Goal: Task Accomplishment & Management: Manage account settings

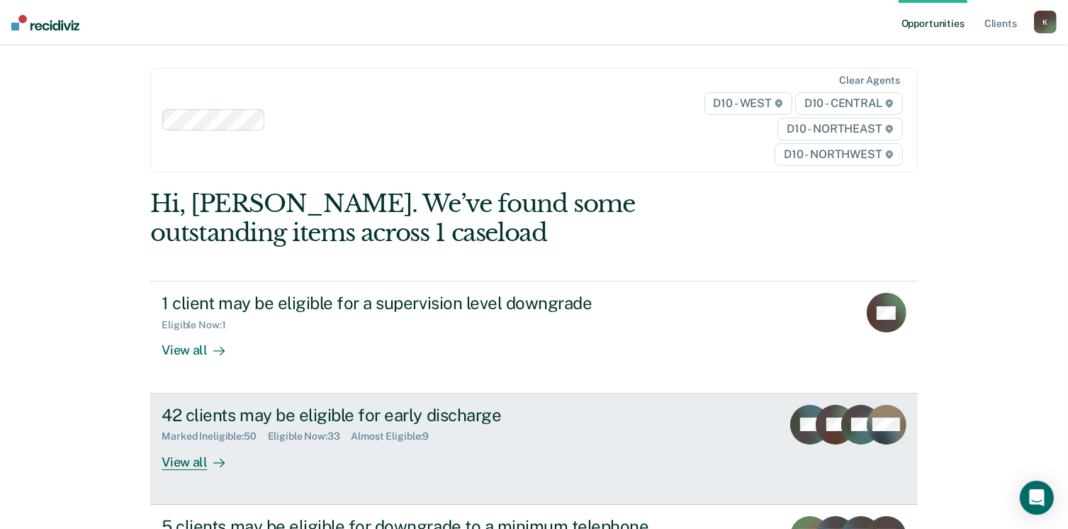
click at [196, 462] on div "View all" at bounding box center [201, 456] width 79 height 28
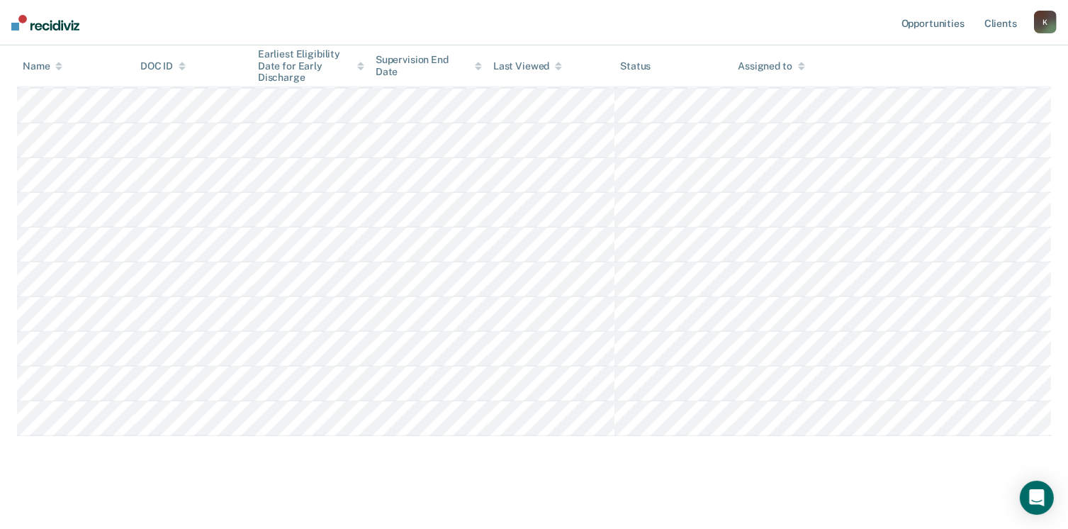
scroll to position [1141, 0]
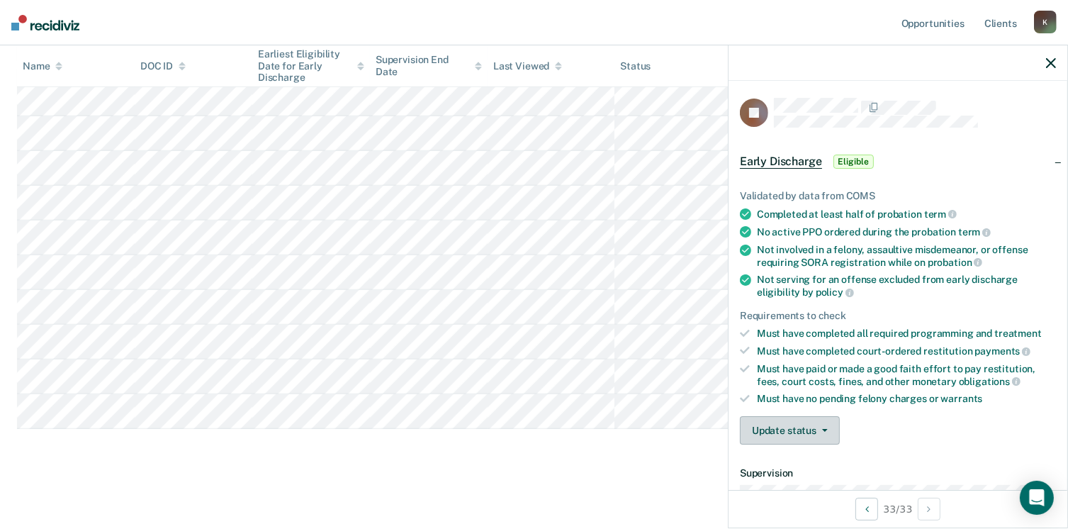
click at [815, 431] on button "Update status" at bounding box center [790, 430] width 100 height 28
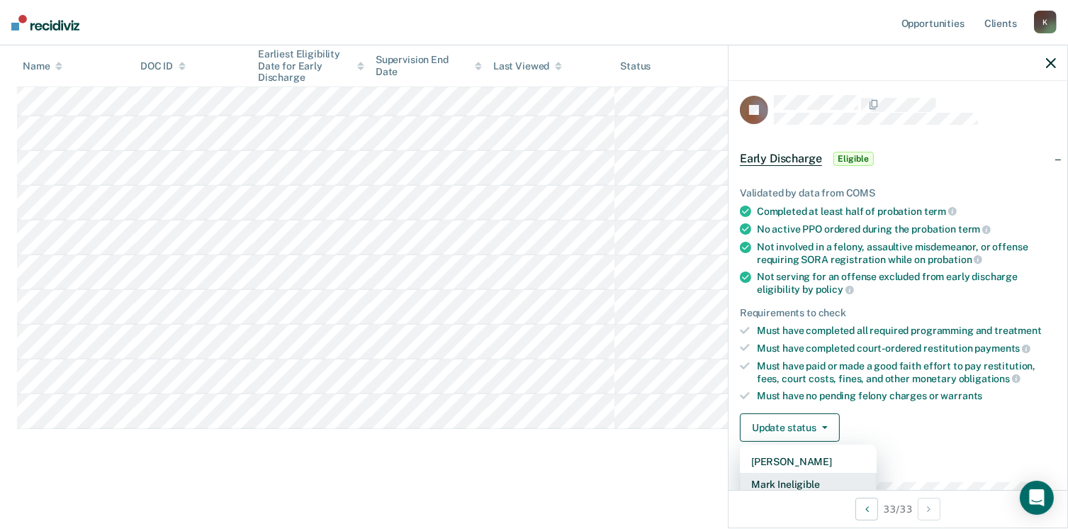
click at [803, 478] on button "Mark Ineligible" at bounding box center [808, 484] width 137 height 23
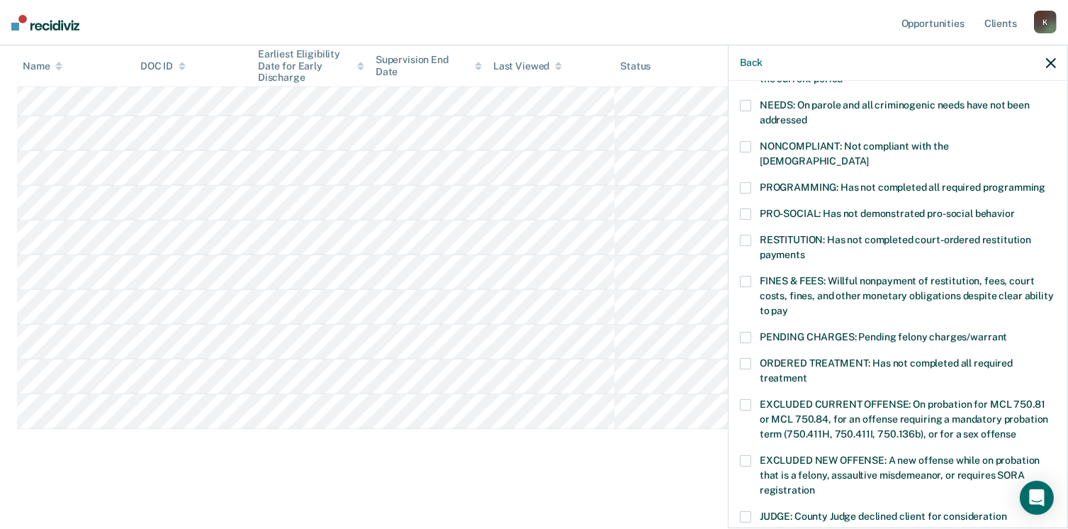
scroll to position [243, 0]
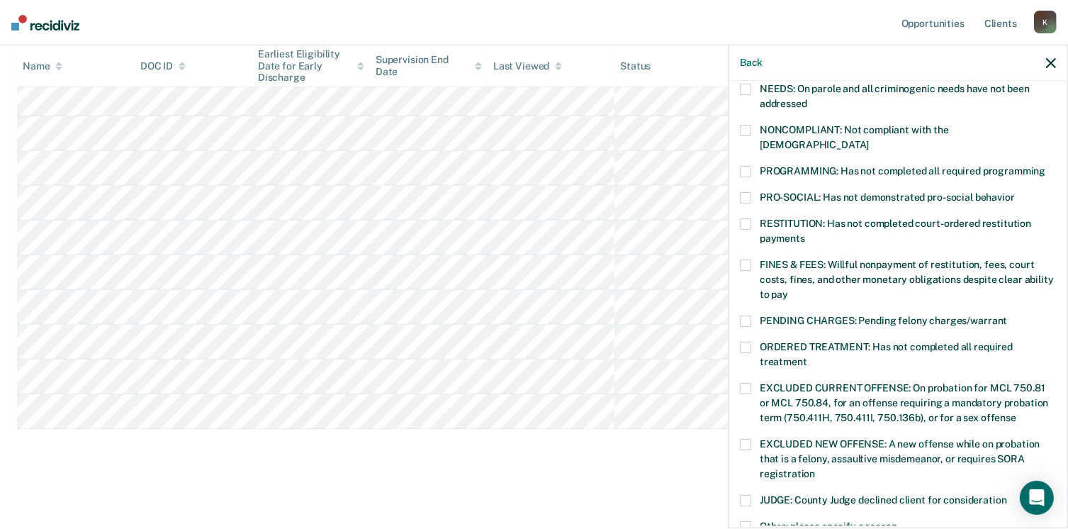
click at [740, 341] on label "ORDERED TREATMENT: Has not completed all required treatment" at bounding box center [898, 356] width 316 height 30
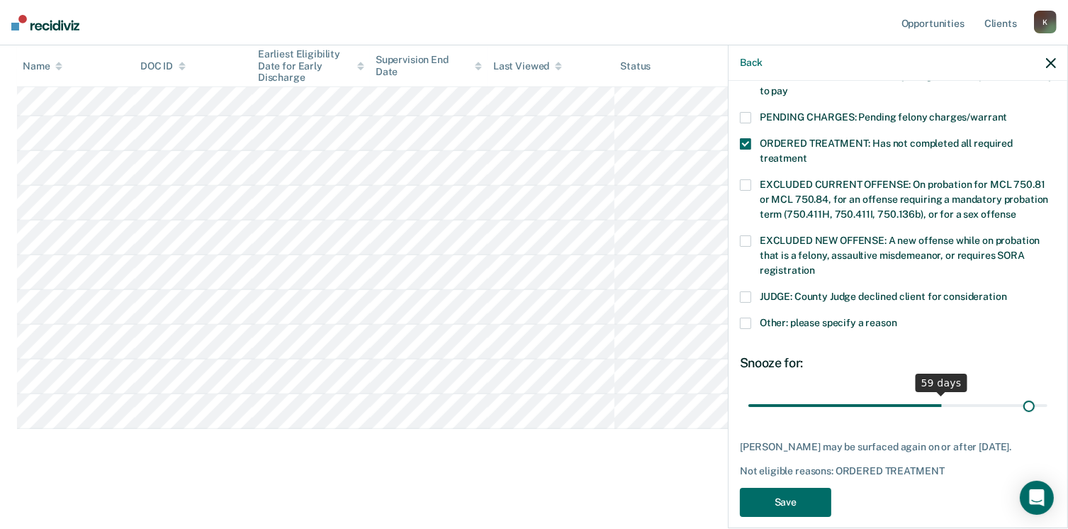
scroll to position [458, 0]
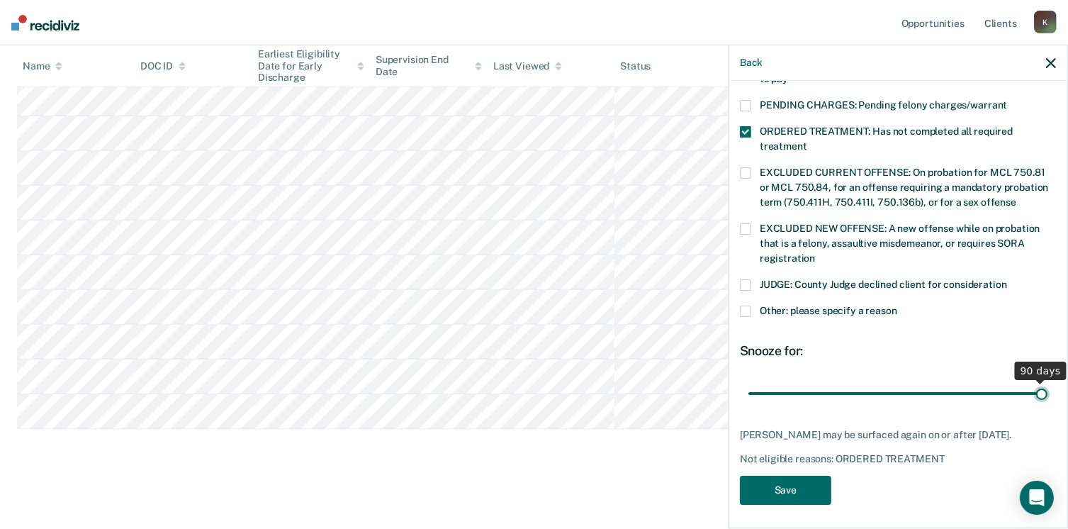
drag, startPoint x: 842, startPoint y: 384, endPoint x: 1083, endPoint y: 397, distance: 241.3
type input "90"
click at [1047, 397] on input "range" at bounding box center [897, 393] width 299 height 25
click at [778, 480] on button "Save" at bounding box center [785, 489] width 91 height 29
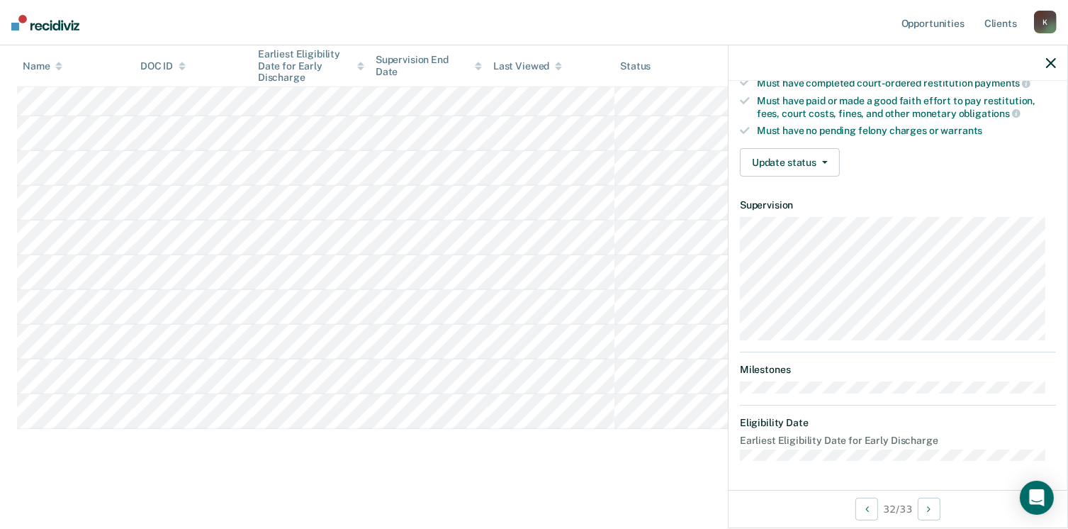
scroll to position [261, 0]
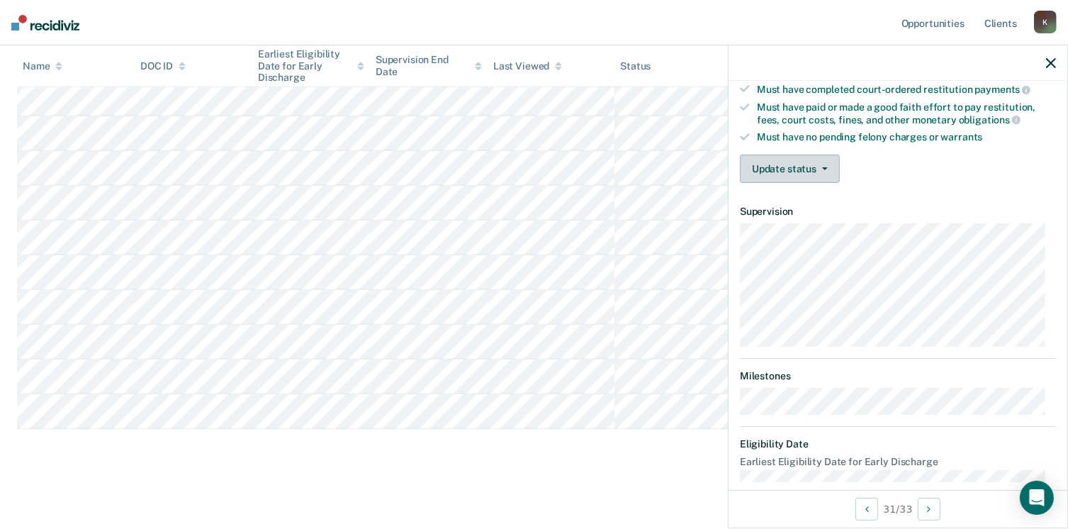
click at [793, 168] on button "Update status" at bounding box center [790, 168] width 100 height 28
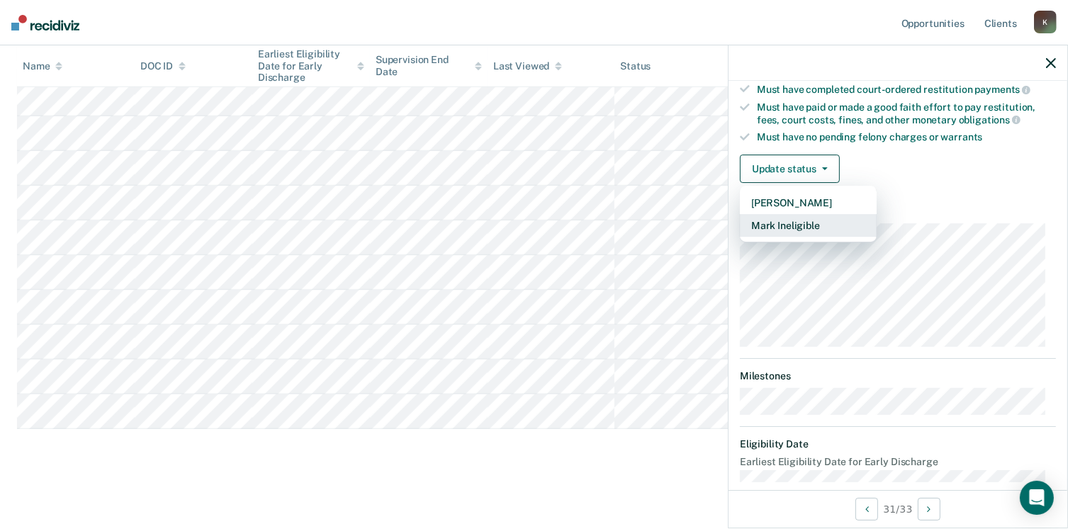
click at [798, 225] on button "Mark Ineligible" at bounding box center [808, 225] width 137 height 23
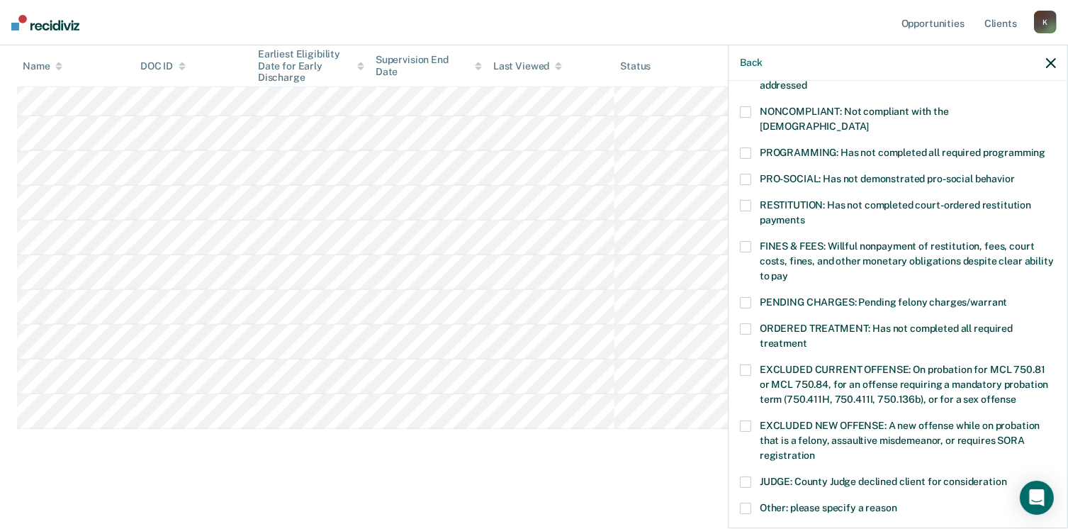
click at [740, 200] on span at bounding box center [745, 205] width 11 height 11
click at [745, 147] on span at bounding box center [745, 152] width 11 height 11
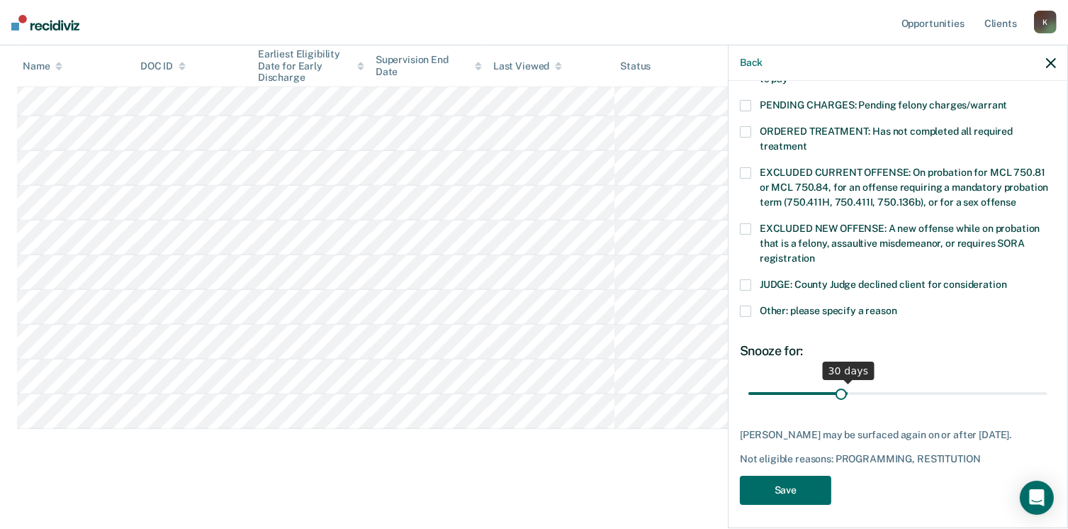
scroll to position [446, 0]
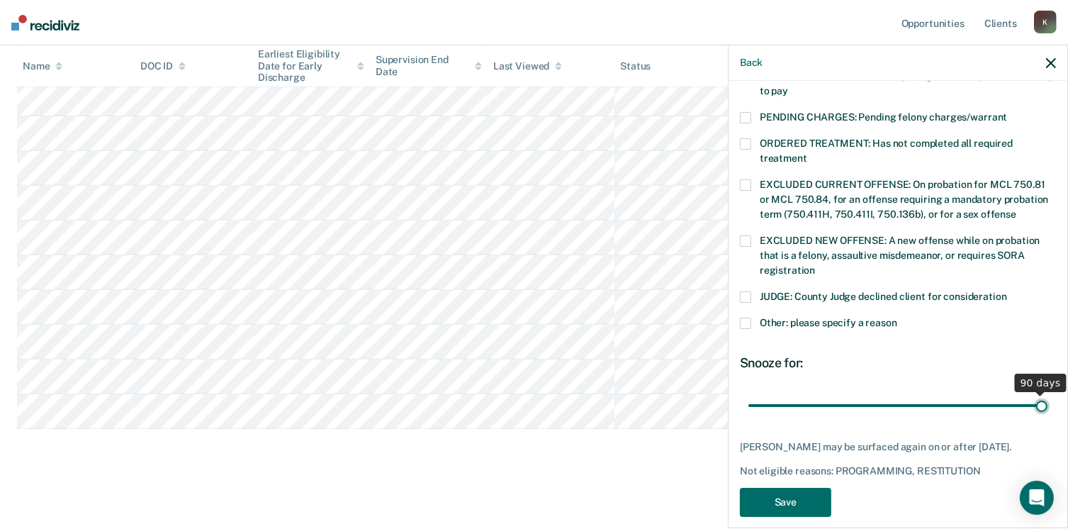
drag, startPoint x: 837, startPoint y: 378, endPoint x: 1083, endPoint y: 375, distance: 245.1
type input "90"
click at [1047, 393] on input "range" at bounding box center [897, 405] width 299 height 25
click at [766, 487] on button "Save" at bounding box center [785, 501] width 91 height 29
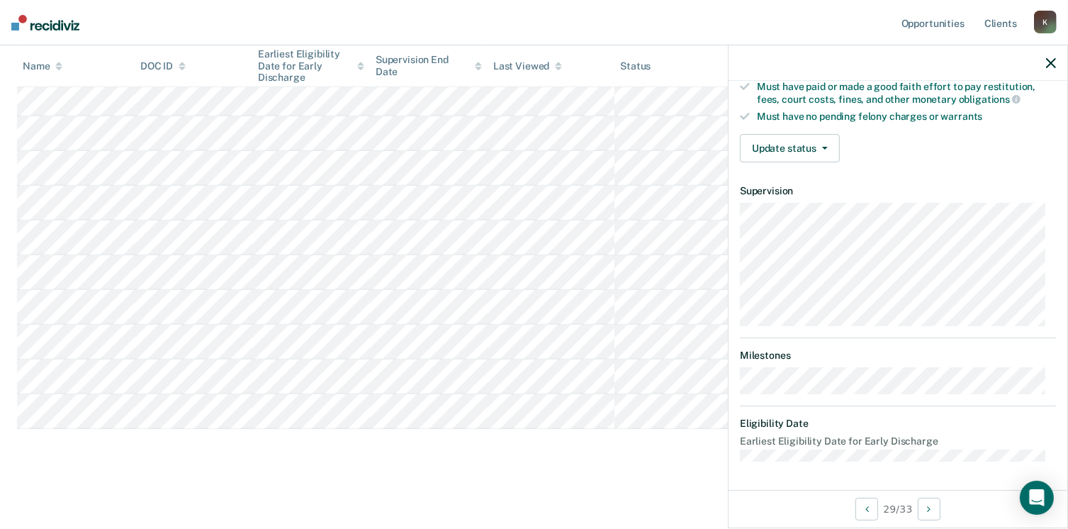
scroll to position [261, 0]
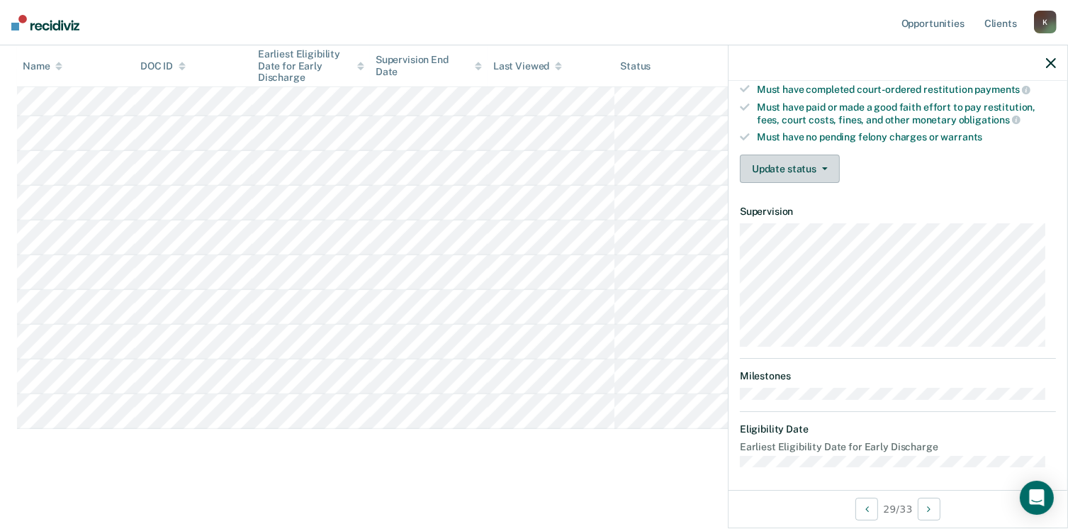
click at [805, 171] on button "Update status" at bounding box center [790, 168] width 100 height 28
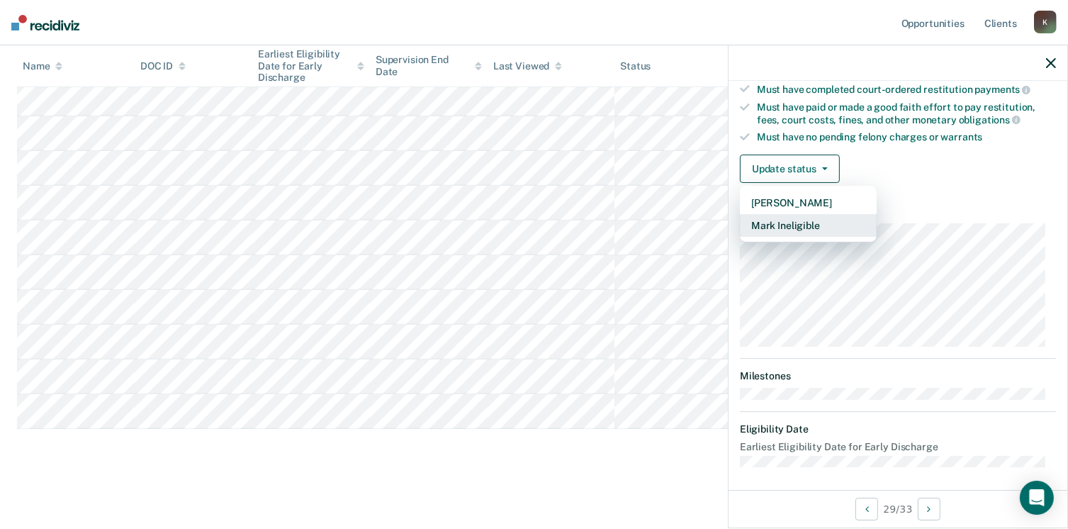
click at [805, 222] on button "Mark Ineligible" at bounding box center [808, 225] width 137 height 23
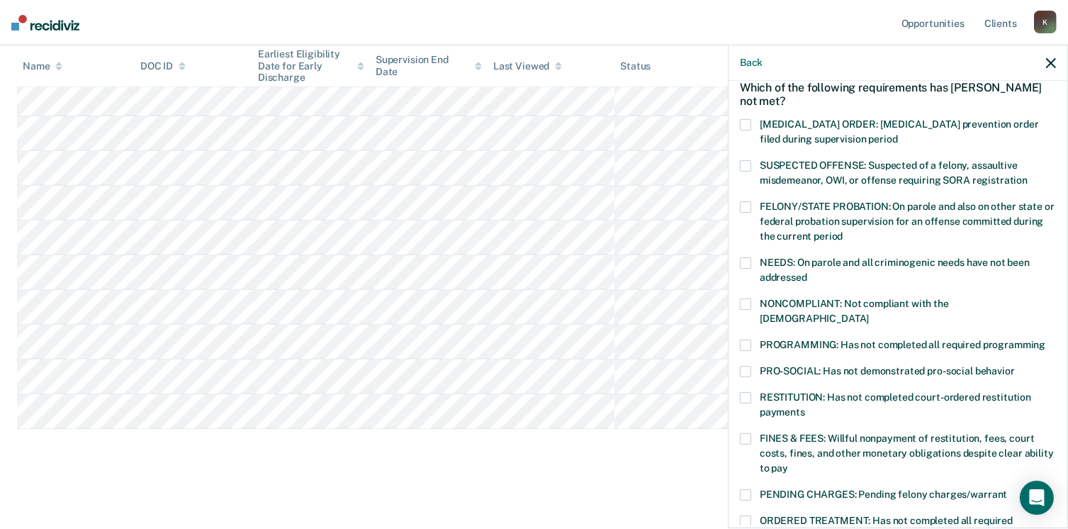
scroll to position [0, 0]
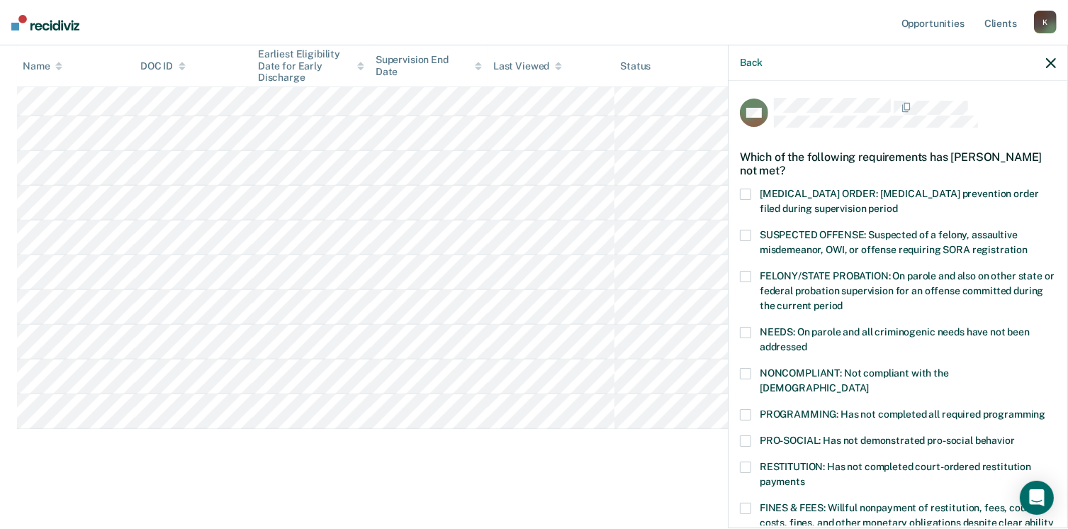
click at [742, 502] on span at bounding box center [745, 507] width 11 height 11
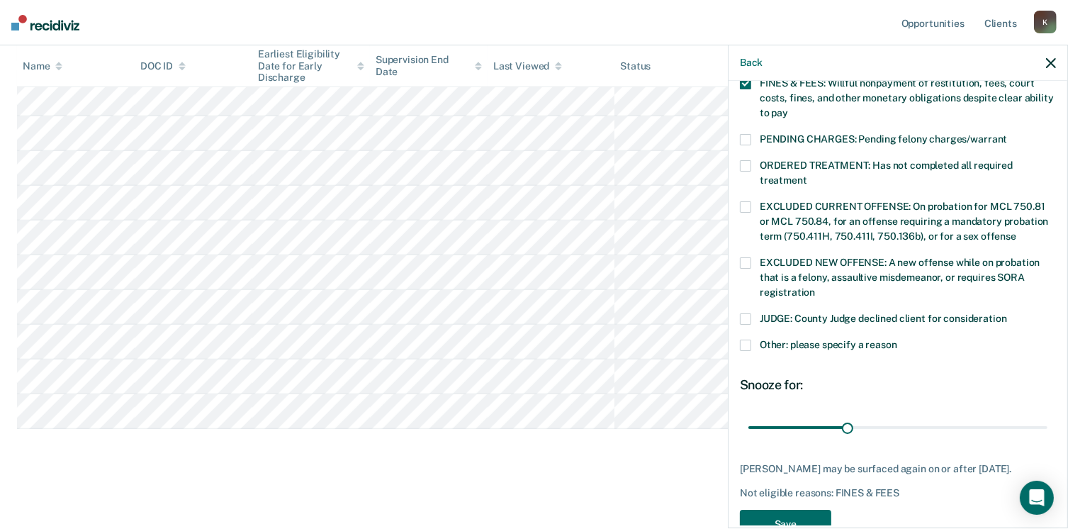
scroll to position [458, 0]
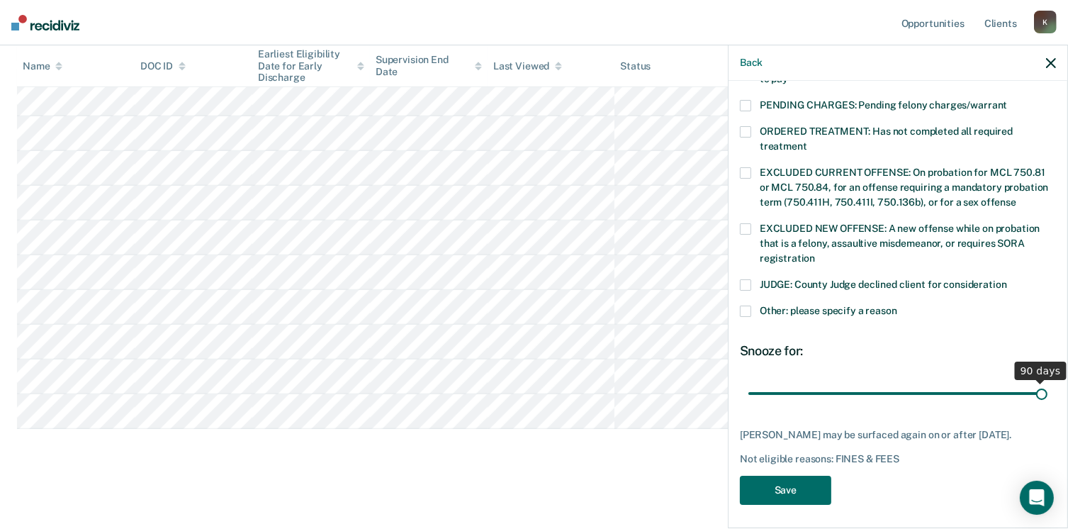
drag, startPoint x: 839, startPoint y: 378, endPoint x: 1079, endPoint y: 407, distance: 241.9
type input "90"
click at [1047, 406] on input "range" at bounding box center [897, 393] width 299 height 25
click at [784, 486] on button "Save" at bounding box center [785, 489] width 91 height 29
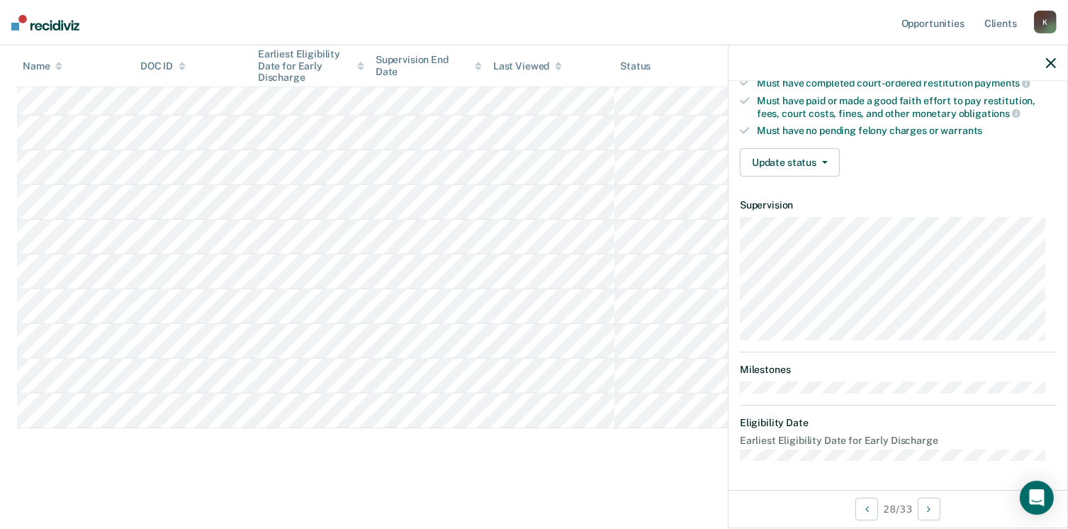
scroll to position [261, 0]
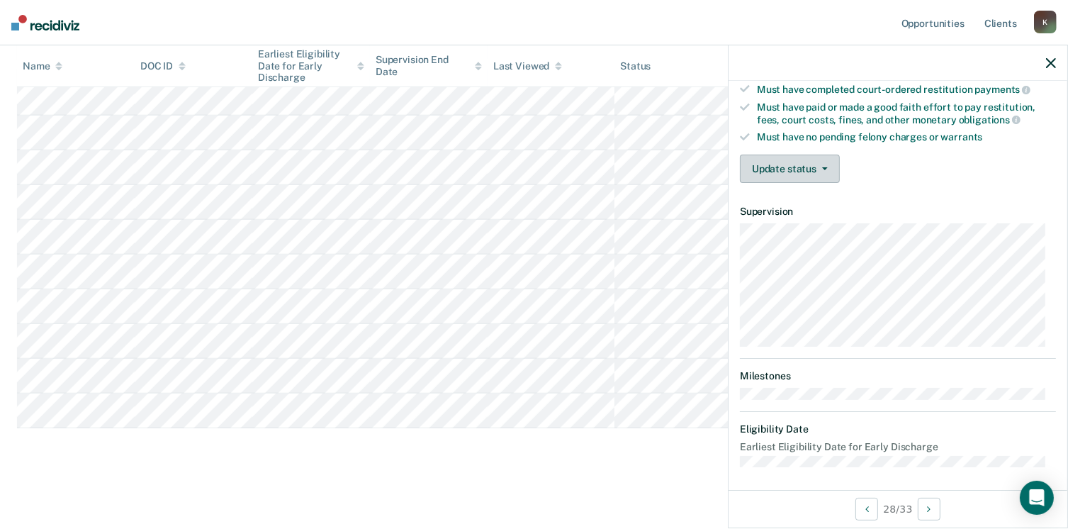
click at [813, 169] on button "Update status" at bounding box center [790, 168] width 100 height 28
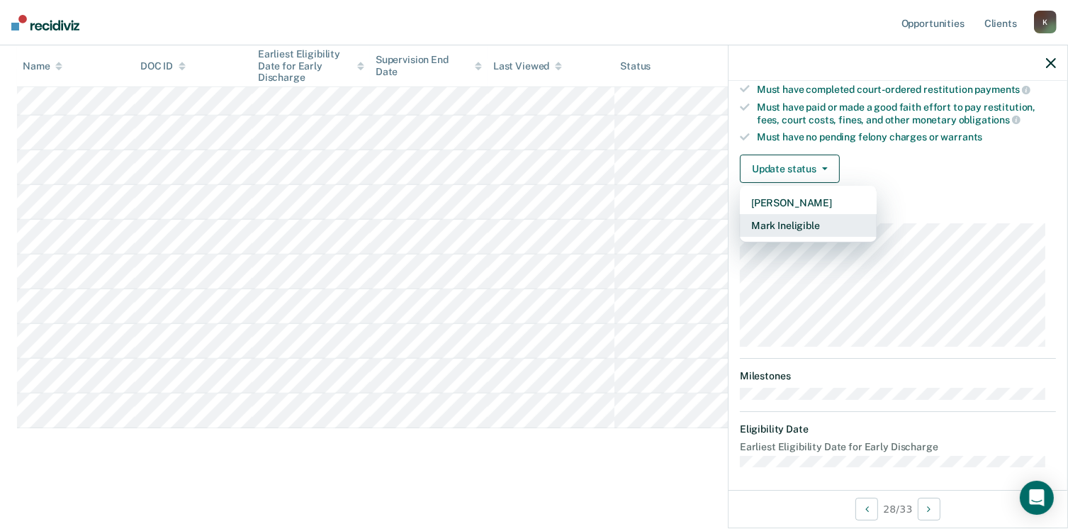
click at [793, 215] on button "Mark Ineligible" at bounding box center [808, 225] width 137 height 23
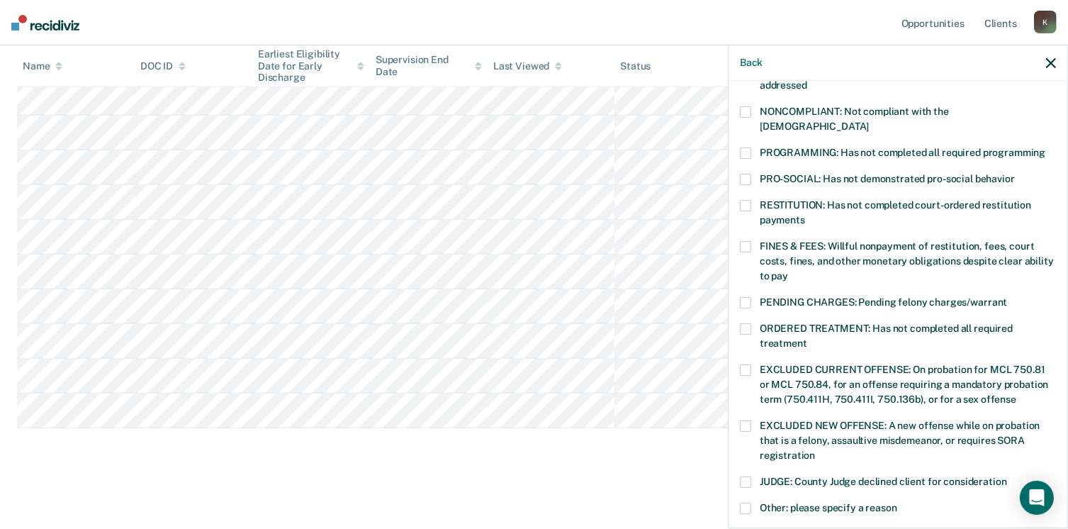
click at [745, 147] on span at bounding box center [745, 152] width 11 height 11
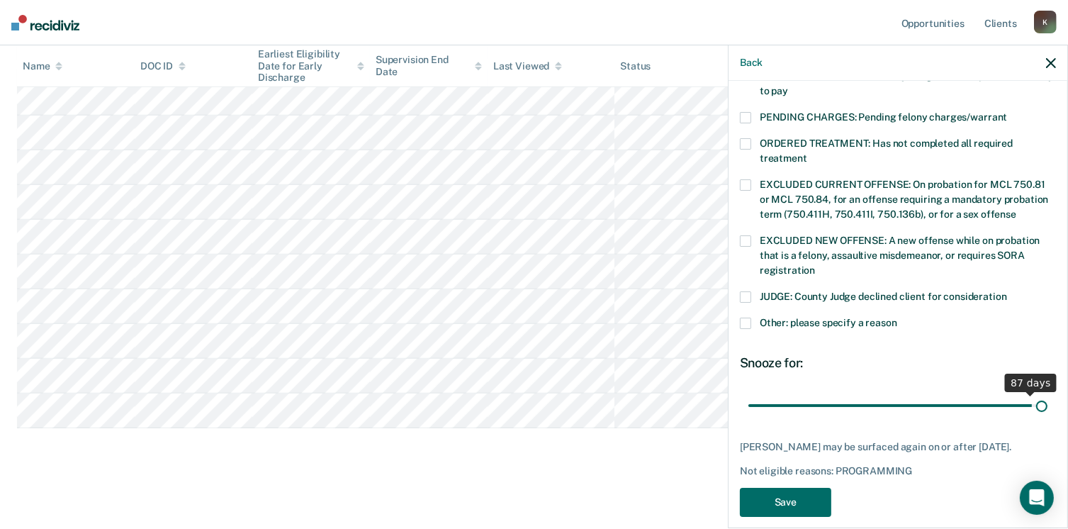
scroll to position [458, 0]
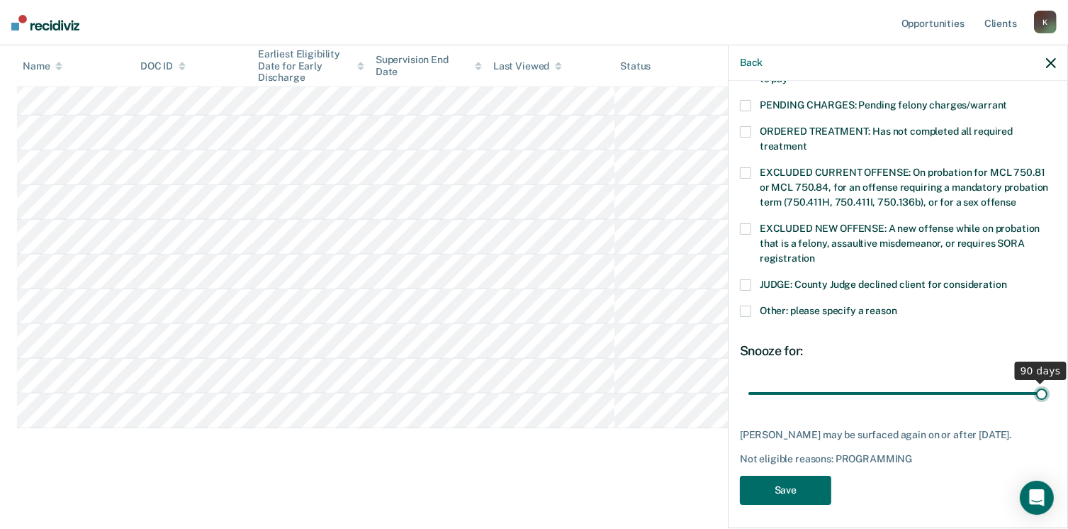
drag, startPoint x: 846, startPoint y: 375, endPoint x: 1083, endPoint y: 394, distance: 237.4
type input "90"
click at [1047, 394] on input "range" at bounding box center [897, 393] width 299 height 25
click at [748, 491] on button "Save" at bounding box center [785, 489] width 91 height 29
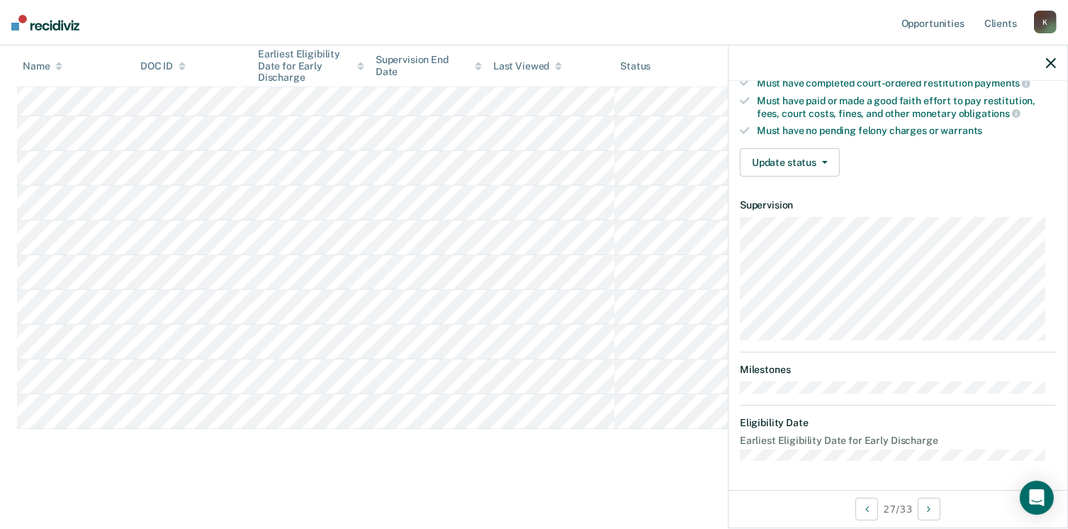
scroll to position [261, 0]
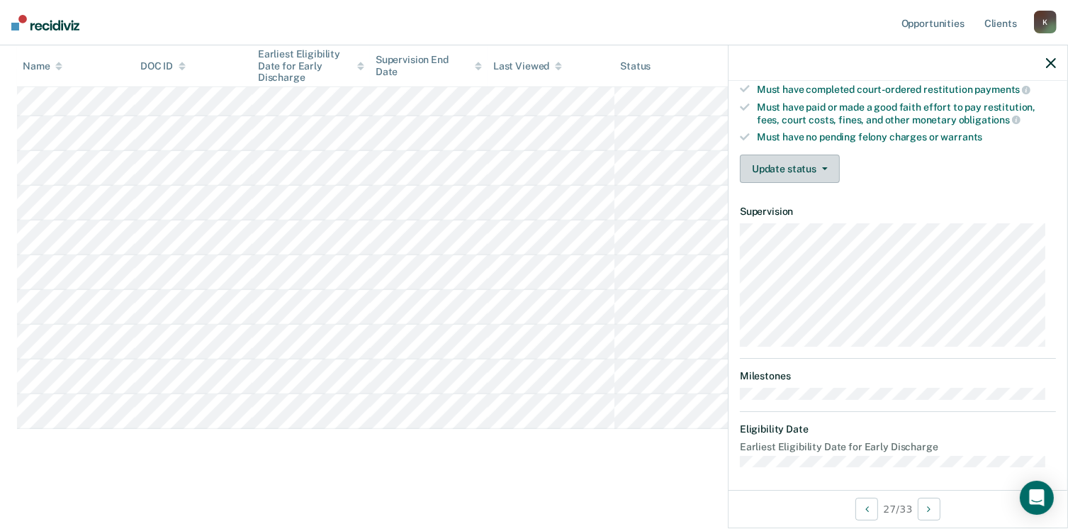
click at [781, 169] on button "Update status" at bounding box center [790, 168] width 100 height 28
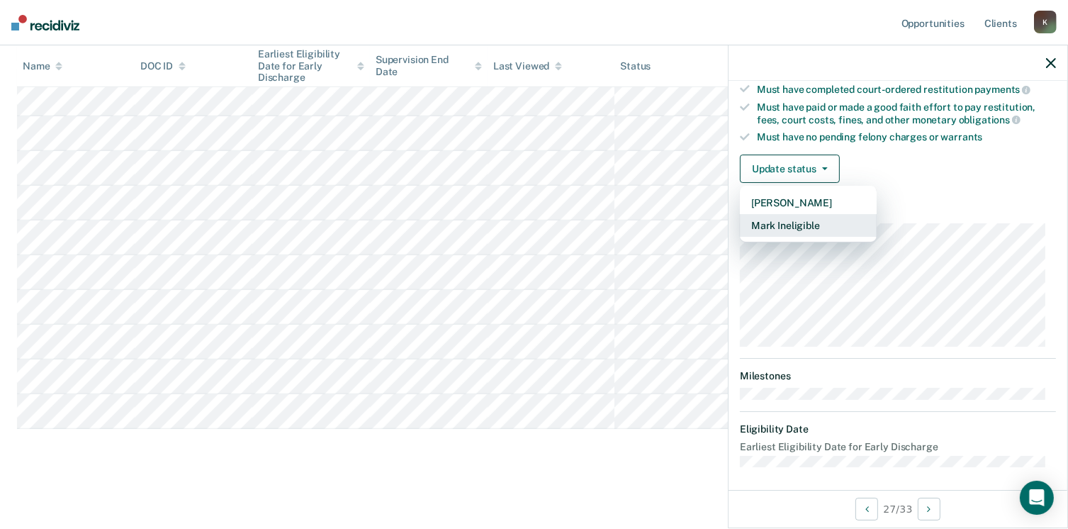
click at [772, 224] on button "Mark Ineligible" at bounding box center [808, 225] width 137 height 23
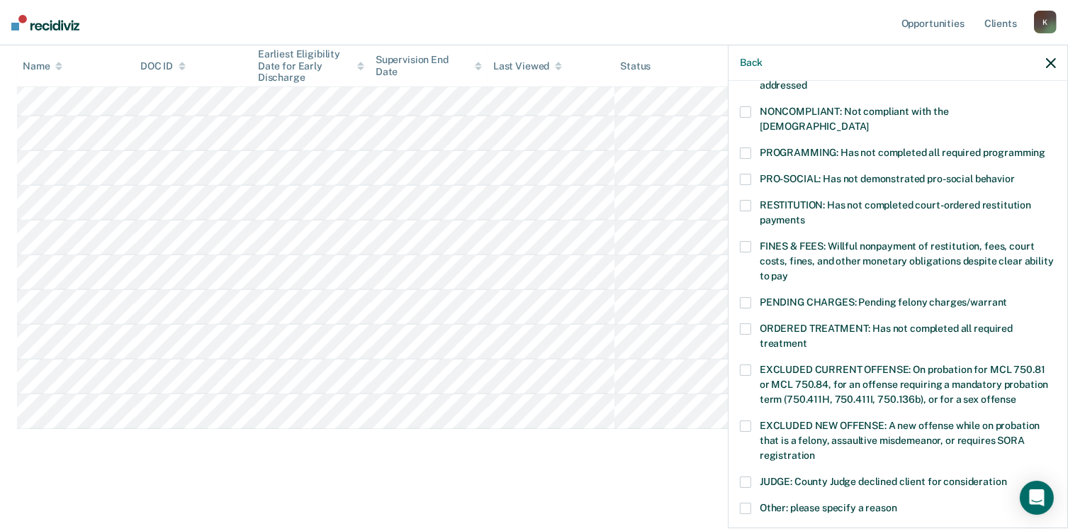
click at [740, 200] on label "RESTITUTION: Has not completed court-ordered restitution payments" at bounding box center [898, 215] width 316 height 30
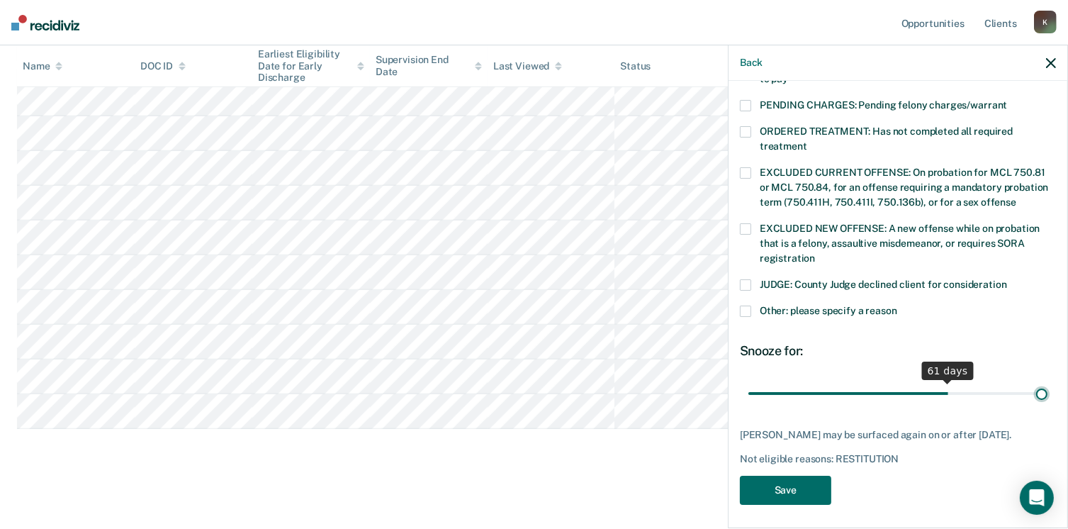
drag, startPoint x: 839, startPoint y: 376, endPoint x: 1083, endPoint y: 363, distance: 244.0
type input "90"
click at [1047, 381] on input "range" at bounding box center [897, 393] width 299 height 25
click at [779, 490] on button "Save" at bounding box center [785, 489] width 91 height 29
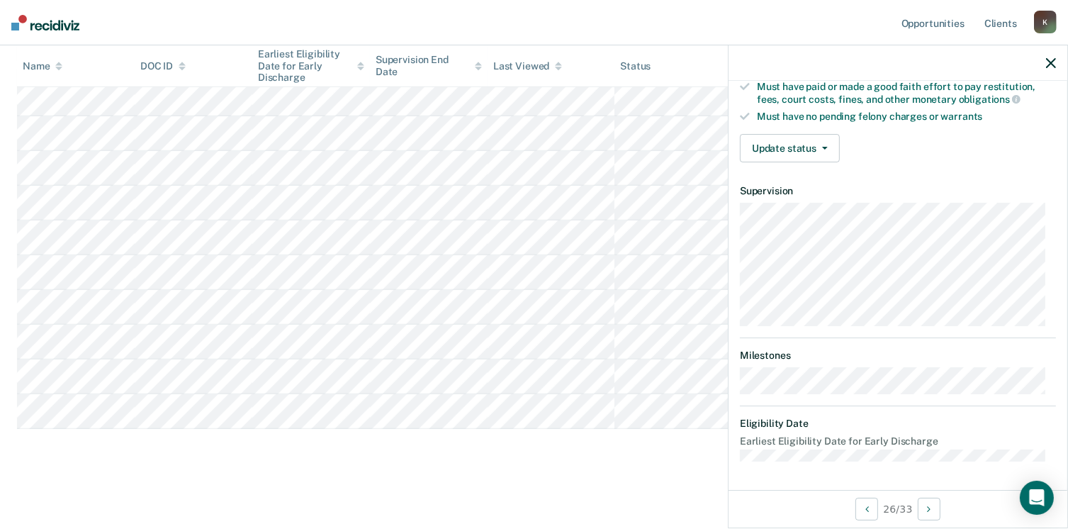
scroll to position [261, 0]
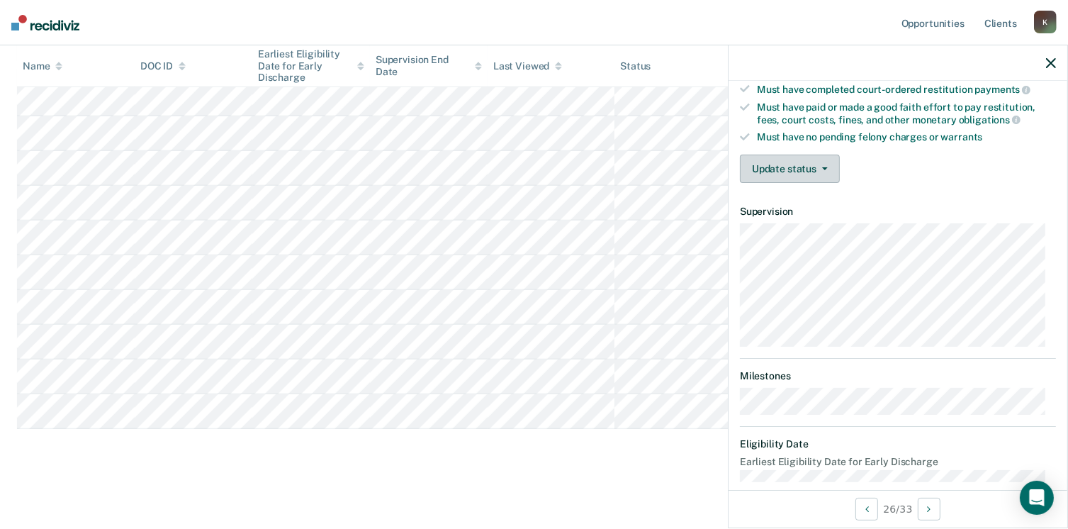
click at [784, 157] on button "Update status" at bounding box center [790, 168] width 100 height 28
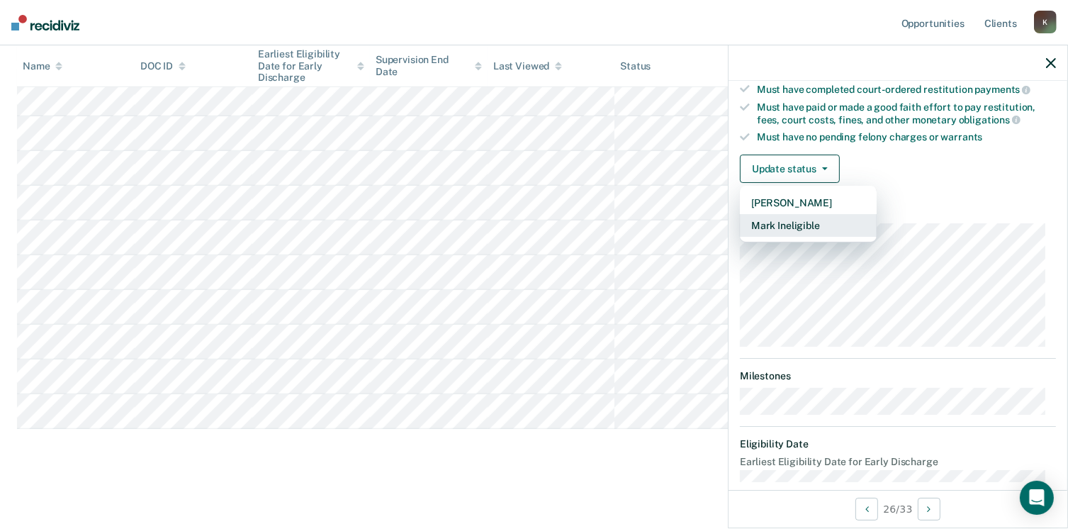
click at [802, 219] on button "Mark Ineligible" at bounding box center [808, 225] width 137 height 23
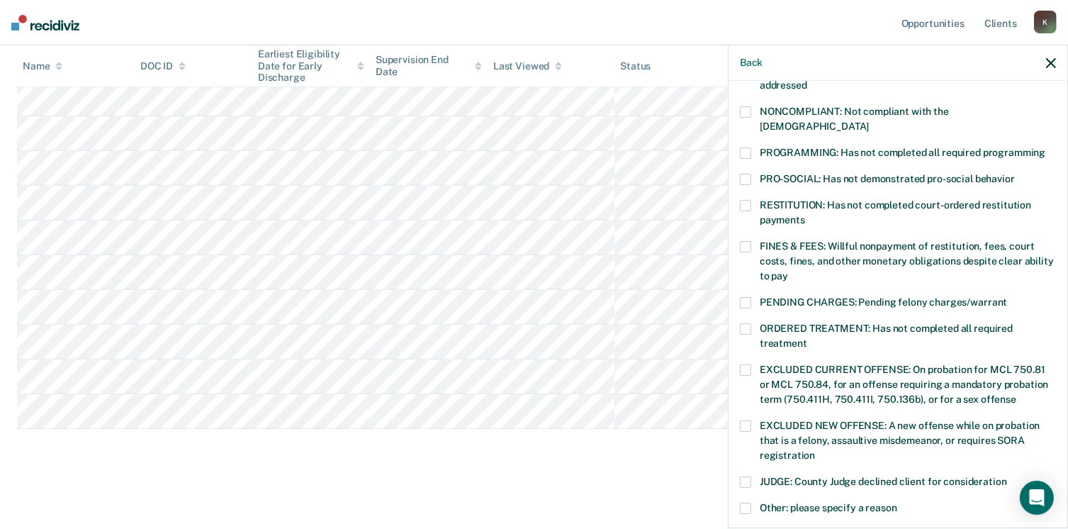
click at [745, 241] on span at bounding box center [745, 246] width 11 height 11
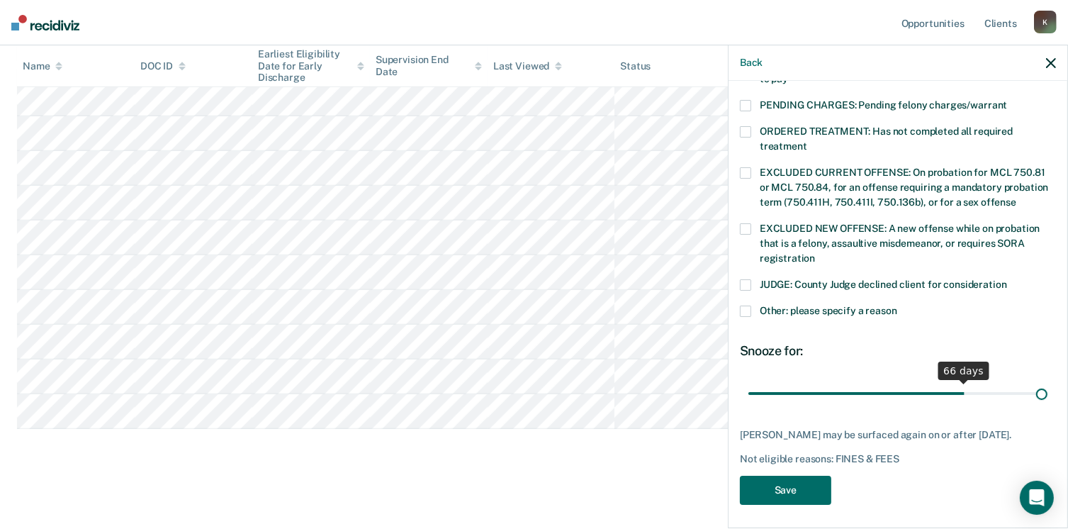
drag, startPoint x: 847, startPoint y: 375, endPoint x: 1083, endPoint y: 392, distance: 235.8
type input "90"
click at [1047, 392] on input "range" at bounding box center [897, 393] width 299 height 25
click at [769, 482] on button "Save" at bounding box center [785, 489] width 91 height 29
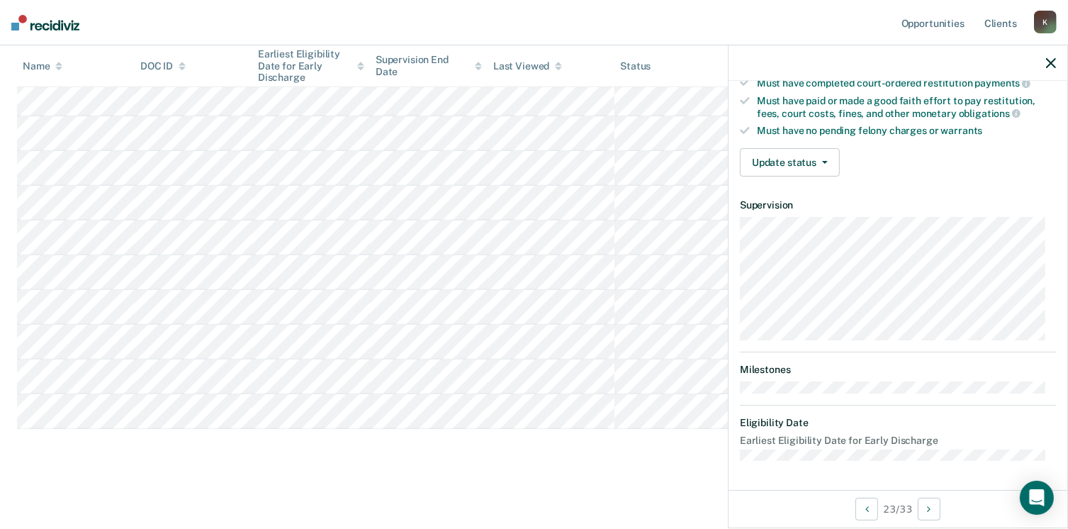
scroll to position [261, 0]
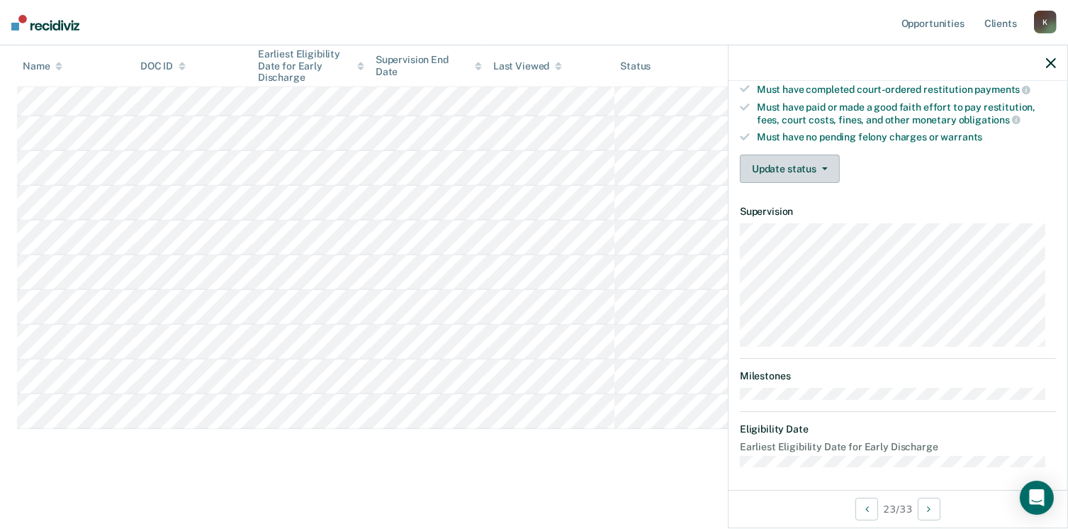
click at [767, 169] on button "Update status" at bounding box center [790, 168] width 100 height 28
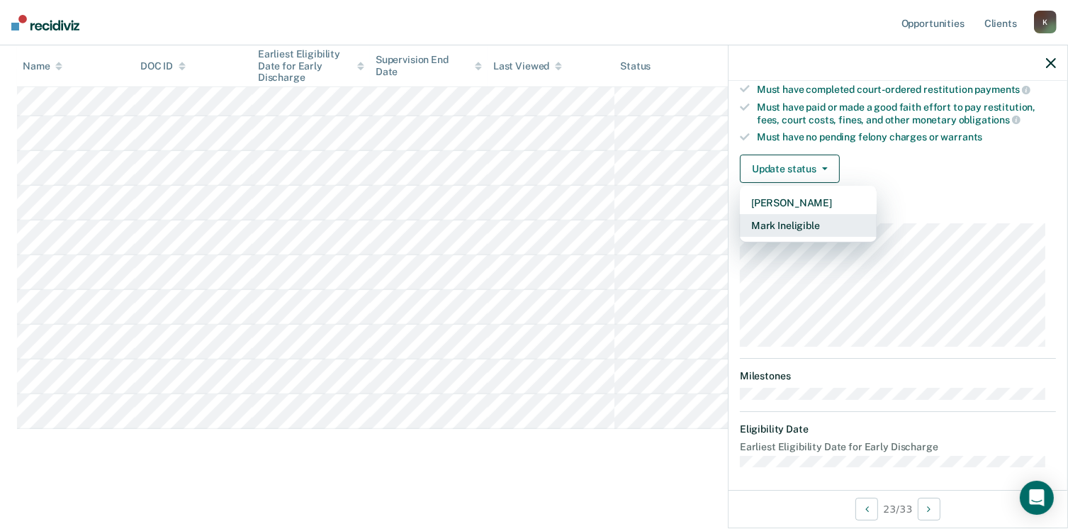
click at [764, 219] on button "Mark Ineligible" at bounding box center [808, 225] width 137 height 23
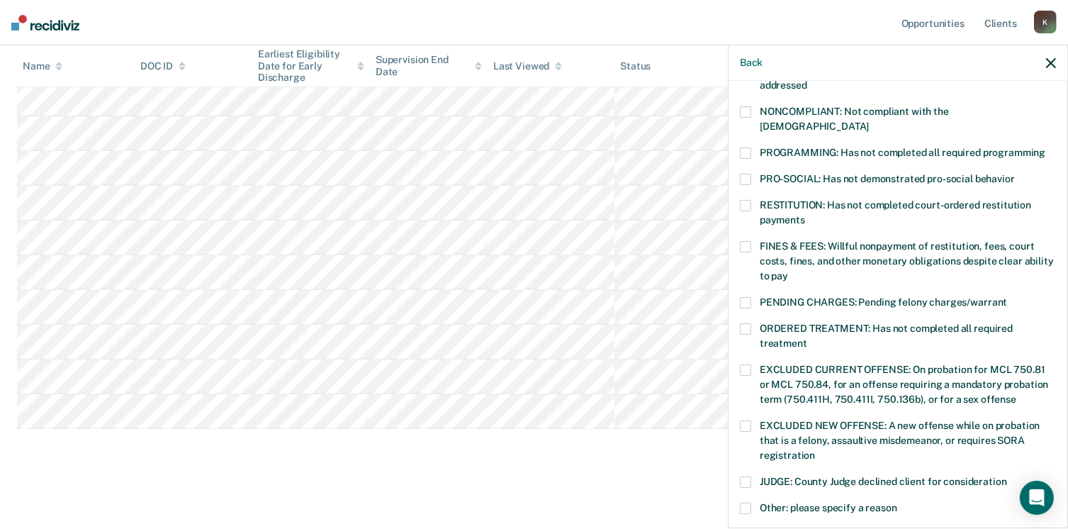
click at [740, 200] on span at bounding box center [745, 205] width 11 height 11
drag, startPoint x: 1055, startPoint y: 237, endPoint x: 1067, endPoint y: 273, distance: 38.8
click at [1067, 273] on div "Back JD Which of the following requirements has [PERSON_NAME] not met? [MEDICAL…" at bounding box center [898, 286] width 340 height 483
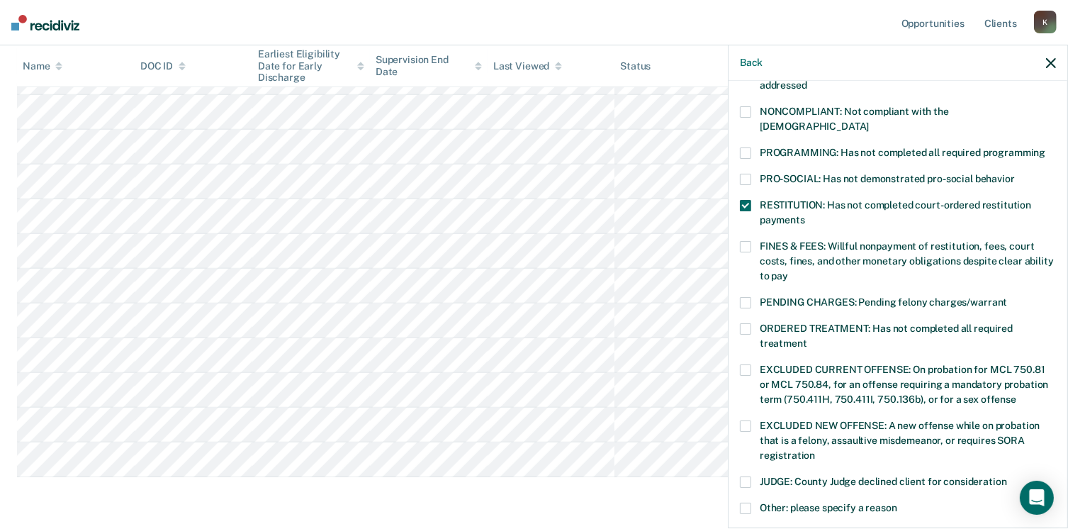
scroll to position [458, 0]
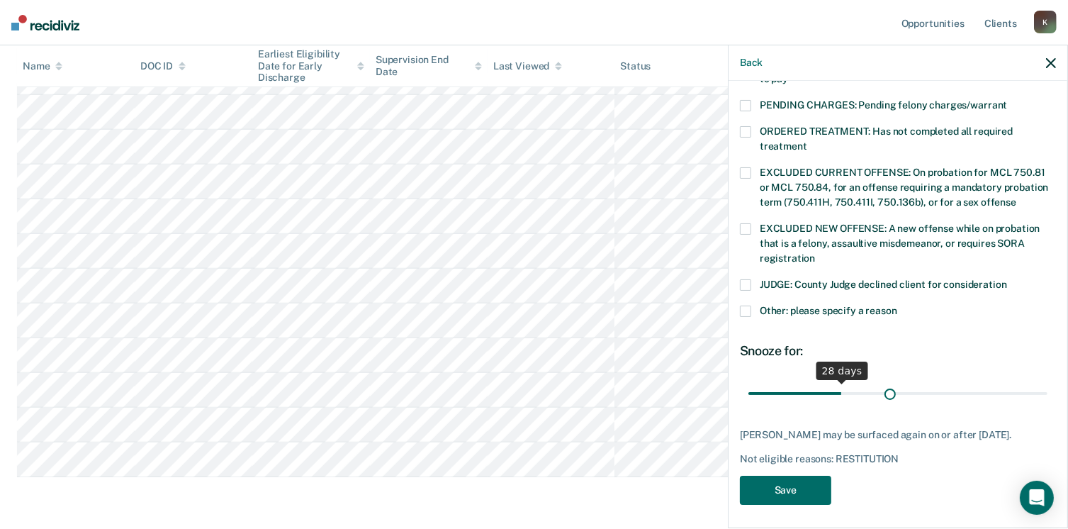
drag, startPoint x: 838, startPoint y: 381, endPoint x: 897, endPoint y: 395, distance: 60.3
click at [897, 395] on input "range" at bounding box center [897, 393] width 299 height 25
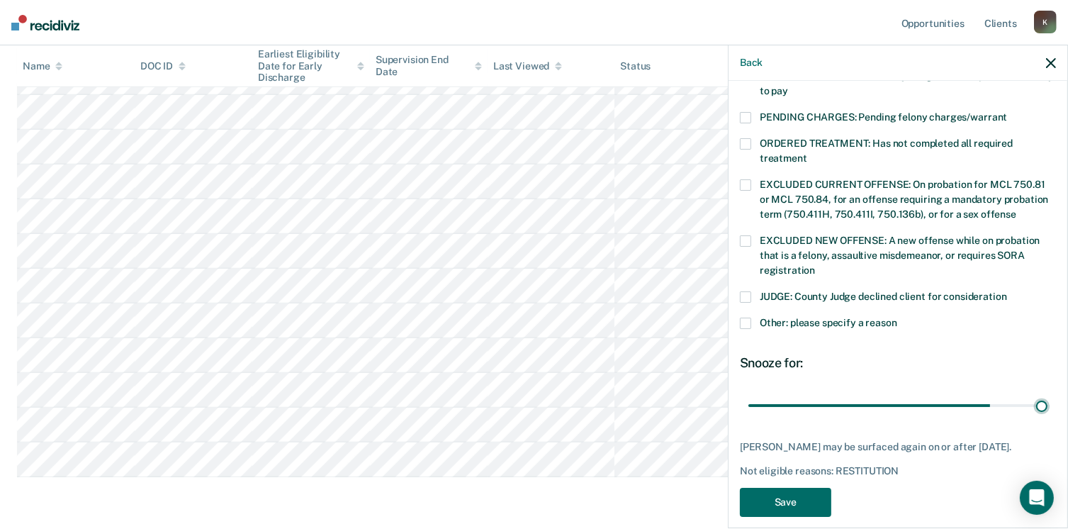
drag, startPoint x: 900, startPoint y: 385, endPoint x: 1055, endPoint y: 376, distance: 154.7
type input "90"
click at [1047, 393] on input "range" at bounding box center [897, 405] width 299 height 25
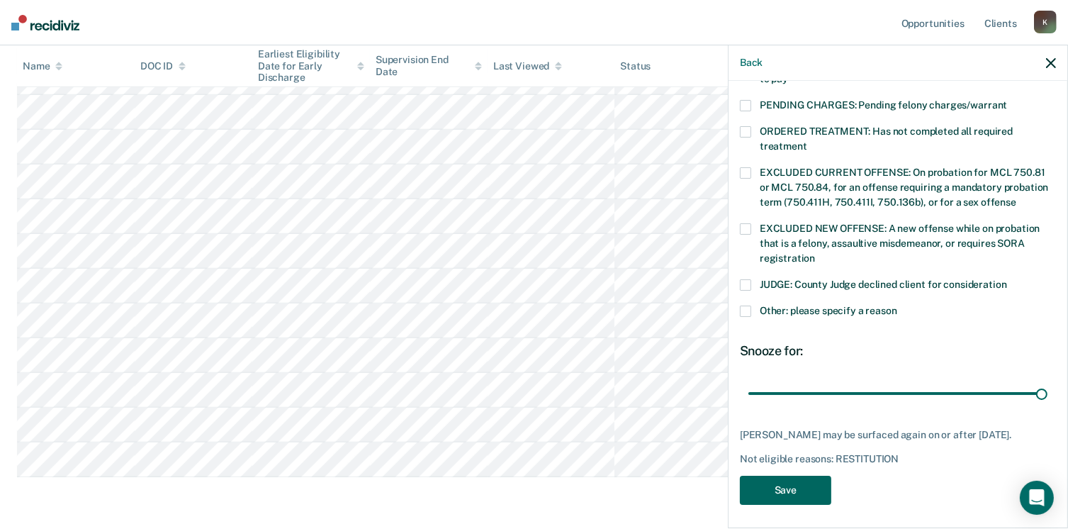
click at [802, 477] on button "Save" at bounding box center [785, 489] width 91 height 29
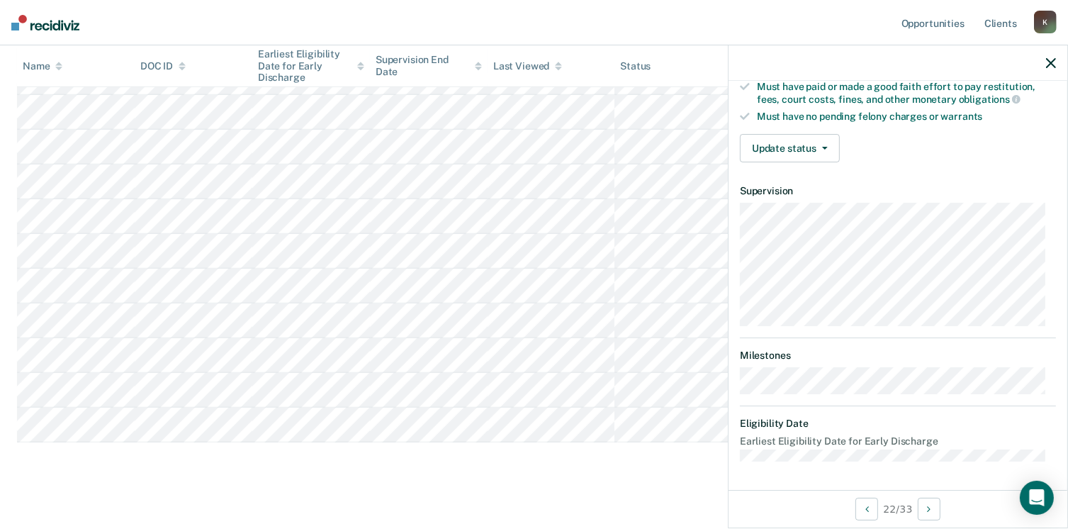
scroll to position [261, 0]
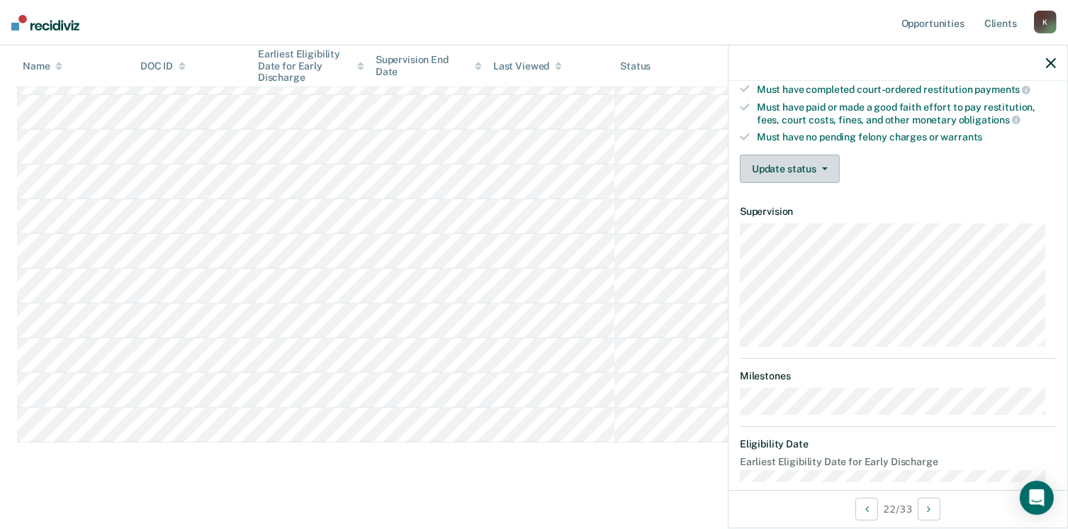
click at [801, 168] on button "Update status" at bounding box center [790, 168] width 100 height 28
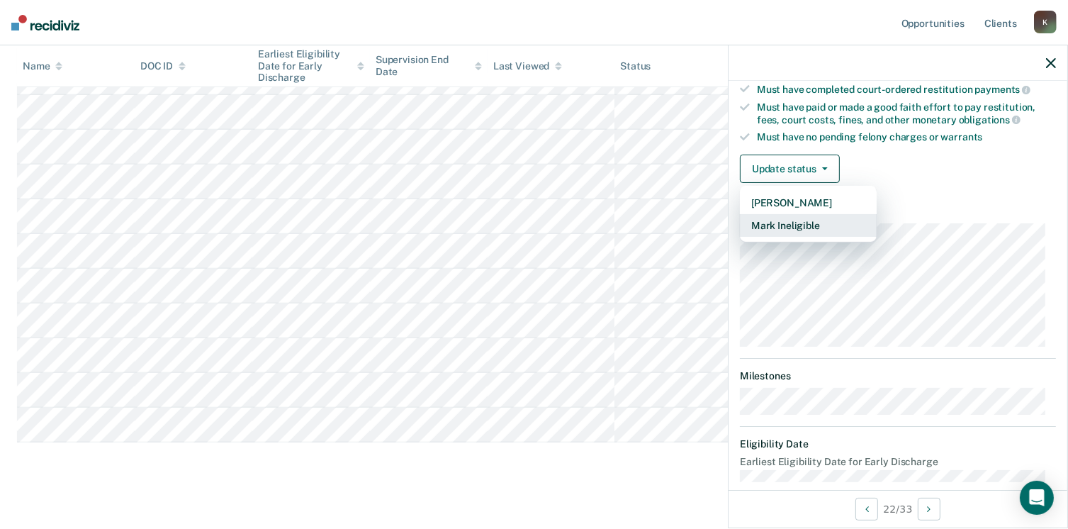
click at [810, 224] on button "Mark Ineligible" at bounding box center [808, 225] width 137 height 23
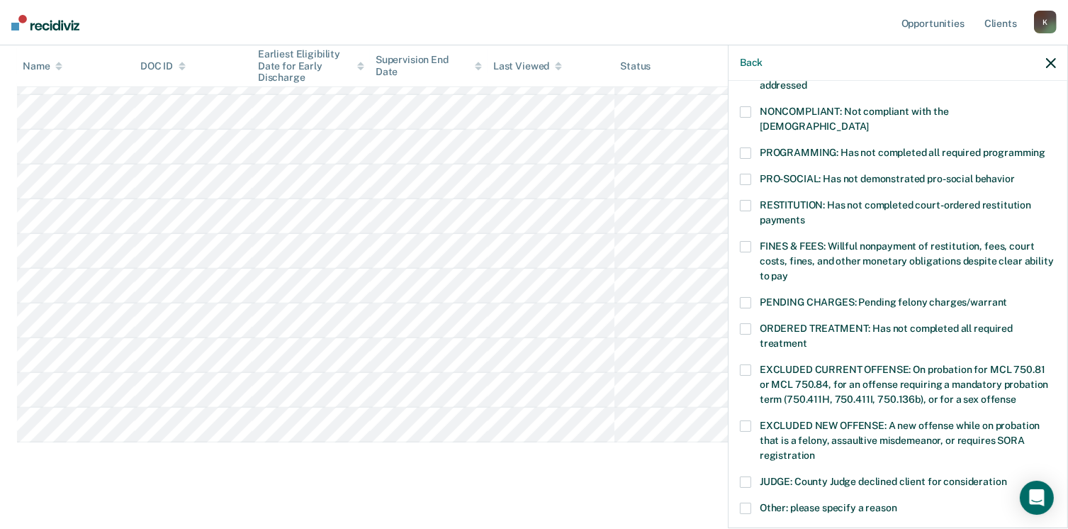
click at [753, 502] on label "Other: please specify a reason" at bounding box center [898, 509] width 316 height 15
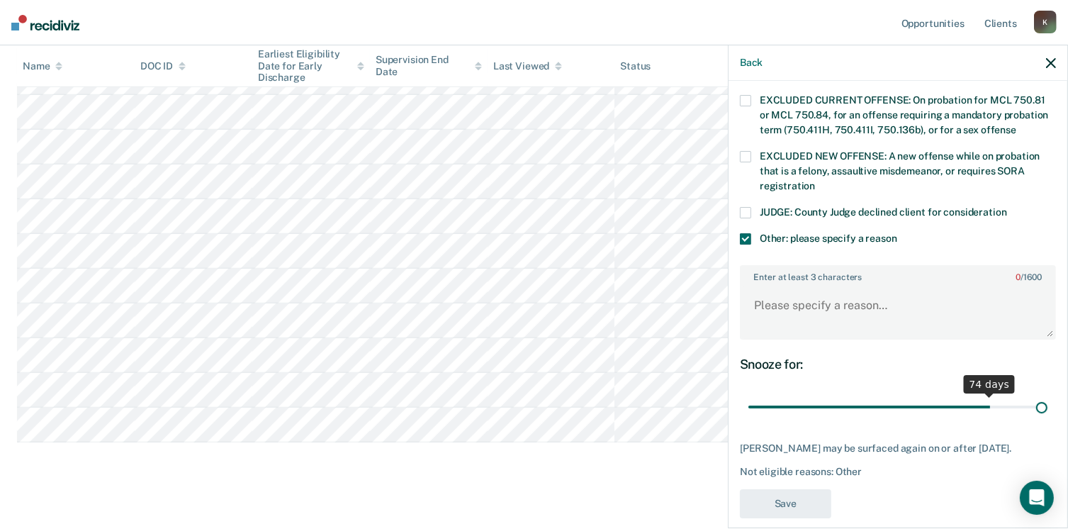
scroll to position [543, 0]
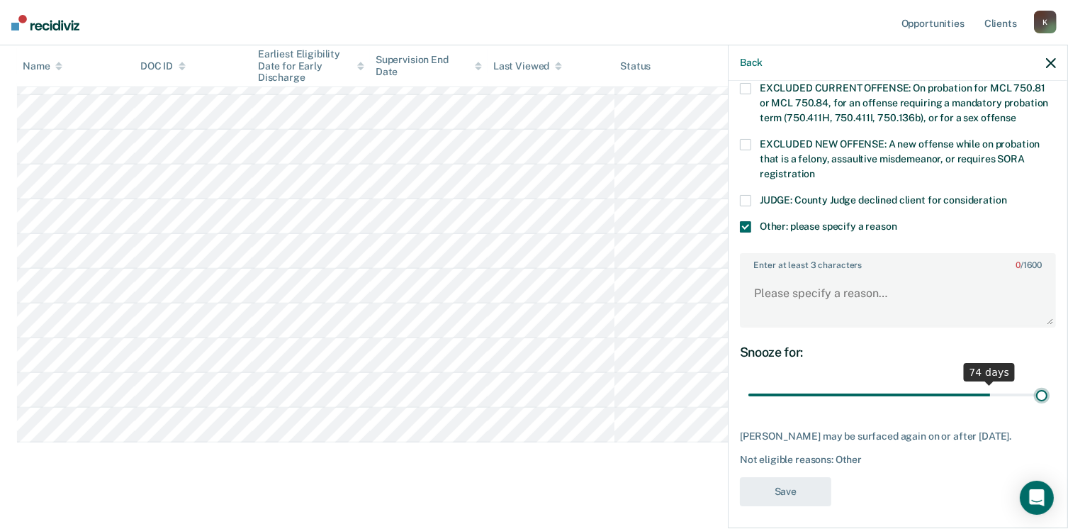
drag, startPoint x: 842, startPoint y: 380, endPoint x: 1083, endPoint y: 368, distance: 241.2
type input "90"
click at [1047, 383] on input "range" at bounding box center [897, 395] width 299 height 25
click at [788, 280] on textarea "Enter at least 3 characters 0 / 1600" at bounding box center [897, 299] width 313 height 52
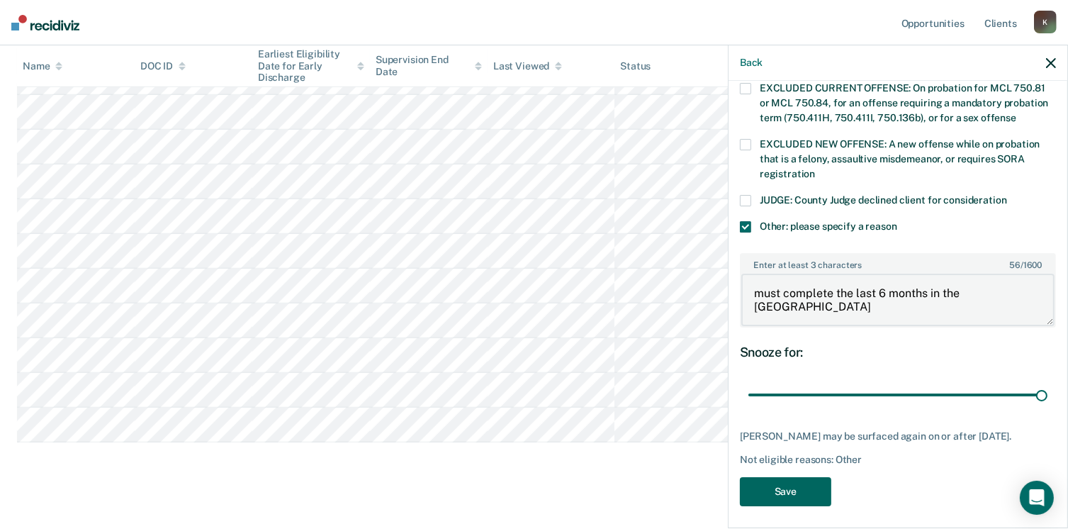
type textarea "must complete the last 6 months in the [GEOGRAPHIC_DATA]"
click at [799, 478] on button "Save" at bounding box center [785, 491] width 91 height 29
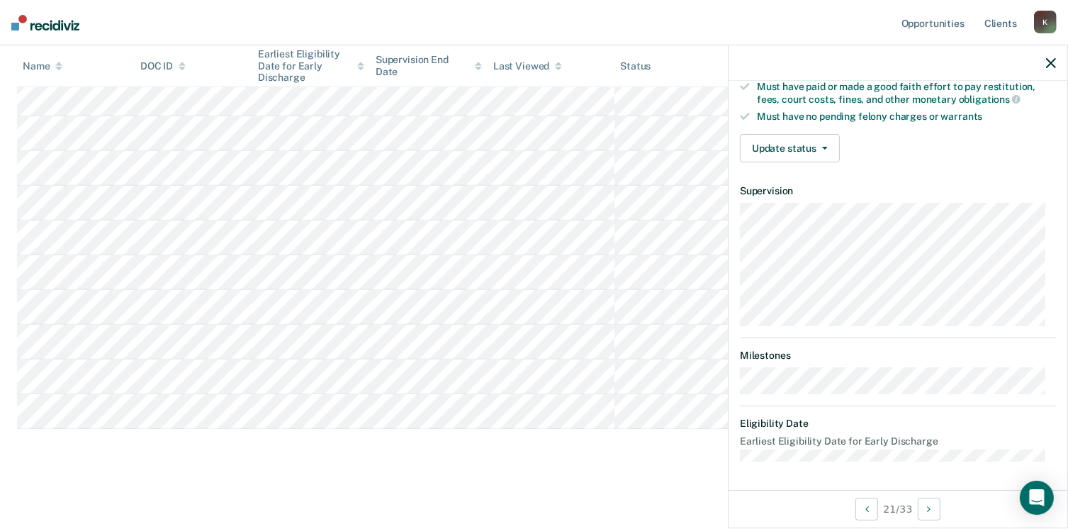
scroll to position [261, 0]
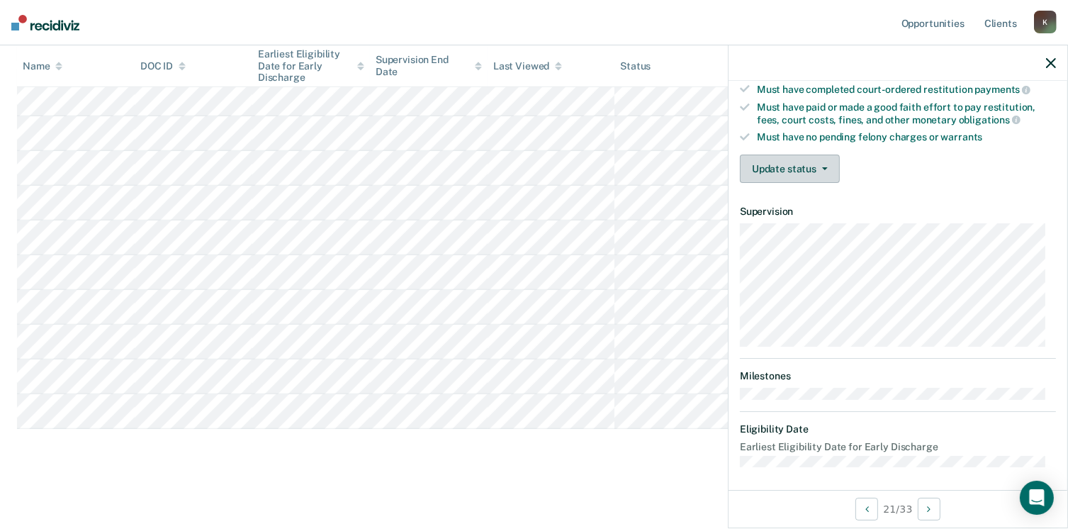
click at [802, 162] on button "Update status" at bounding box center [790, 168] width 100 height 28
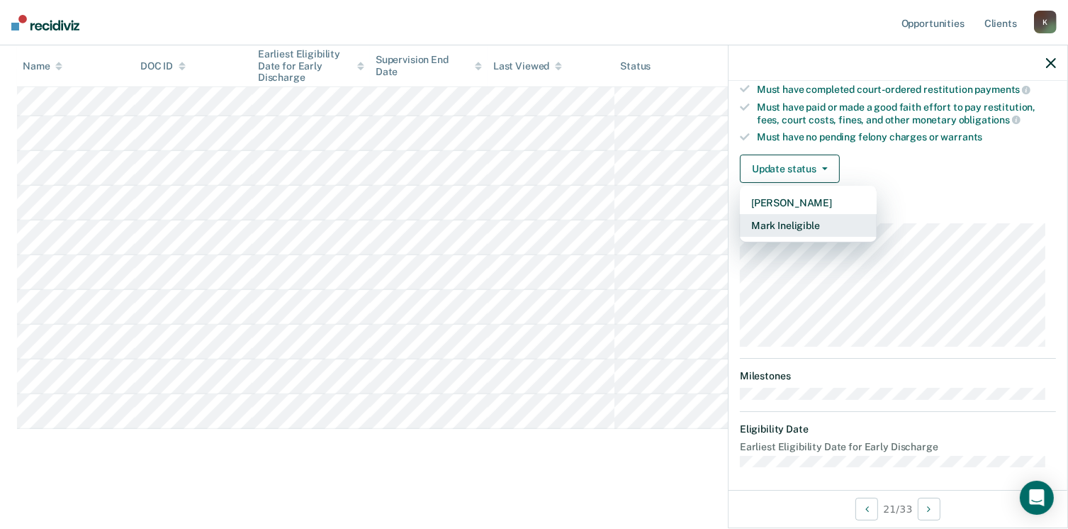
click at [796, 221] on button "Mark Ineligible" at bounding box center [808, 225] width 137 height 23
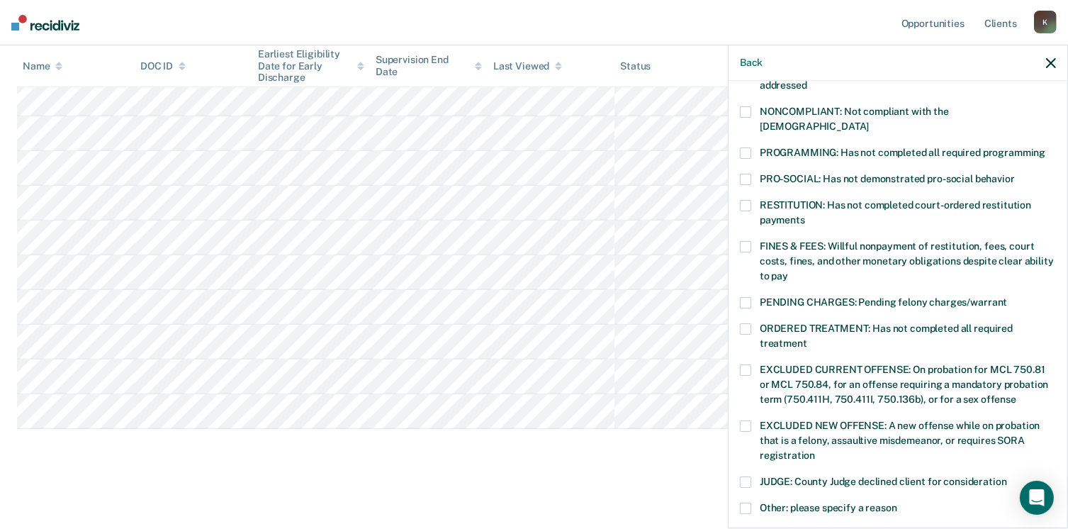
click at [747, 147] on span at bounding box center [745, 152] width 11 height 11
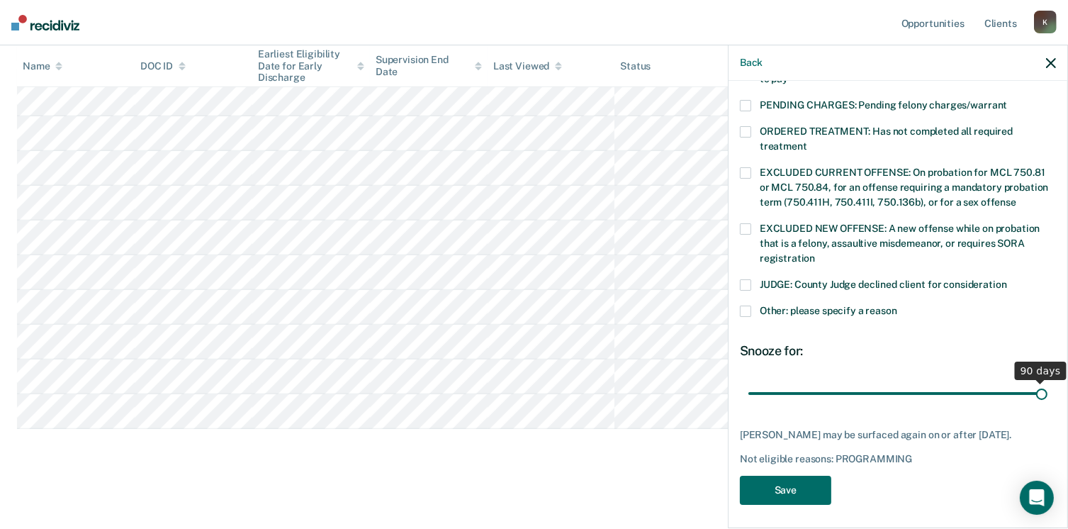
drag, startPoint x: 837, startPoint y: 369, endPoint x: 1083, endPoint y: 409, distance: 248.3
type input "90"
click at [1047, 406] on input "range" at bounding box center [897, 393] width 299 height 25
click at [787, 479] on button "Save" at bounding box center [785, 489] width 91 height 29
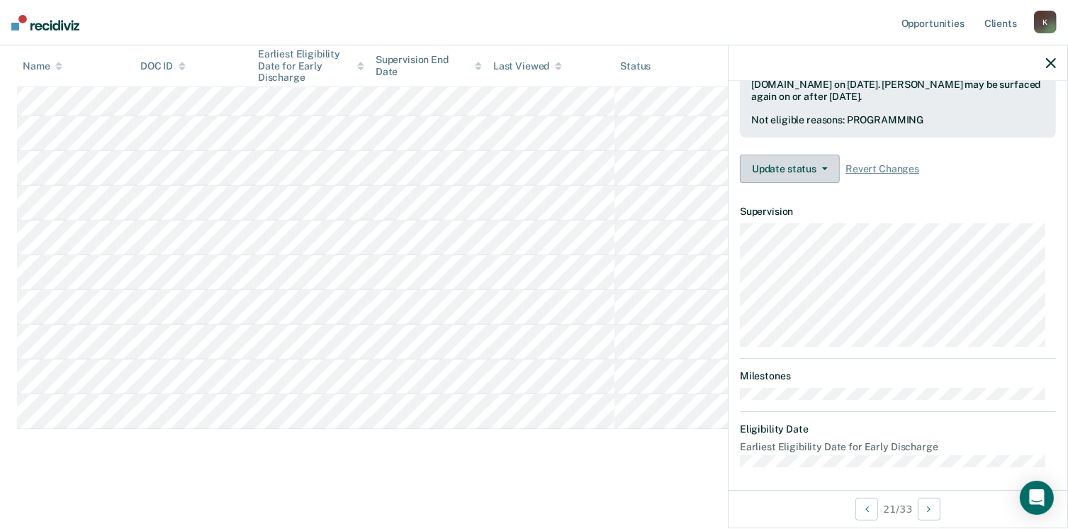
click at [769, 171] on button "Update status" at bounding box center [790, 168] width 100 height 28
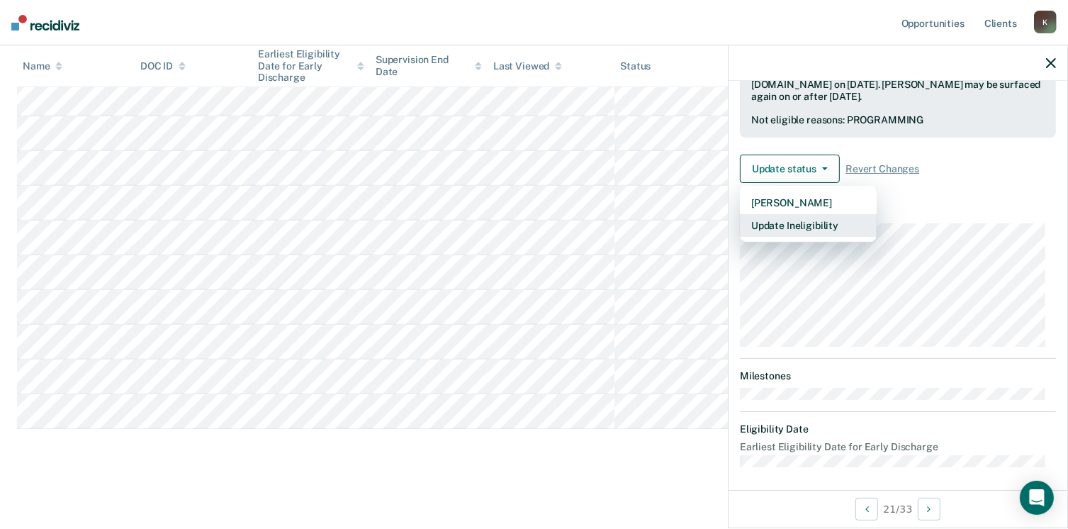
click at [779, 221] on button "Update Ineligibility" at bounding box center [808, 225] width 137 height 23
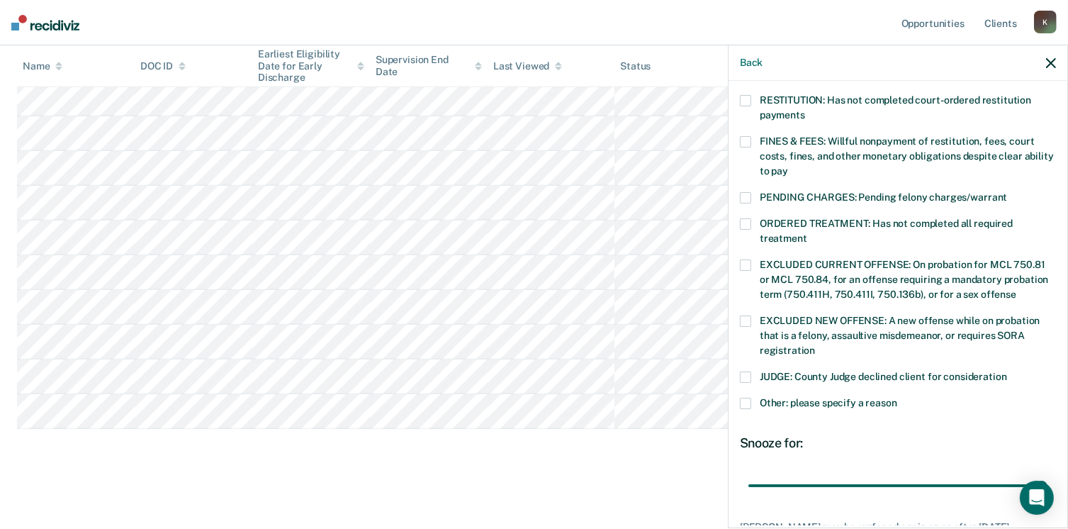
click at [742, 397] on span at bounding box center [745, 402] width 11 height 11
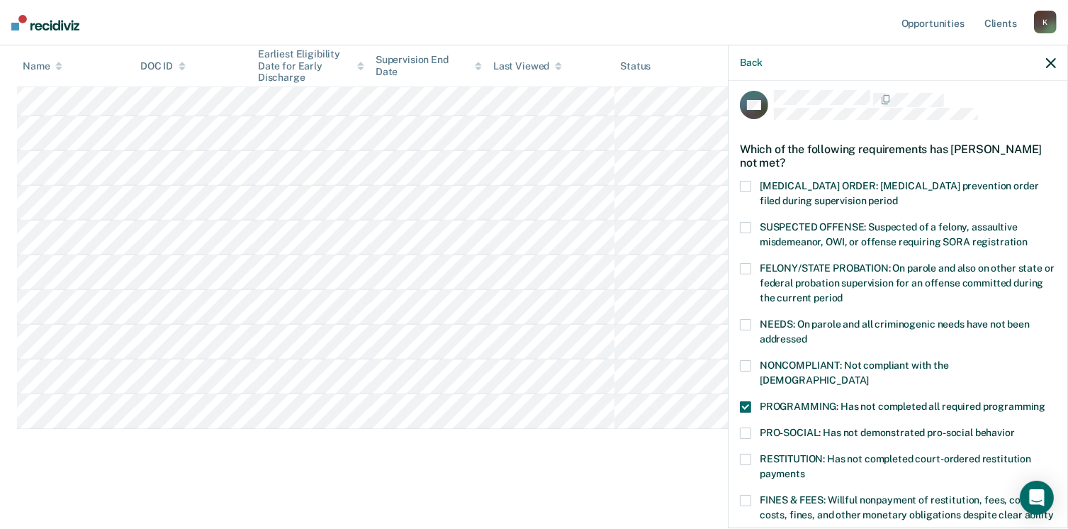
scroll to position [0, 0]
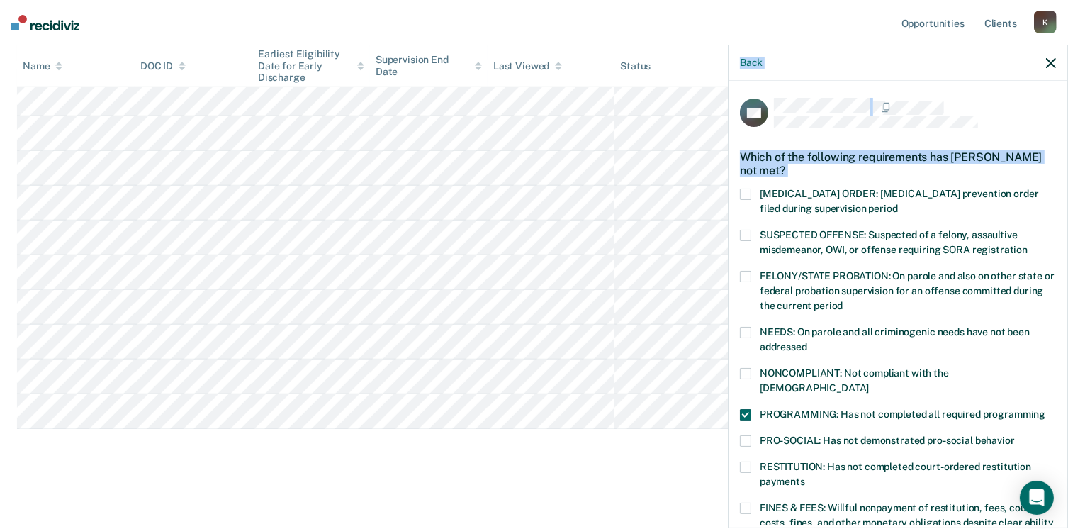
drag, startPoint x: 1054, startPoint y: 250, endPoint x: 1083, endPoint y: 473, distance: 225.0
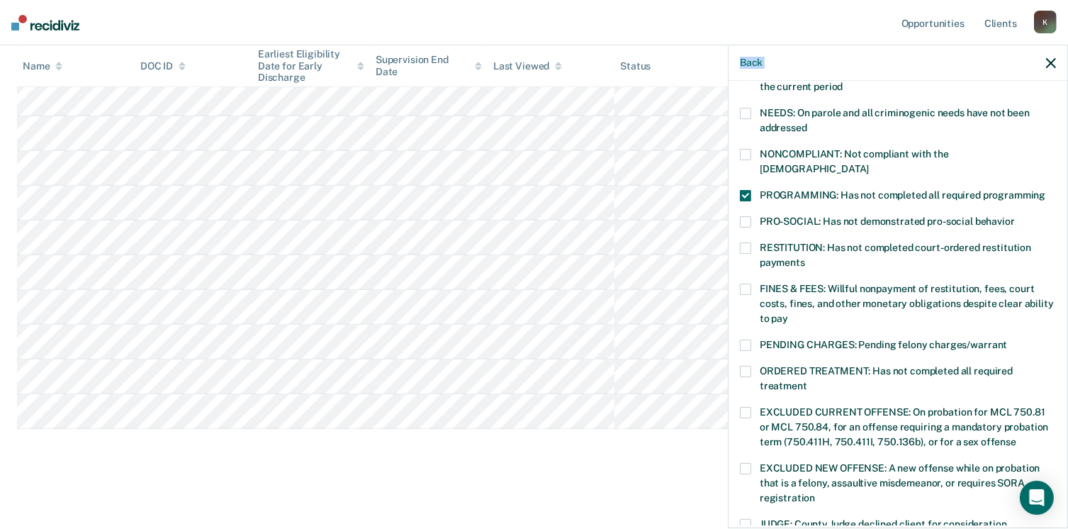
scroll to position [543, 0]
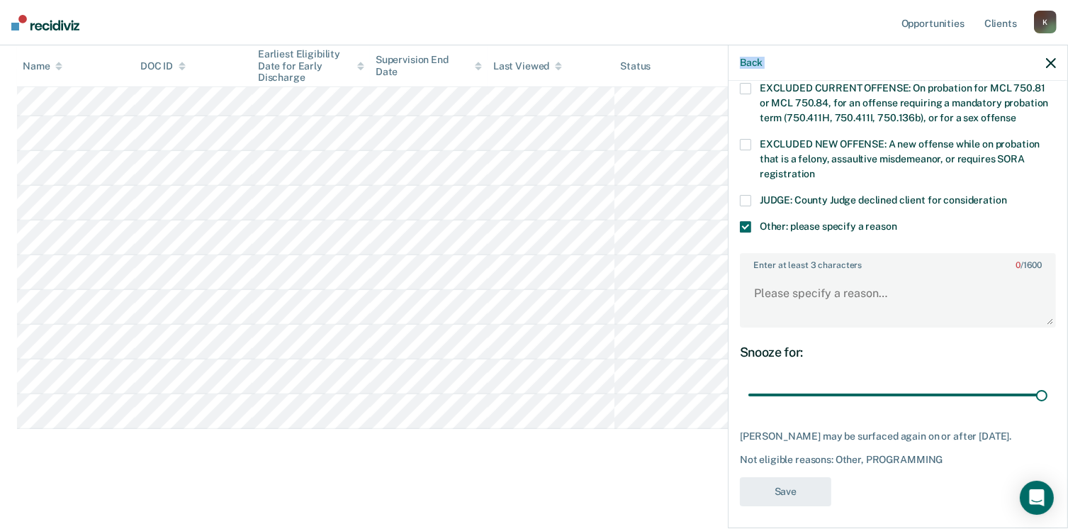
click at [744, 221] on span at bounding box center [745, 226] width 11 height 11
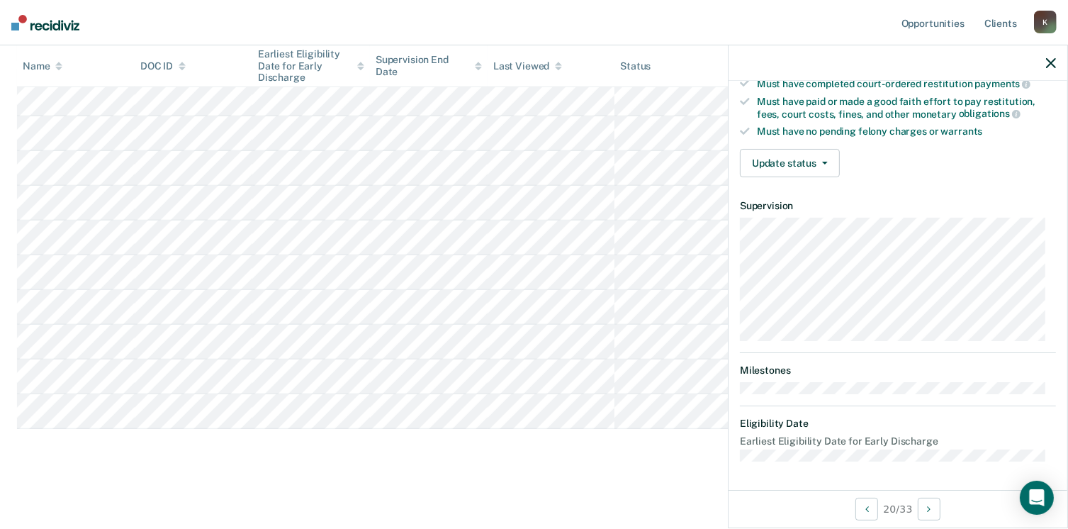
scroll to position [261, 0]
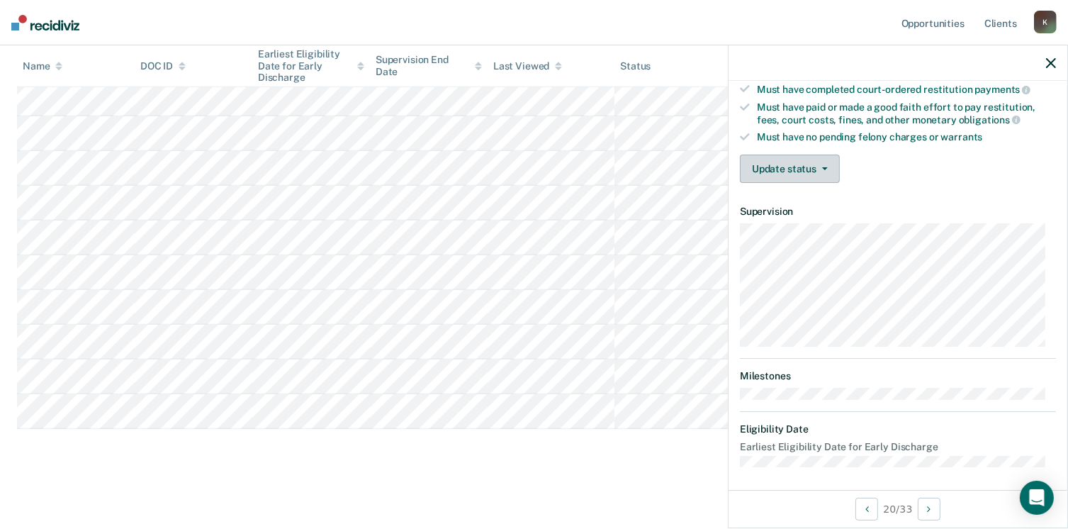
click at [793, 156] on button "Update status" at bounding box center [790, 168] width 100 height 28
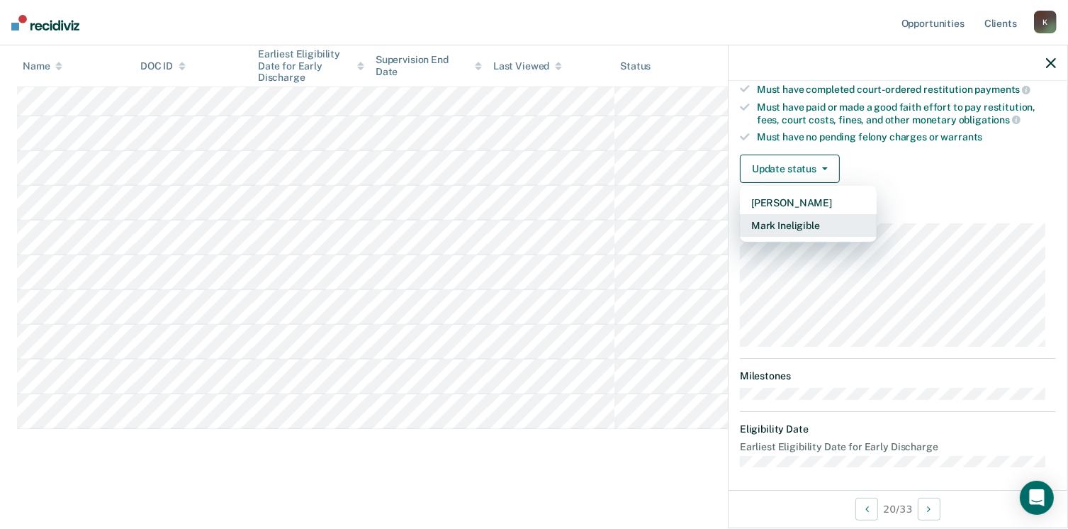
drag, startPoint x: 801, startPoint y: 219, endPoint x: 779, endPoint y: 222, distance: 21.5
click at [779, 222] on button "Mark Ineligible" at bounding box center [808, 225] width 137 height 23
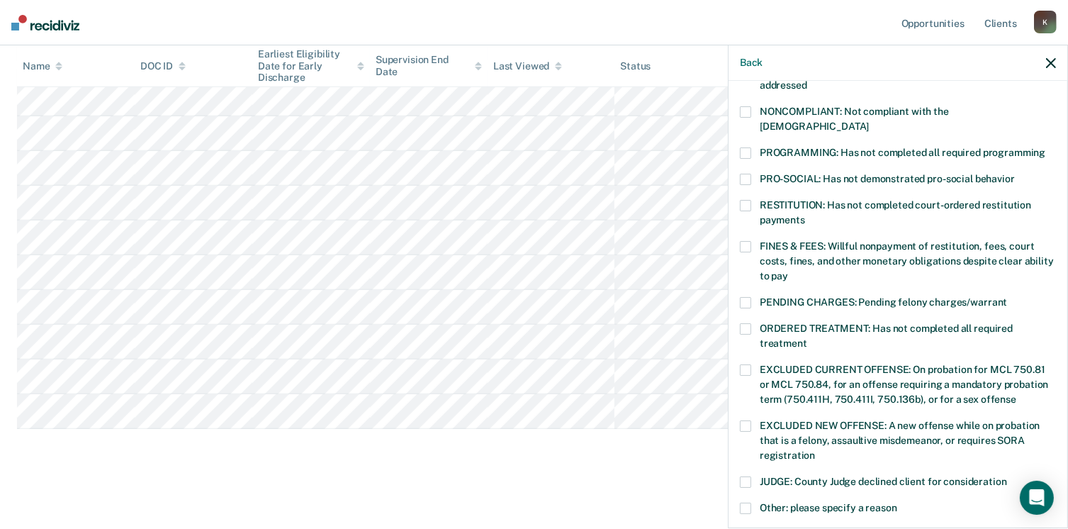
click at [751, 502] on label "Other: please specify a reason" at bounding box center [898, 509] width 316 height 15
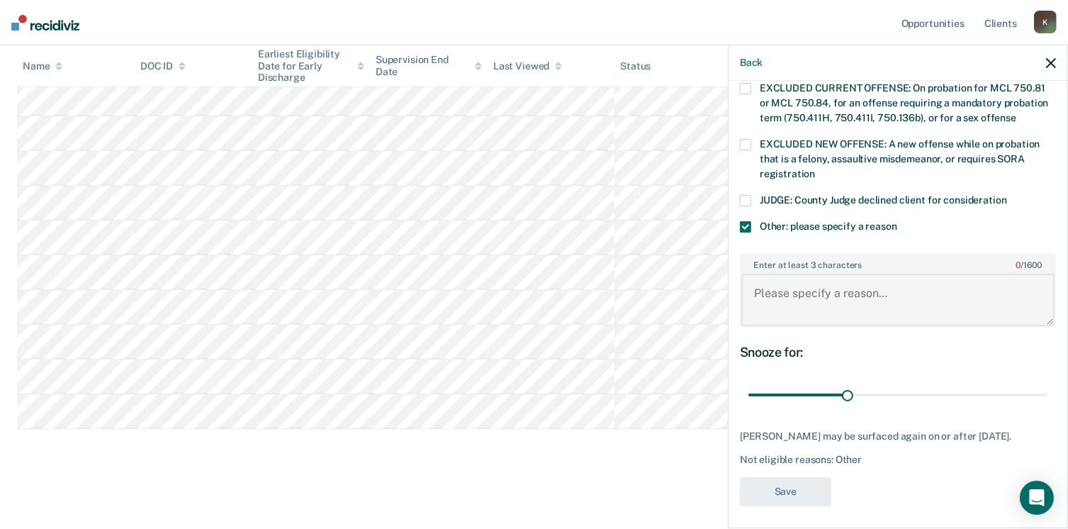
click at [835, 286] on textarea "Enter at least 3 characters 0 / 1600" at bounding box center [897, 299] width 313 height 52
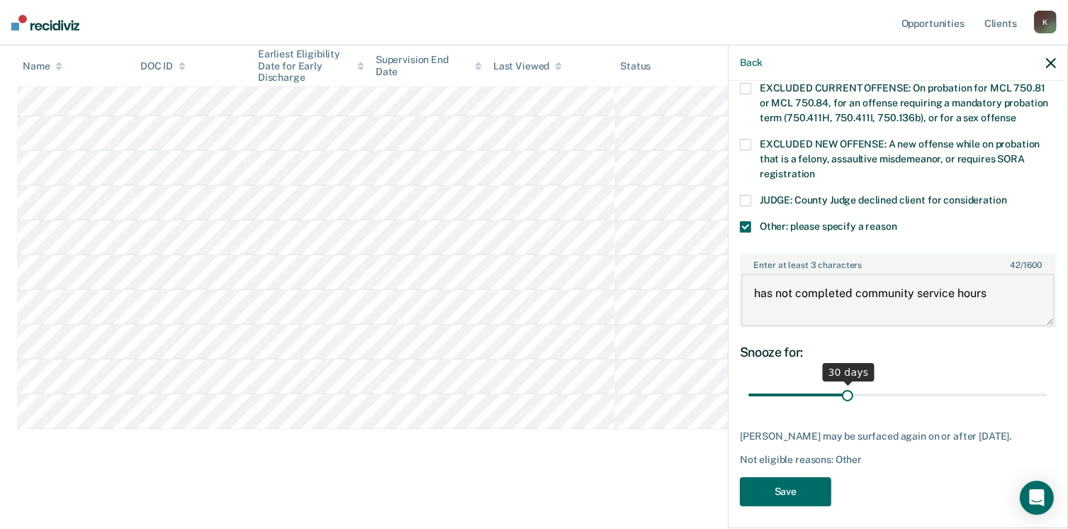
type textarea "has not completed community service hours"
drag, startPoint x: 844, startPoint y: 380, endPoint x: 1083, endPoint y: 388, distance: 238.2
type input "90"
click at [1047, 388] on input "range" at bounding box center [897, 395] width 299 height 25
click at [771, 484] on button "Save" at bounding box center [785, 491] width 91 height 29
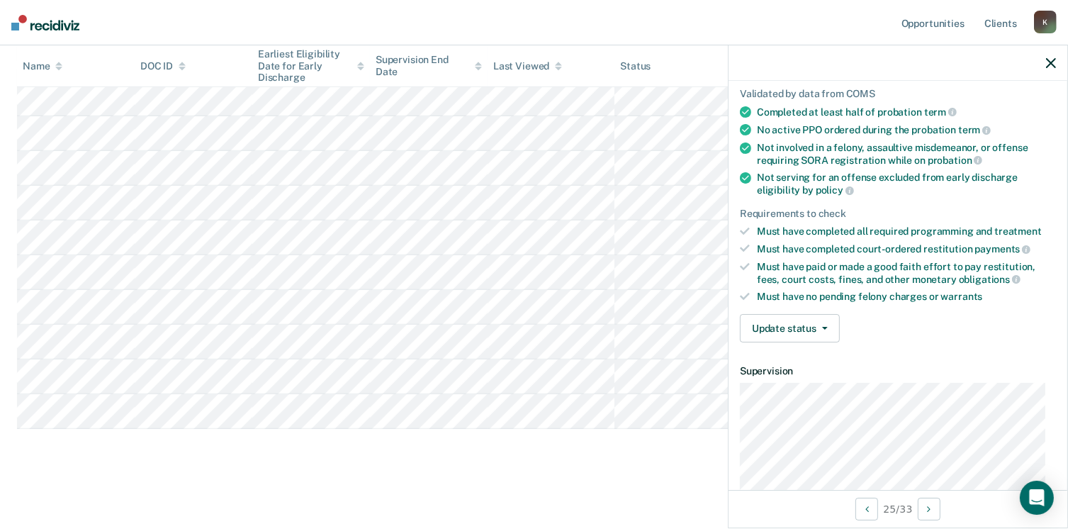
scroll to position [0, 0]
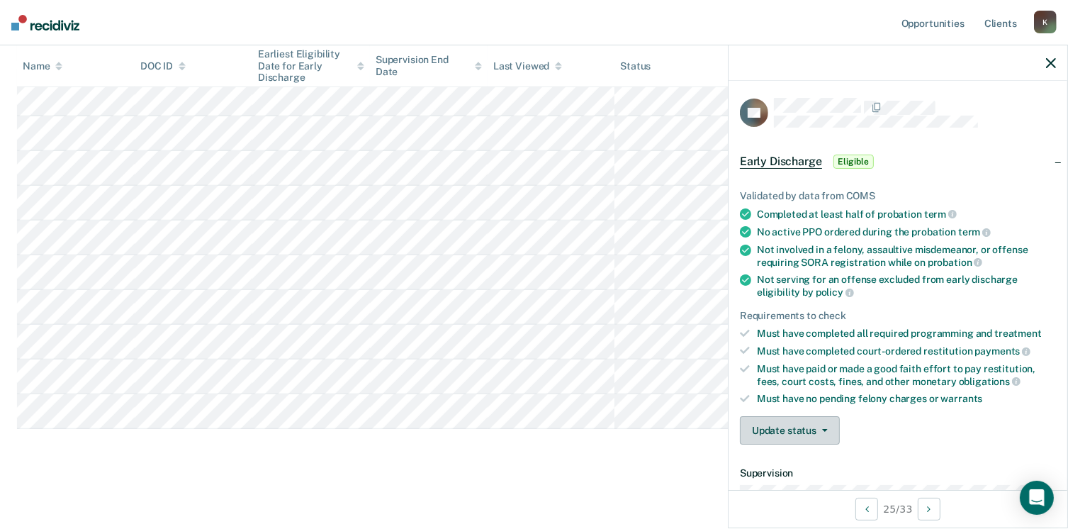
click at [798, 420] on button "Update status" at bounding box center [790, 430] width 100 height 28
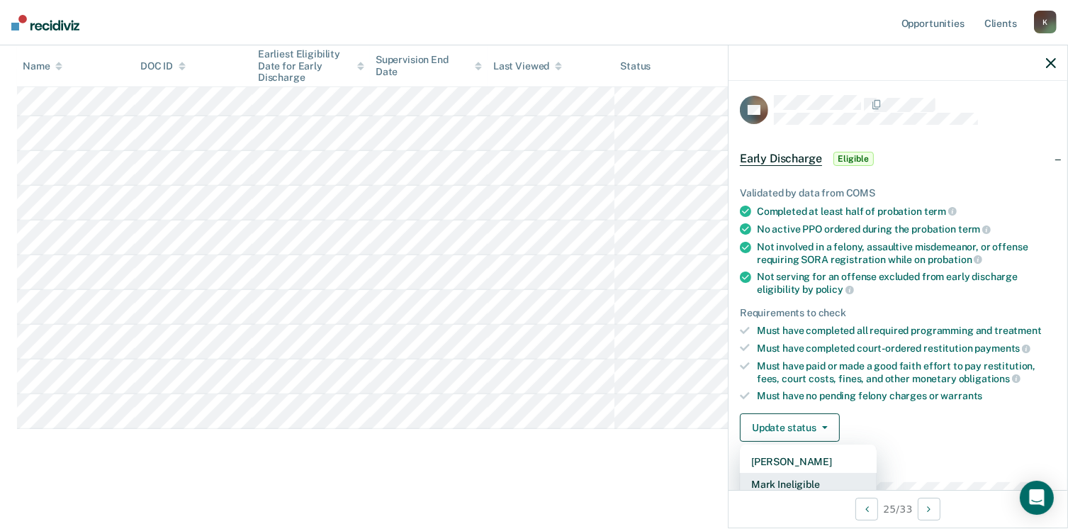
click at [811, 473] on button "Mark Ineligible" at bounding box center [808, 484] width 137 height 23
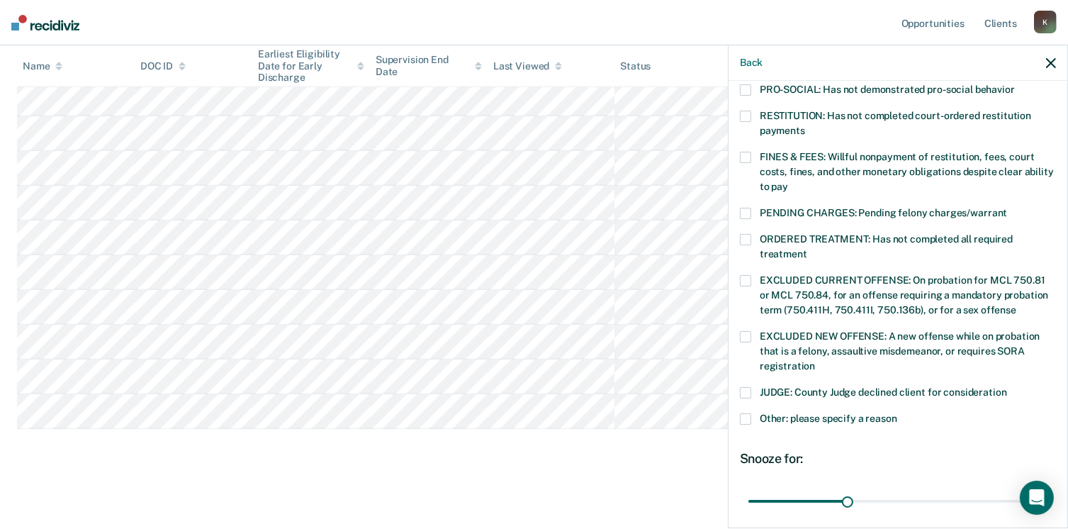
scroll to position [349, 0]
click at [748, 153] on span at bounding box center [745, 158] width 11 height 11
drag, startPoint x: 844, startPoint y: 485, endPoint x: 1083, endPoint y: 504, distance: 238.8
type input "90"
click at [1047, 504] on input "range" at bounding box center [897, 502] width 299 height 25
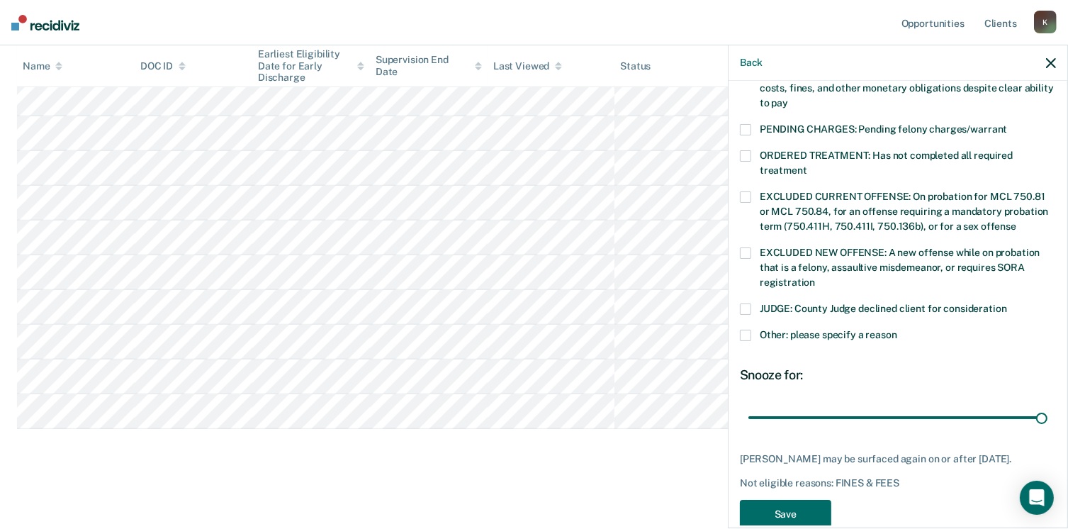
scroll to position [445, 0]
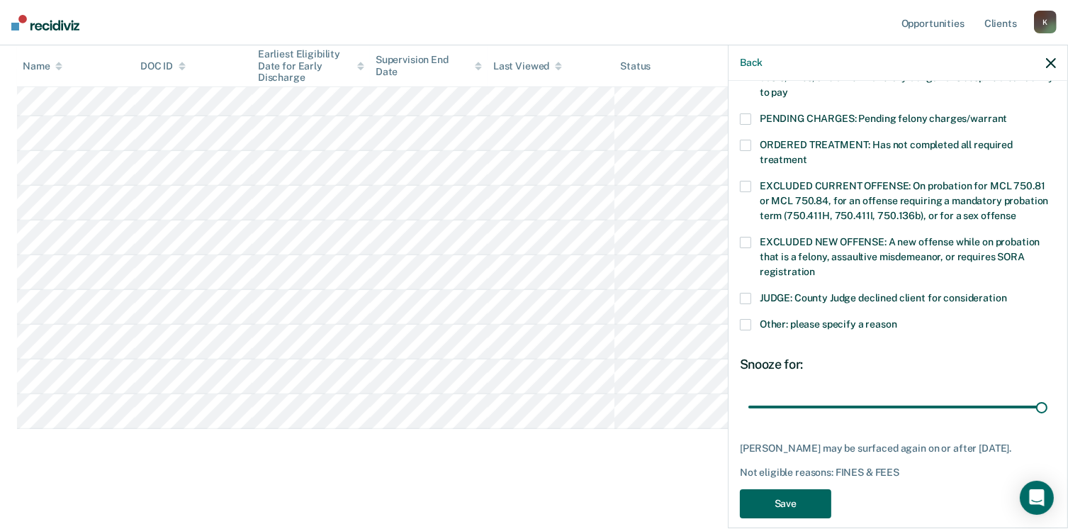
click at [774, 497] on button "Save" at bounding box center [785, 503] width 91 height 29
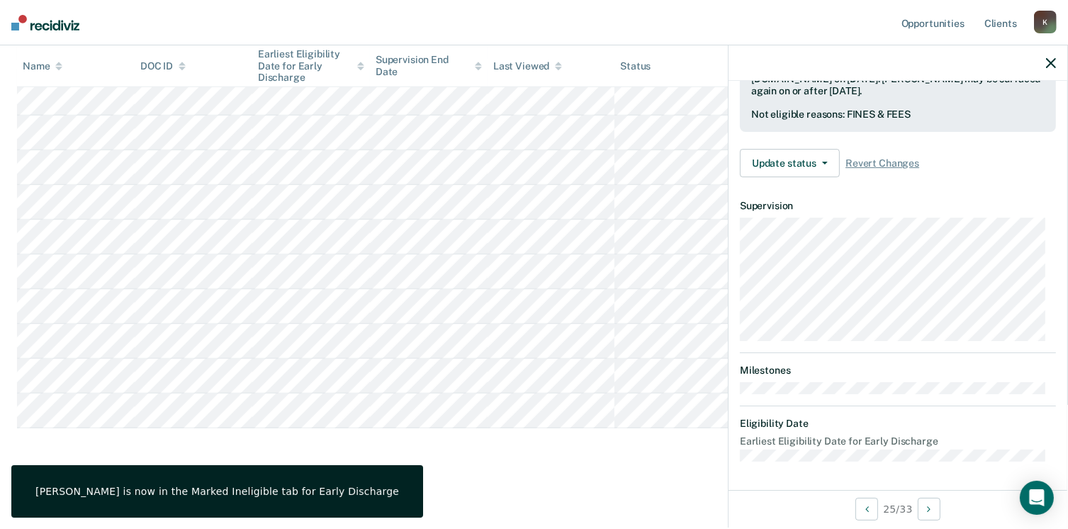
scroll to position [366, 0]
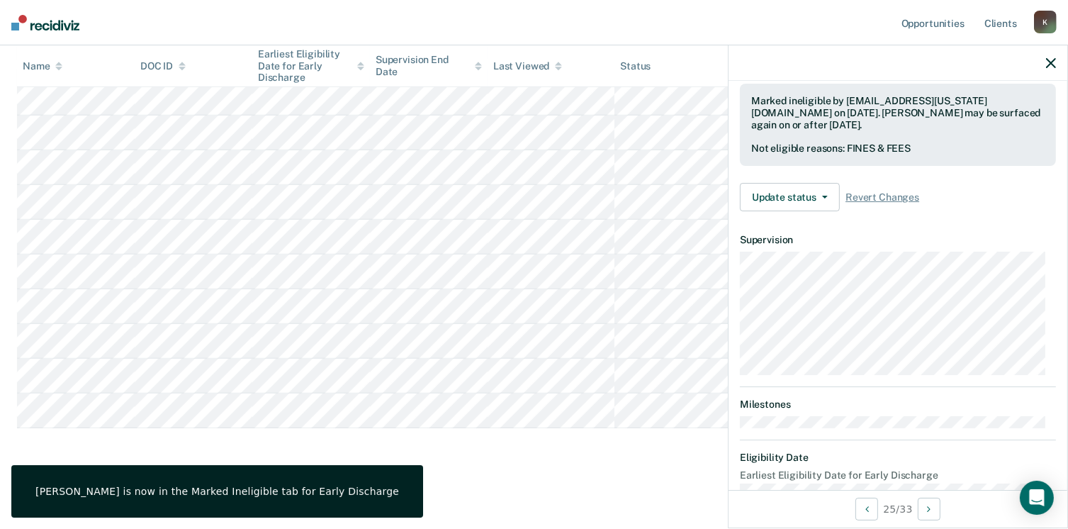
scroll to position [253, 0]
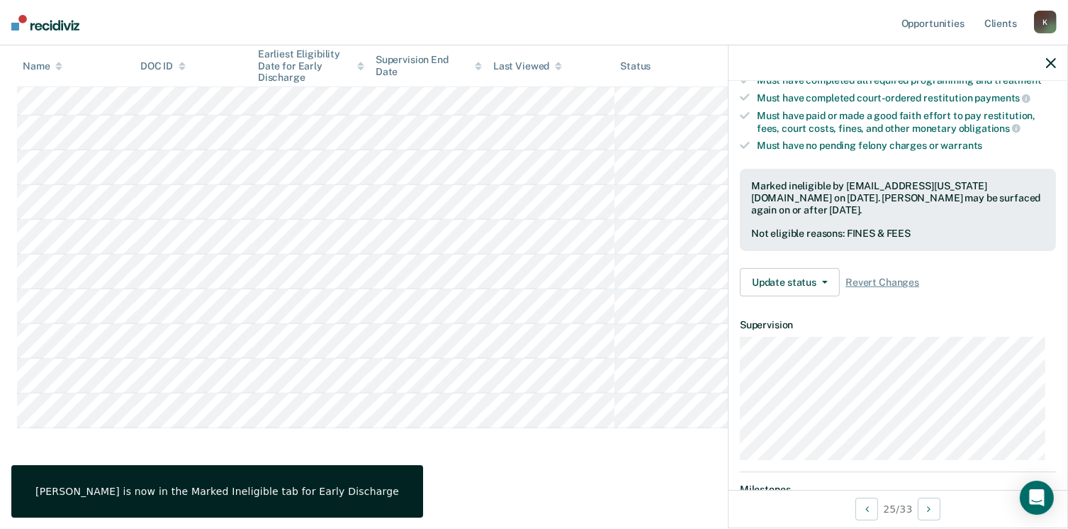
click at [1054, 63] on icon "button" at bounding box center [1051, 63] width 10 height 10
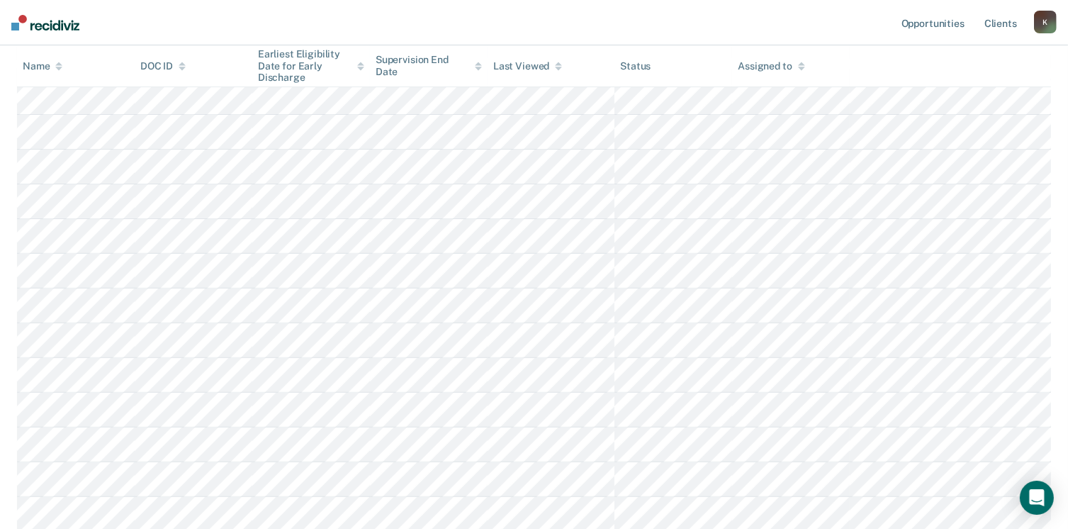
scroll to position [476, 0]
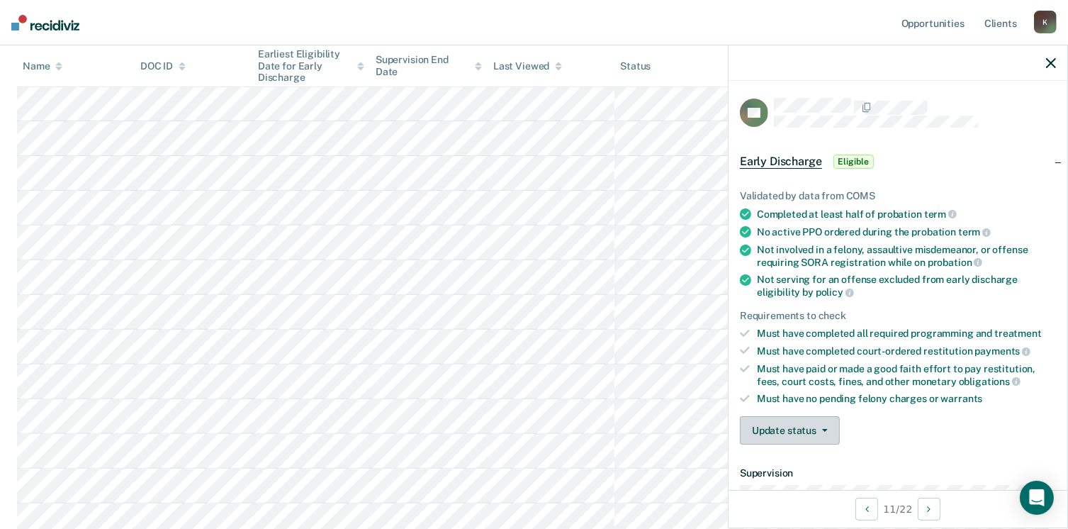
click at [785, 433] on button "Update status" at bounding box center [790, 430] width 100 height 28
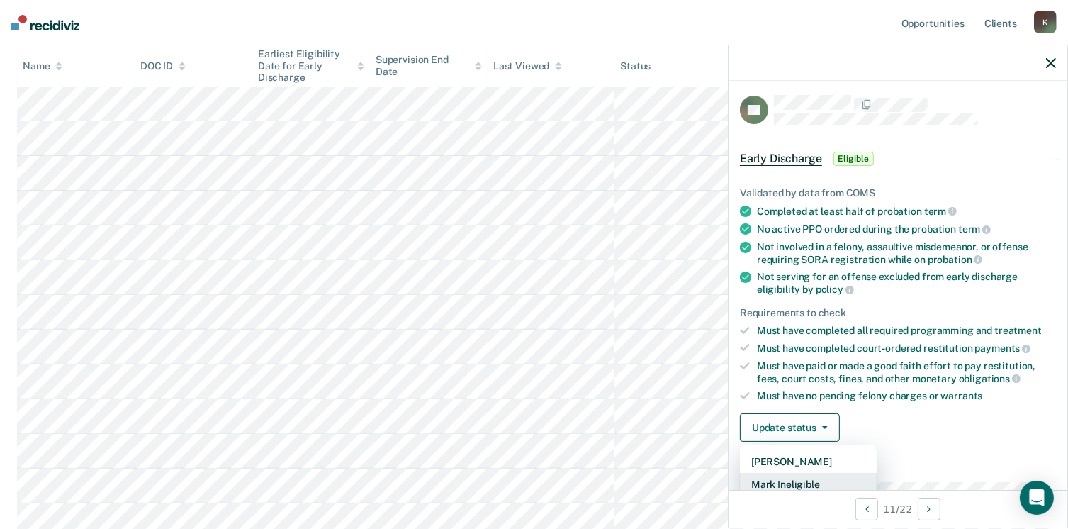
click at [808, 478] on button "Mark Ineligible" at bounding box center [808, 484] width 137 height 23
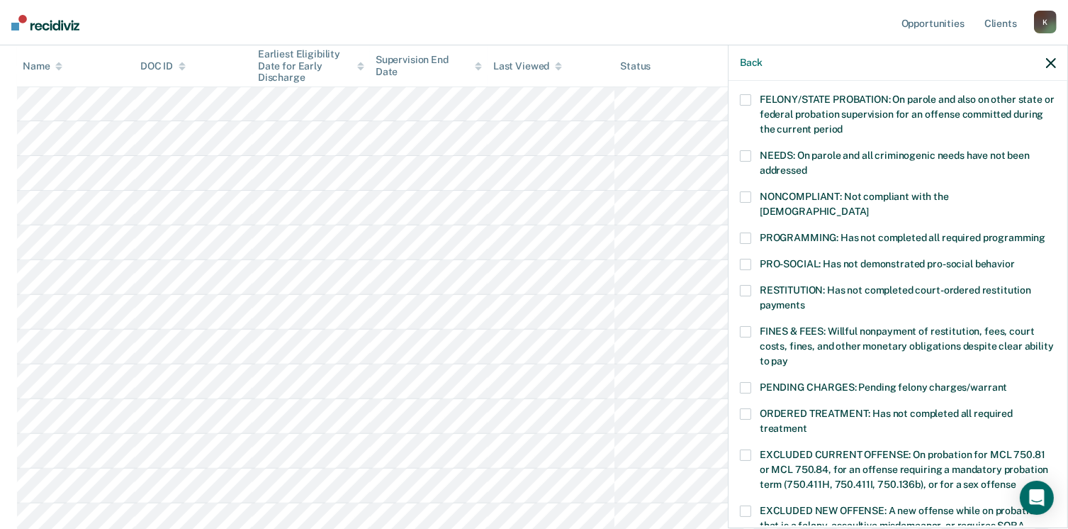
scroll to position [176, 0]
click at [747, 233] on span at bounding box center [745, 238] width 11 height 11
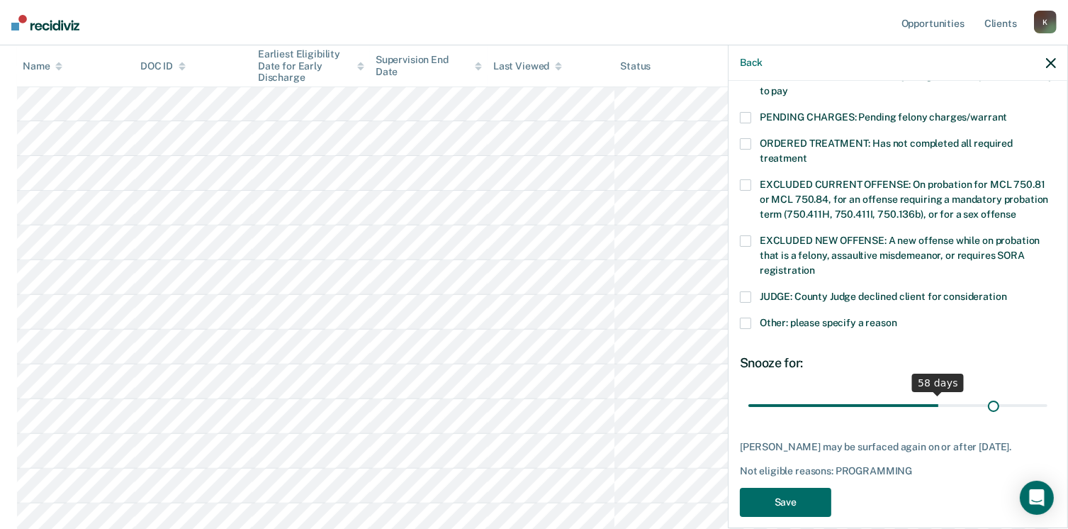
drag, startPoint x: 842, startPoint y: 379, endPoint x: 989, endPoint y: 389, distance: 147.7
click at [989, 393] on input "range" at bounding box center [897, 405] width 299 height 25
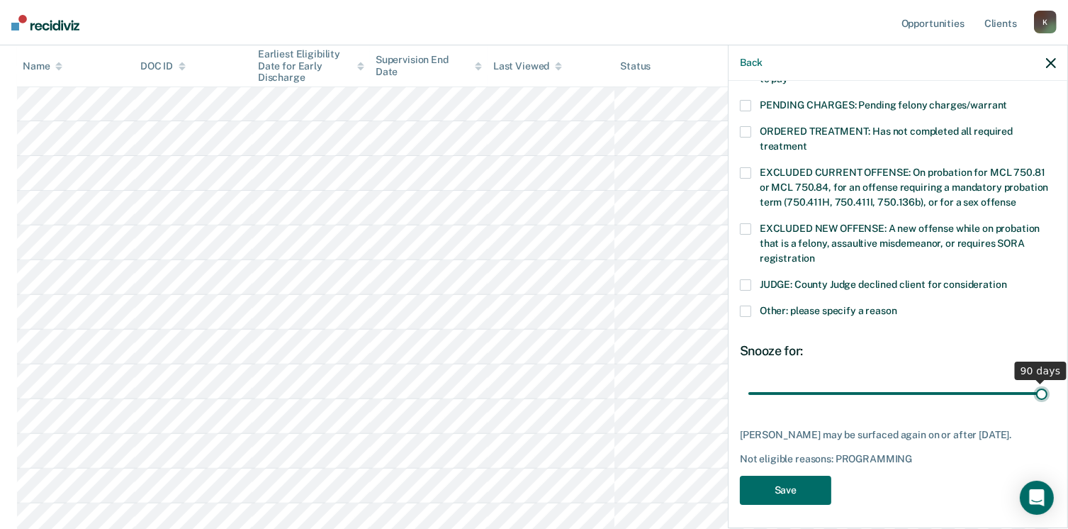
drag, startPoint x: 989, startPoint y: 389, endPoint x: 1083, endPoint y: 389, distance: 93.5
type input "90"
click at [1047, 389] on input "range" at bounding box center [897, 393] width 299 height 25
click at [803, 479] on button "Save" at bounding box center [785, 489] width 91 height 29
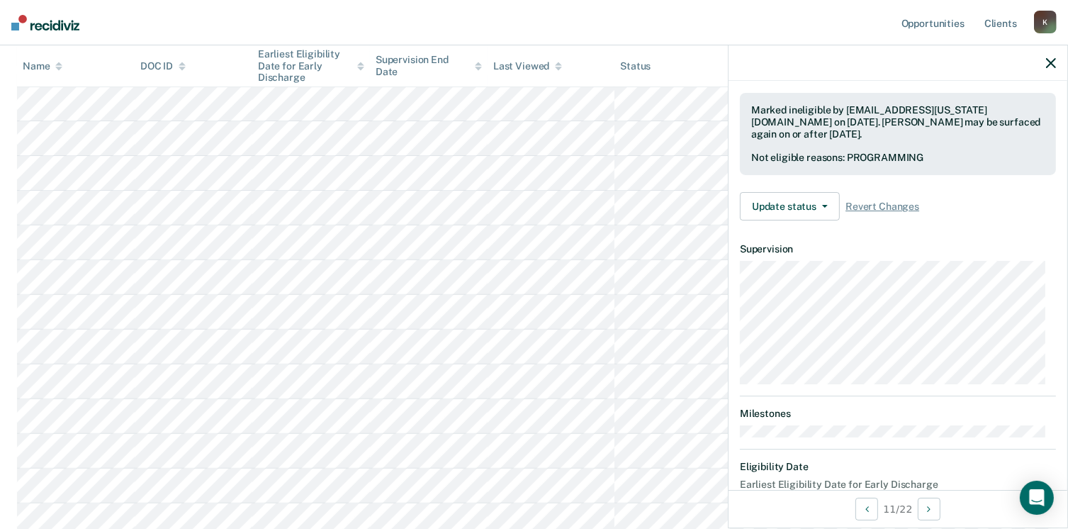
scroll to position [366, 0]
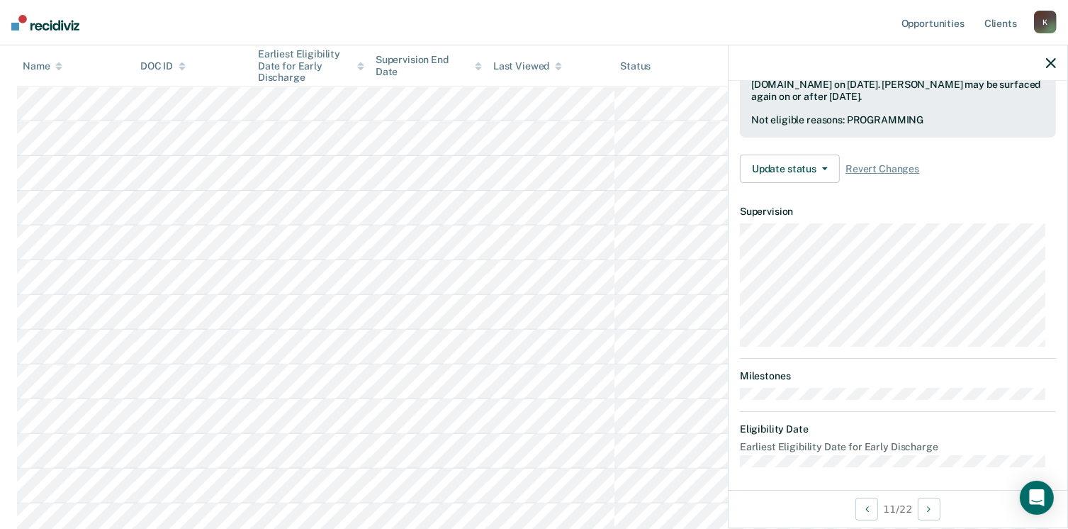
click at [1062, 43] on nav "Opportunities Client s [EMAIL_ADDRESS][US_STATE][DOMAIN_NAME] K Profile How it …" at bounding box center [534, 22] width 1068 height 45
click at [1051, 62] on icon "button" at bounding box center [1051, 63] width 10 height 10
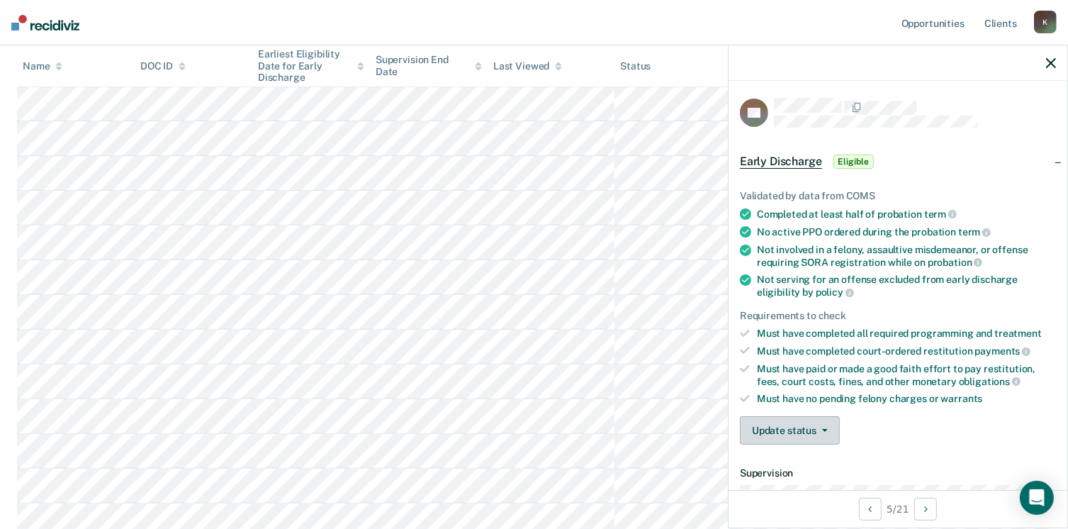
click at [780, 425] on button "Update status" at bounding box center [790, 430] width 100 height 28
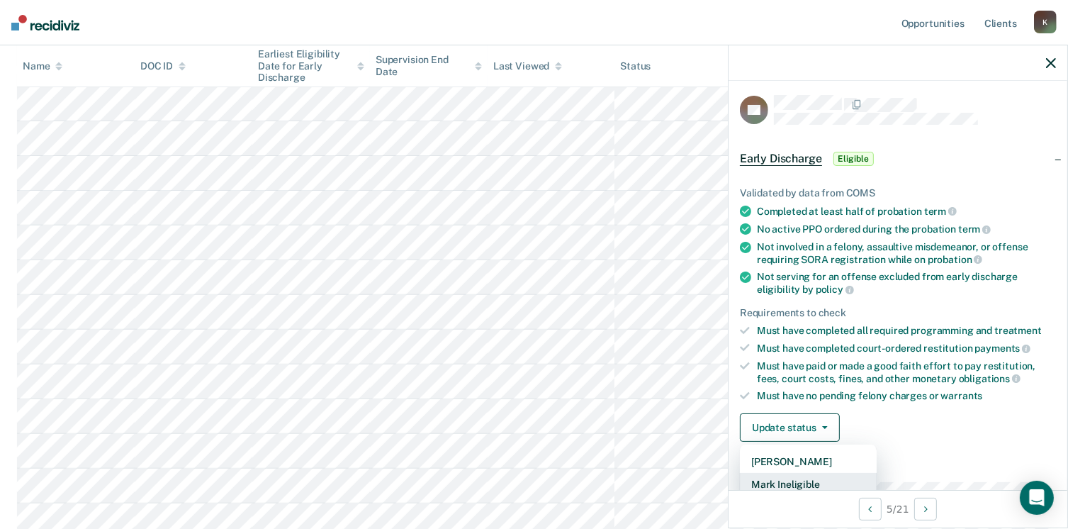
click at [804, 482] on button "Mark Ineligible" at bounding box center [808, 484] width 137 height 23
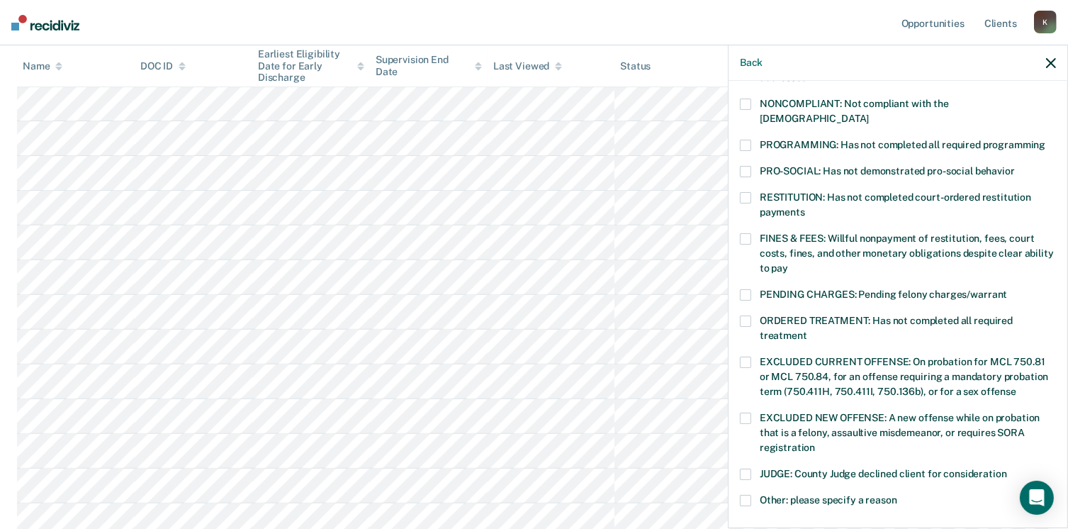
scroll to position [254, 0]
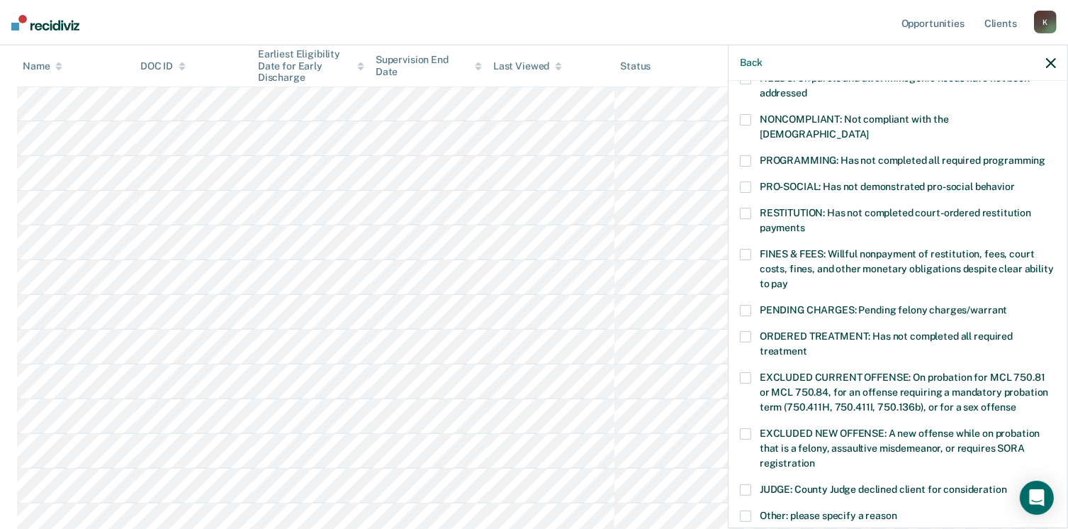
click at [746, 208] on span at bounding box center [745, 213] width 11 height 11
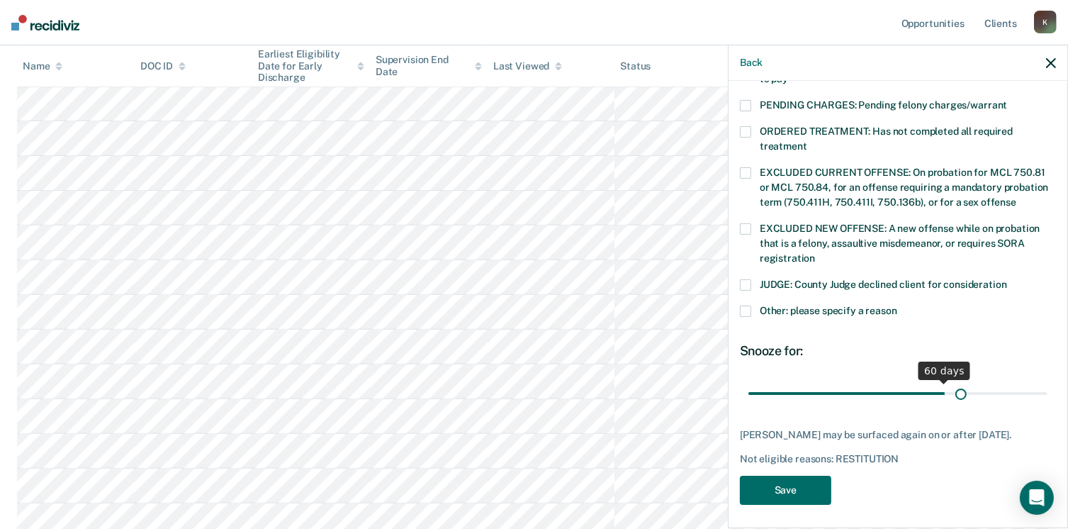
scroll to position [446, 0]
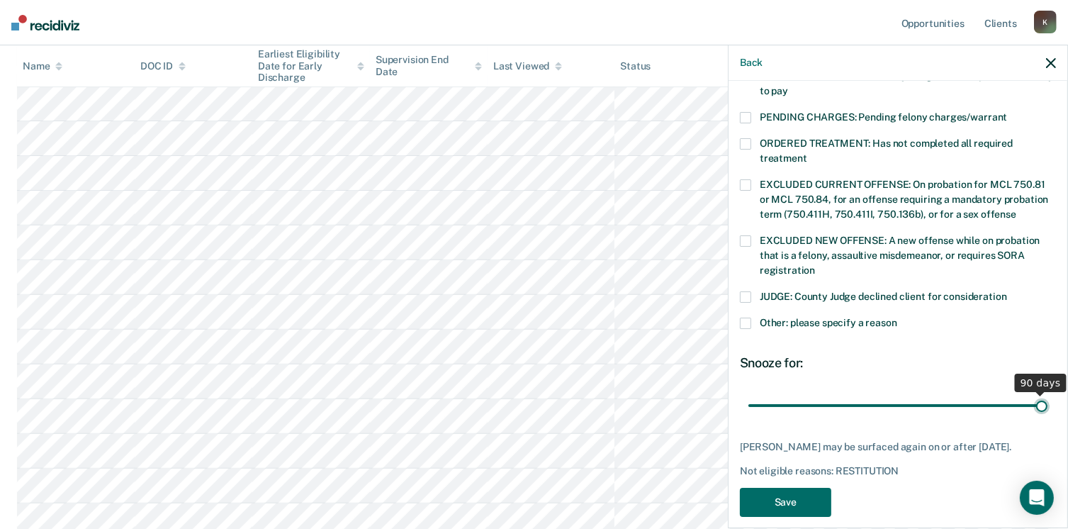
drag, startPoint x: 840, startPoint y: 377, endPoint x: 1083, endPoint y: 397, distance: 243.2
type input "90"
click at [1047, 397] on input "range" at bounding box center [897, 405] width 299 height 25
click at [799, 487] on button "Save" at bounding box center [785, 501] width 91 height 29
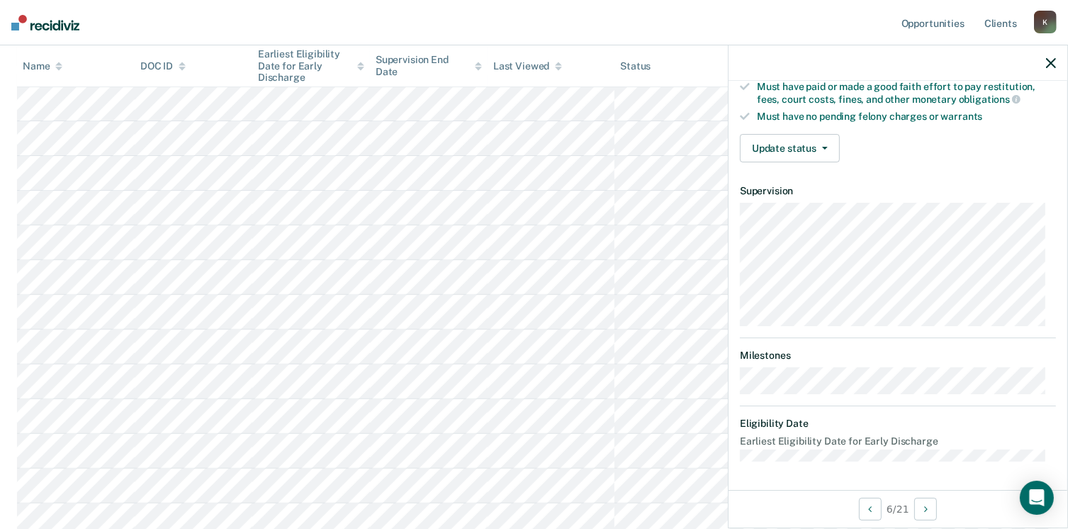
scroll to position [261, 0]
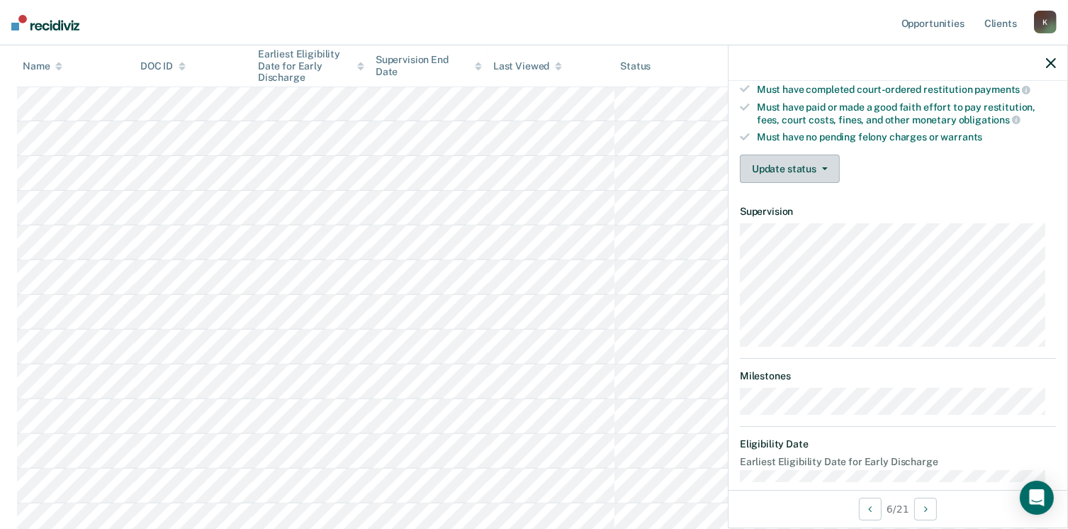
click at [796, 156] on button "Update status" at bounding box center [790, 168] width 100 height 28
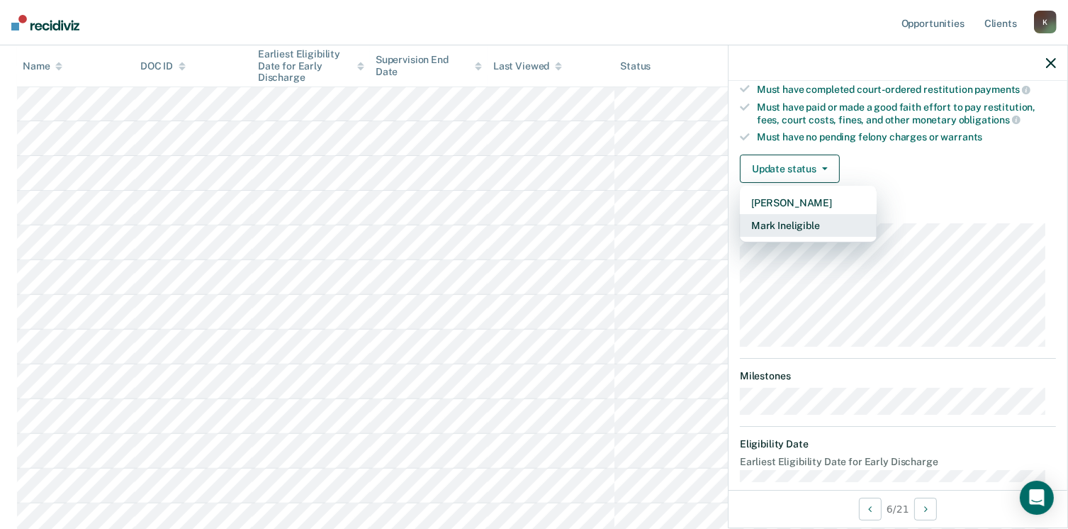
click at [798, 226] on button "Mark Ineligible" at bounding box center [808, 225] width 137 height 23
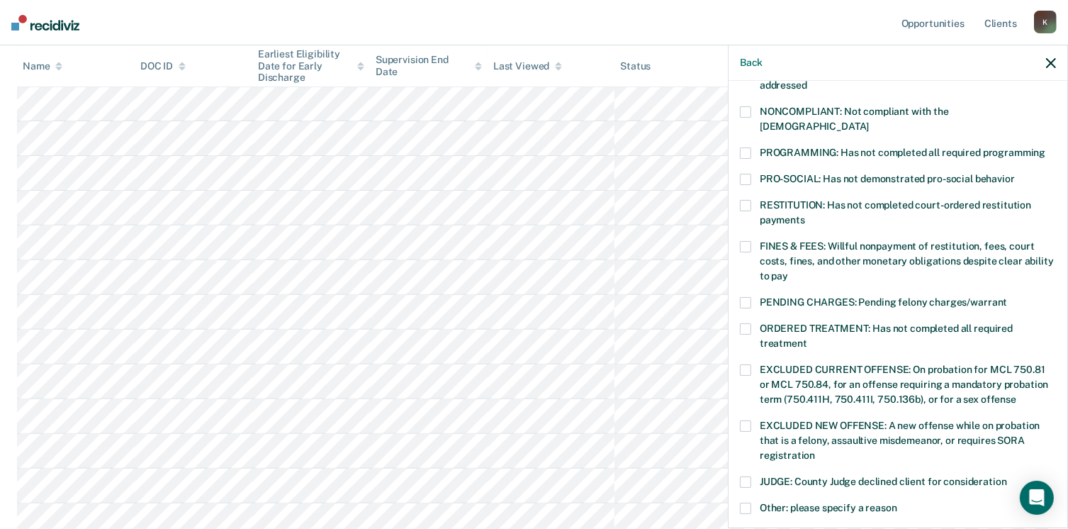
click at [740, 200] on span at bounding box center [745, 205] width 11 height 11
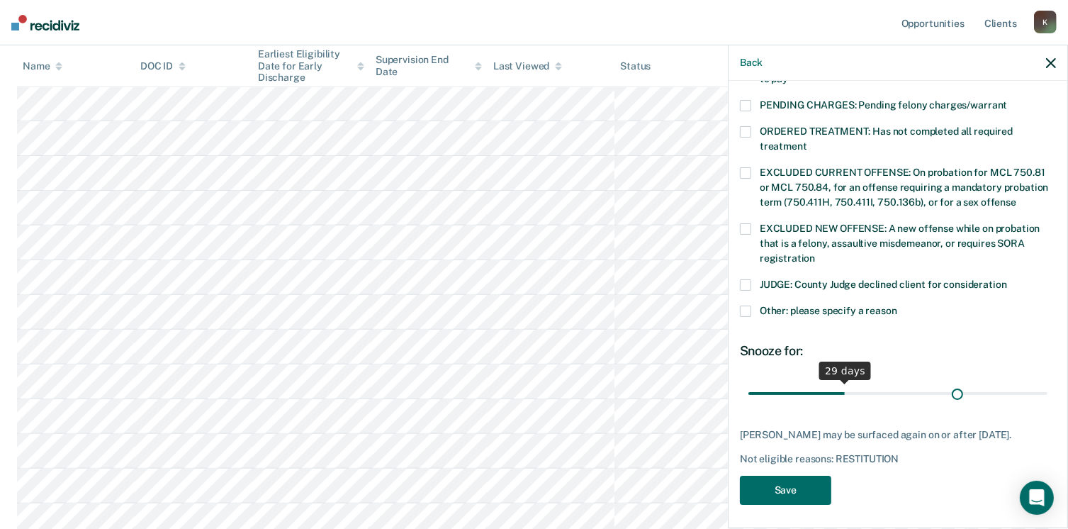
scroll to position [458, 0]
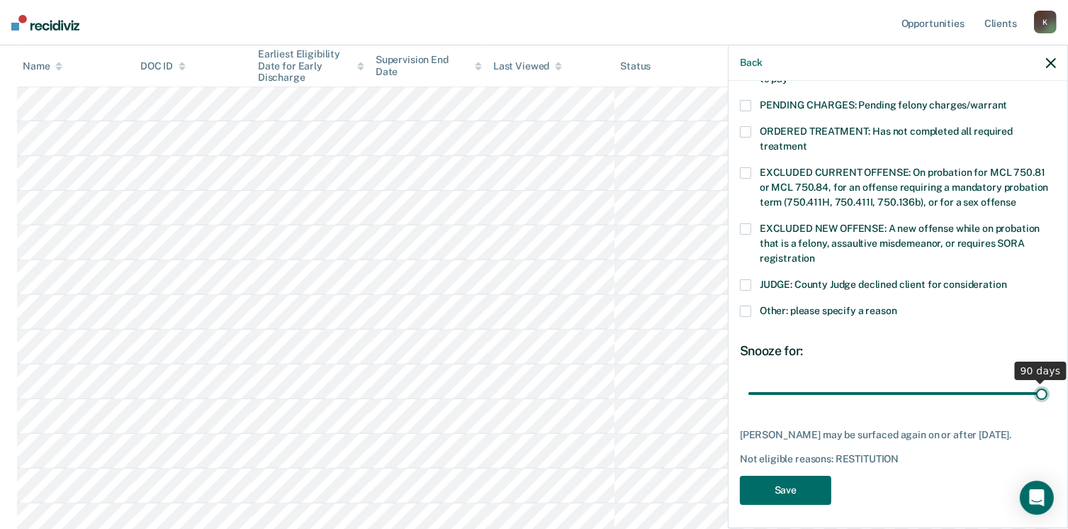
drag, startPoint x: 842, startPoint y: 369, endPoint x: 1083, endPoint y: 432, distance: 249.0
type input "90"
click at [1047, 406] on input "range" at bounding box center [897, 393] width 299 height 25
click at [778, 485] on button "Save" at bounding box center [785, 489] width 91 height 29
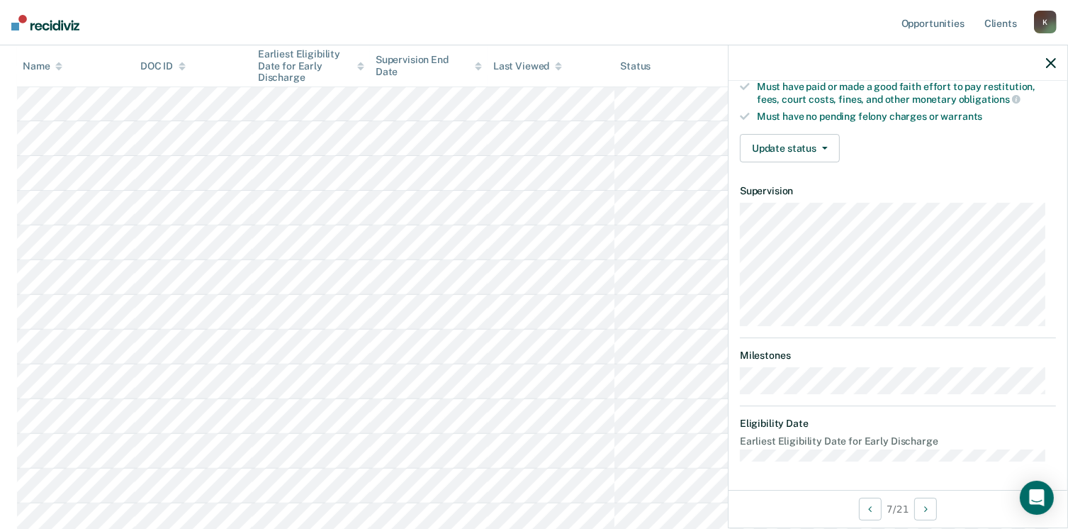
scroll to position [276, 0]
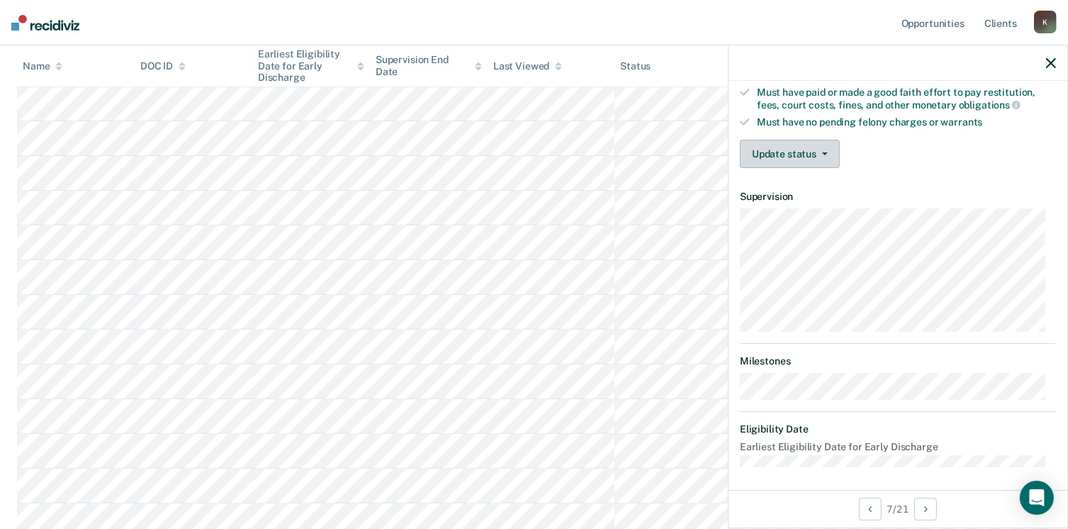
click at [785, 149] on button "Update status" at bounding box center [790, 154] width 100 height 28
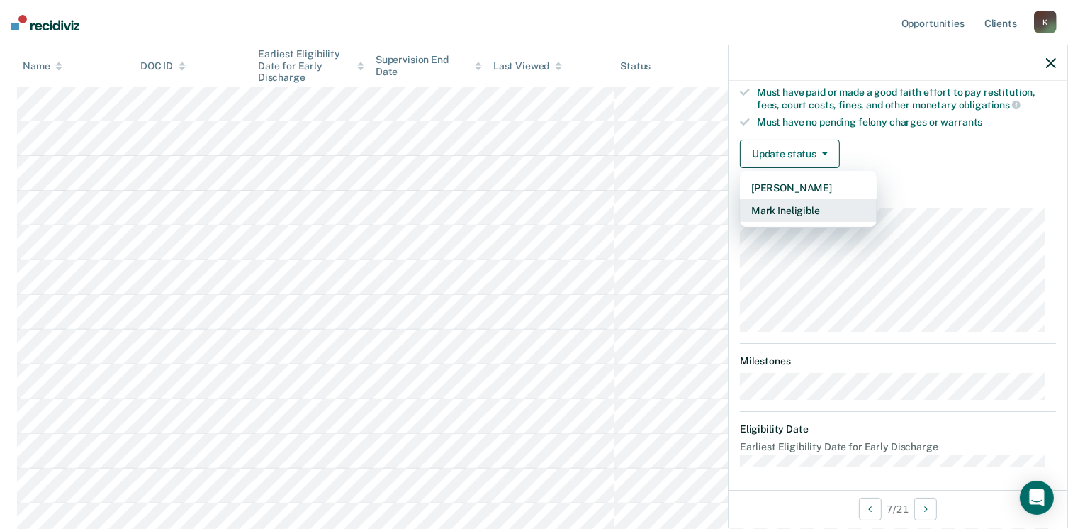
click at [787, 207] on button "Mark Ineligible" at bounding box center [808, 210] width 137 height 23
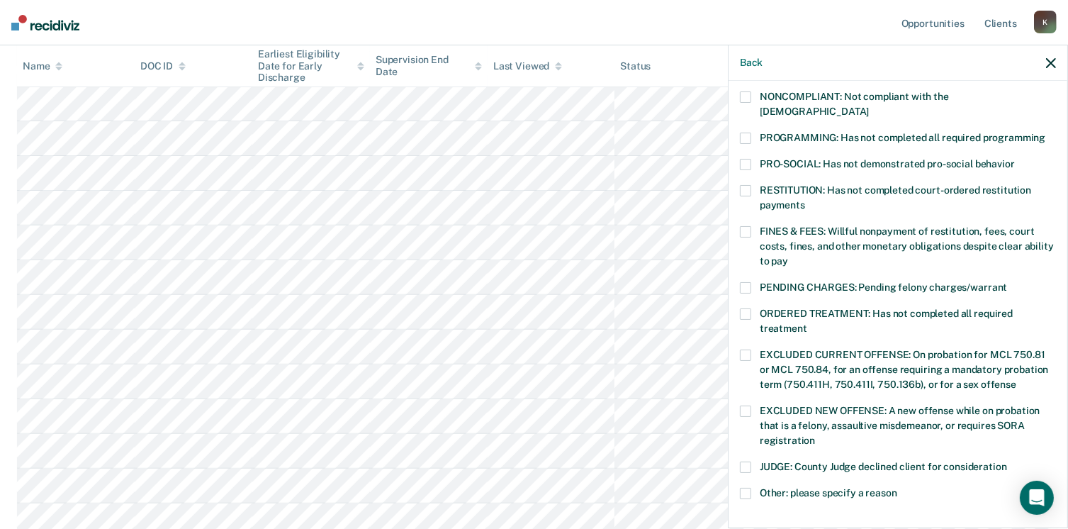
click at [751, 226] on label "FINES & FEES: Willful nonpayment of restitution, fees, court costs, fines, and …" at bounding box center [898, 248] width 316 height 45
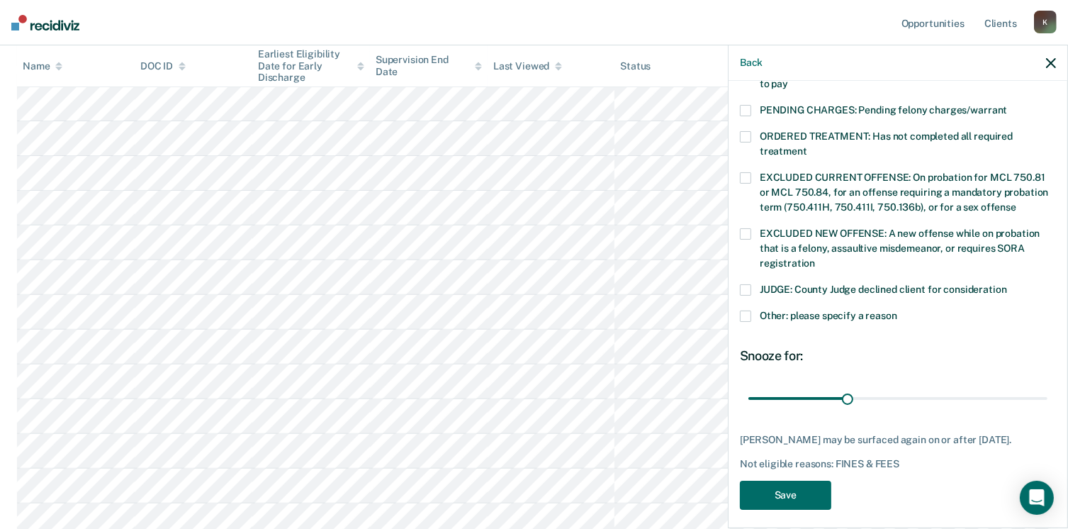
scroll to position [458, 0]
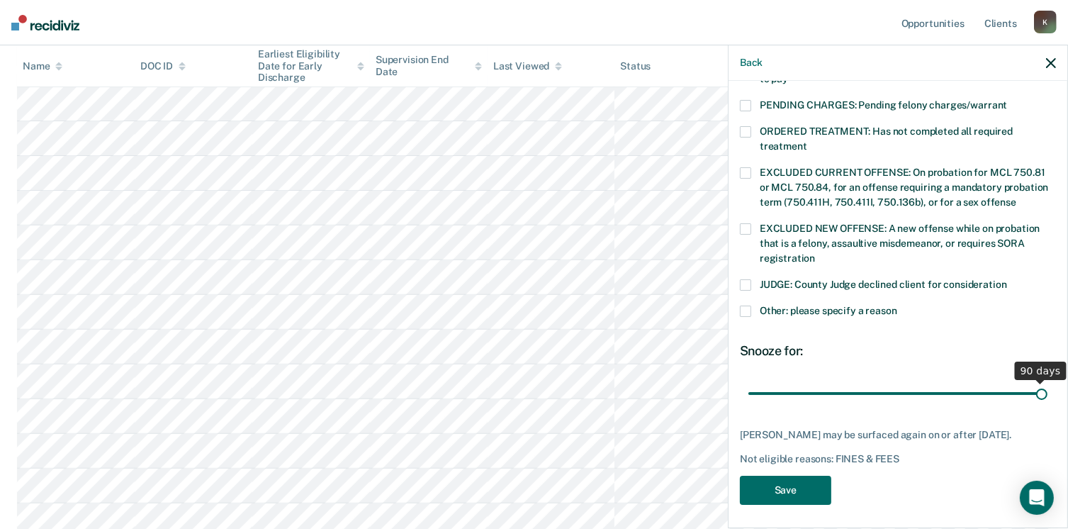
drag, startPoint x: 844, startPoint y: 380, endPoint x: 1083, endPoint y: 376, distance: 238.1
type input "90"
click at [1047, 381] on input "range" at bounding box center [897, 393] width 299 height 25
click at [822, 482] on button "Save" at bounding box center [785, 489] width 91 height 29
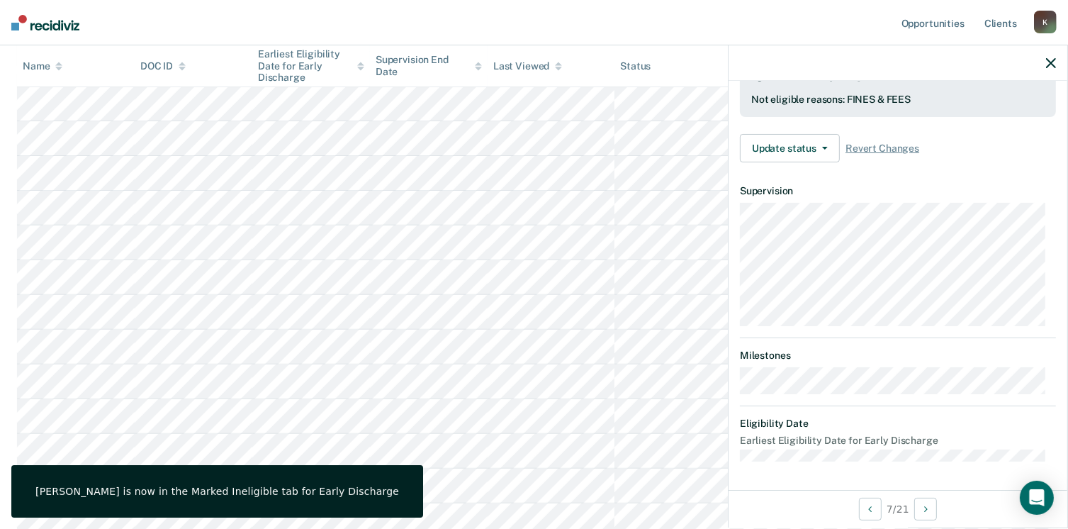
scroll to position [381, 0]
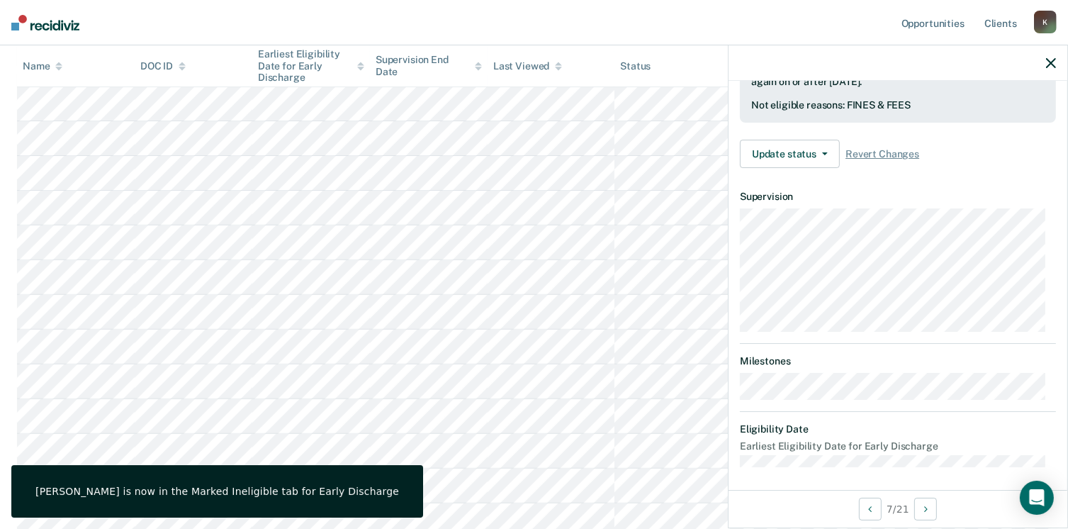
click at [1053, 65] on icon "button" at bounding box center [1051, 63] width 10 height 10
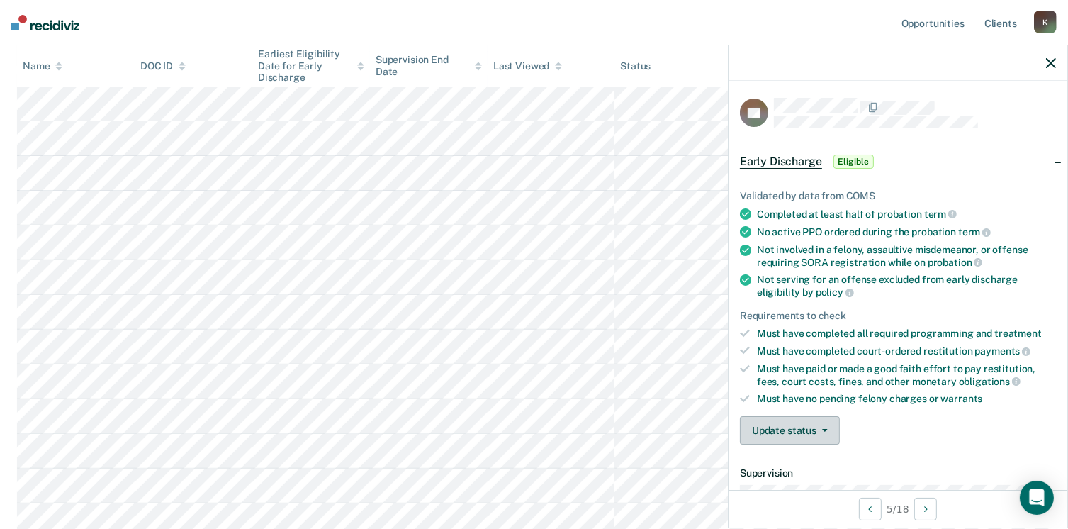
click at [788, 419] on button "Update status" at bounding box center [790, 430] width 100 height 28
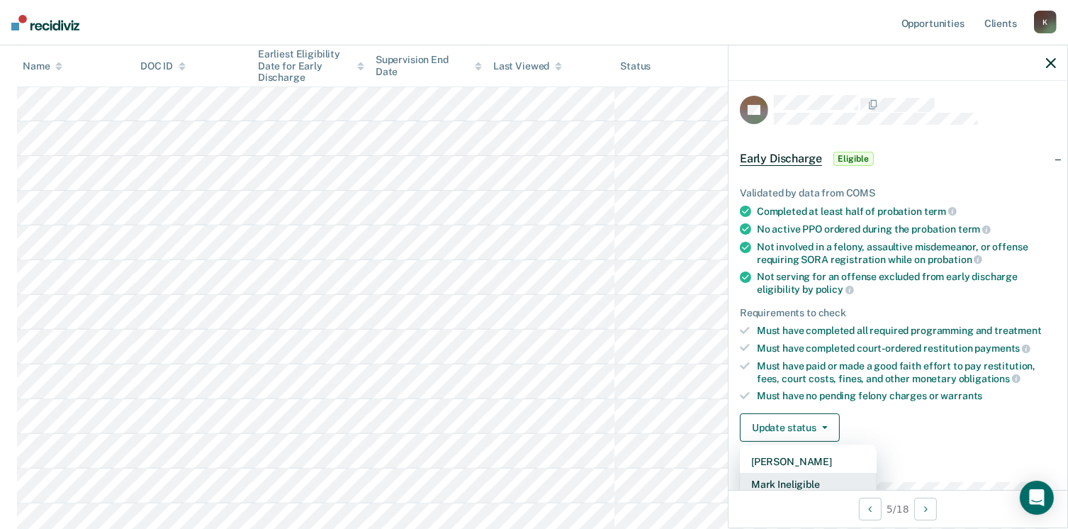
click at [776, 485] on button "Mark Ineligible" at bounding box center [808, 484] width 137 height 23
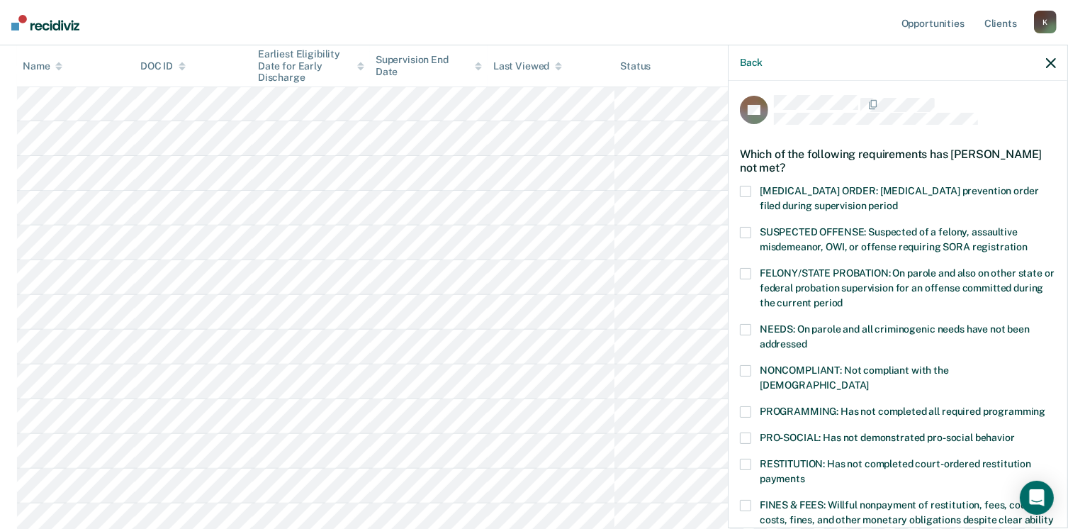
click at [748, 499] on span at bounding box center [745, 504] width 11 height 11
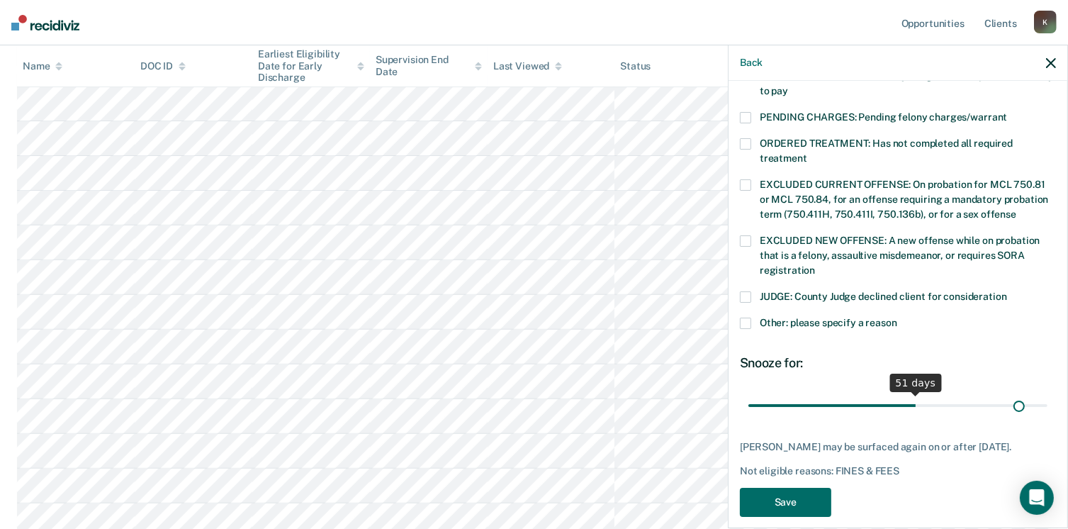
scroll to position [458, 0]
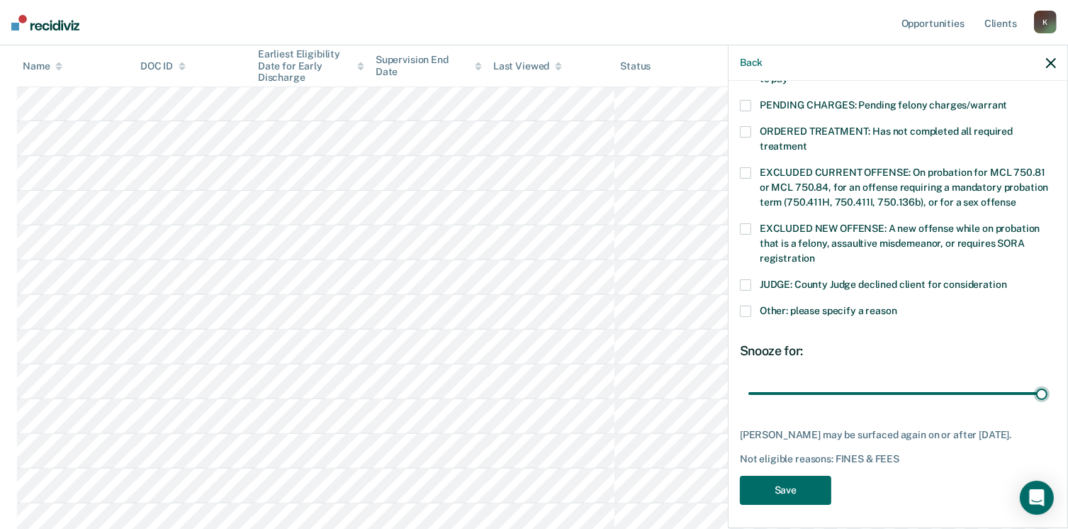
drag, startPoint x: 841, startPoint y: 371, endPoint x: 1070, endPoint y: 375, distance: 229.6
type input "90"
click at [1047, 381] on input "range" at bounding box center [897, 393] width 299 height 25
click at [786, 492] on button "Save" at bounding box center [785, 489] width 91 height 29
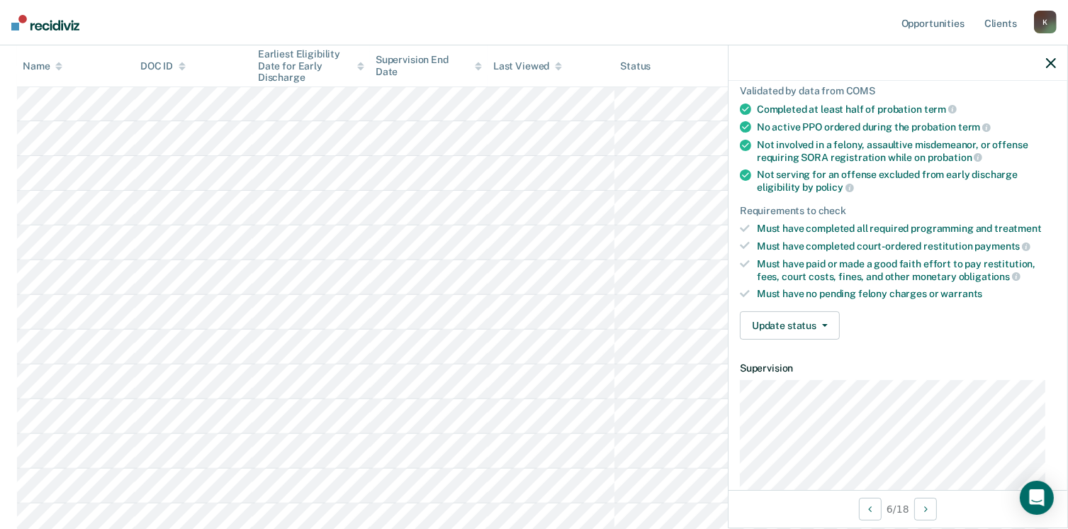
scroll to position [139, 0]
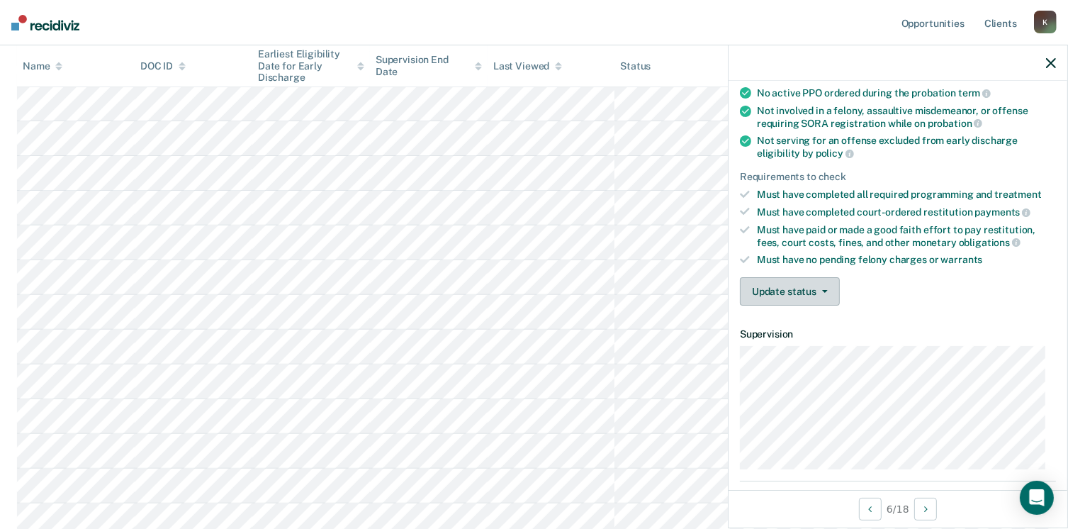
click at [771, 287] on button "Update status" at bounding box center [790, 291] width 100 height 28
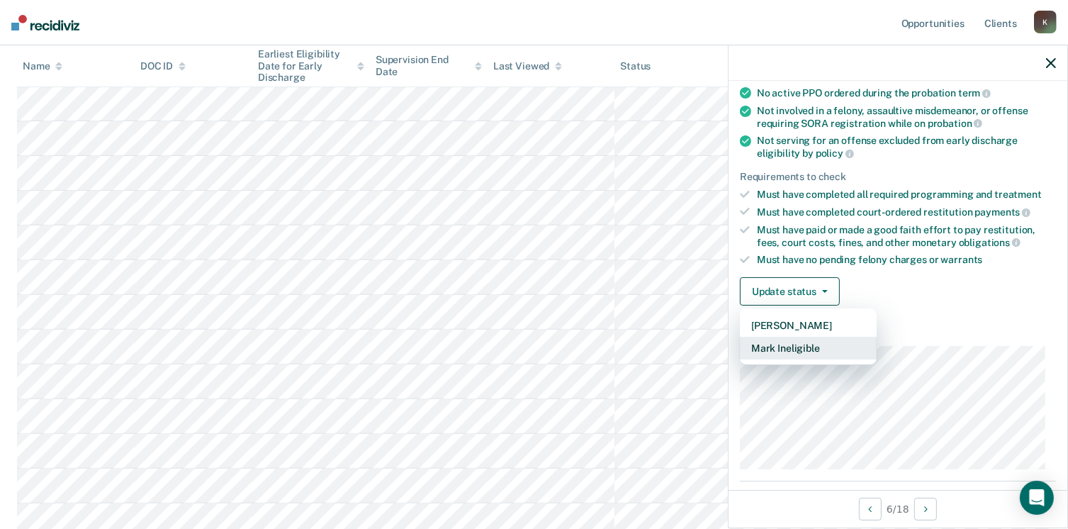
click at [800, 340] on button "Mark Ineligible" at bounding box center [808, 348] width 137 height 23
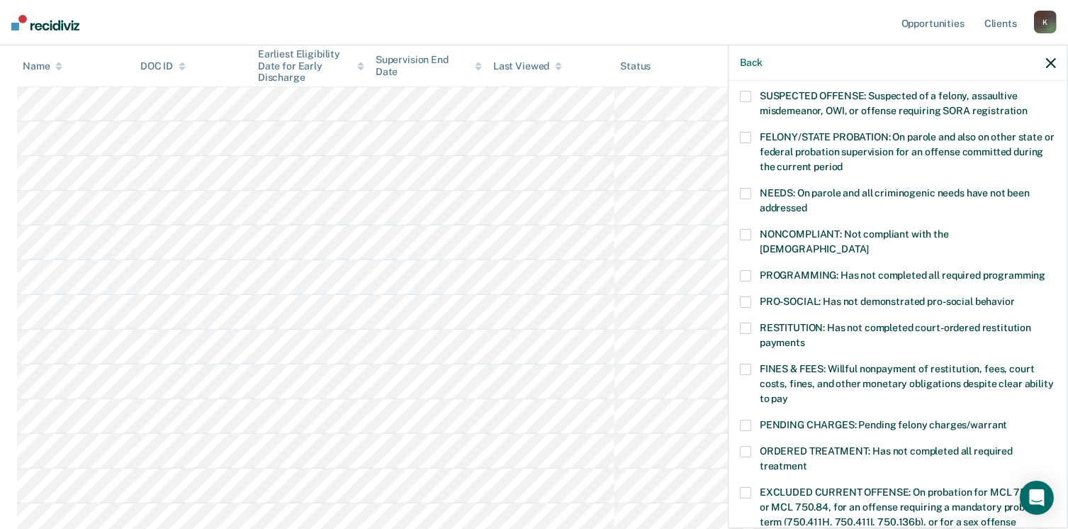
click at [740, 363] on span at bounding box center [745, 368] width 11 height 11
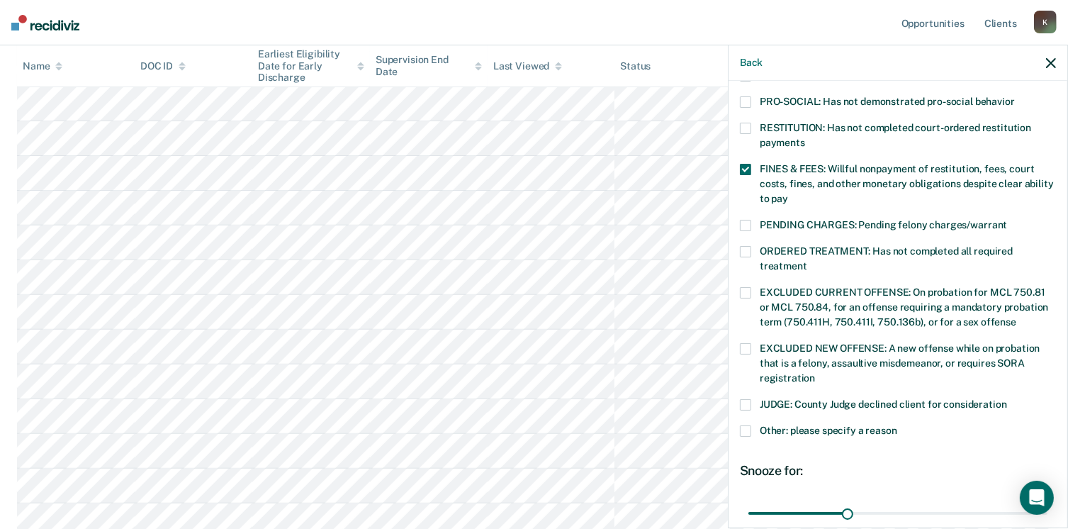
scroll to position [340, 0]
drag, startPoint x: 842, startPoint y: 497, endPoint x: 1083, endPoint y: 512, distance: 241.4
type input "90"
click at [1047, 512] on input "range" at bounding box center [897, 511] width 299 height 25
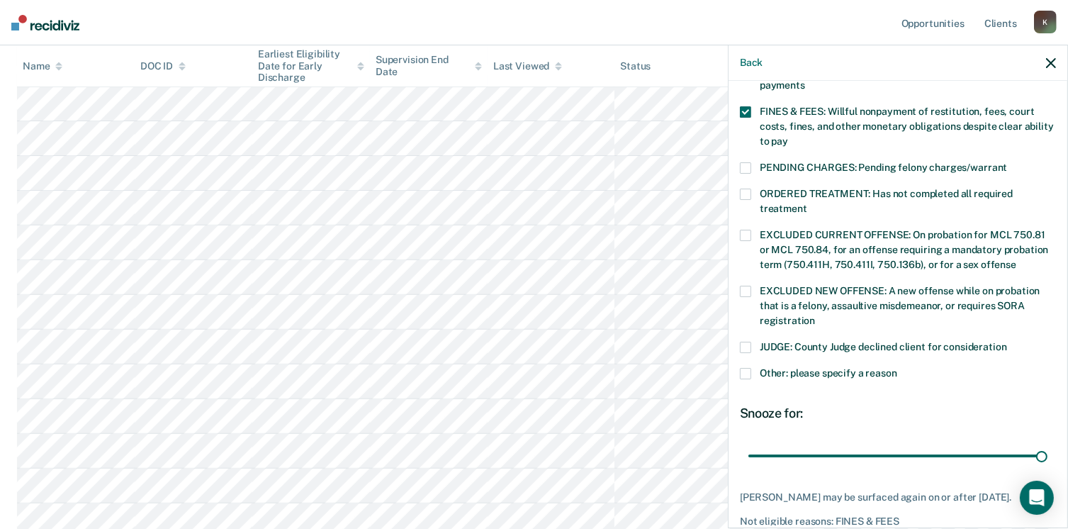
scroll to position [446, 0]
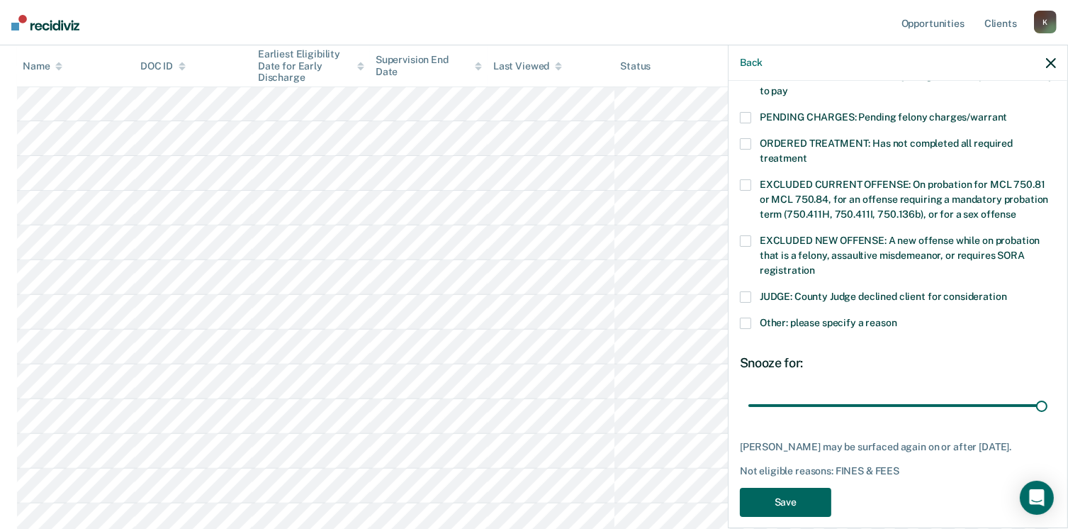
click at [790, 491] on button "Save" at bounding box center [785, 501] width 91 height 29
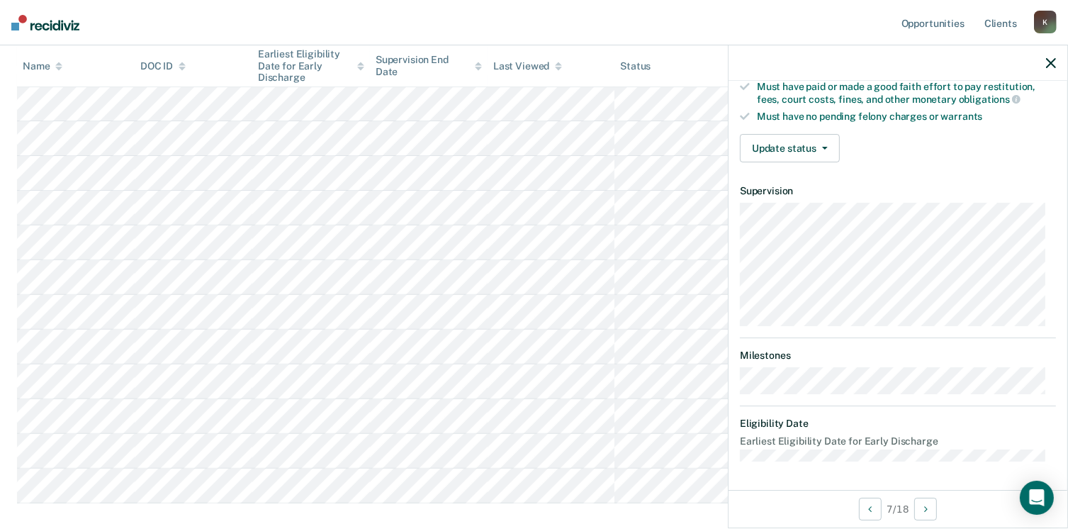
scroll to position [276, 0]
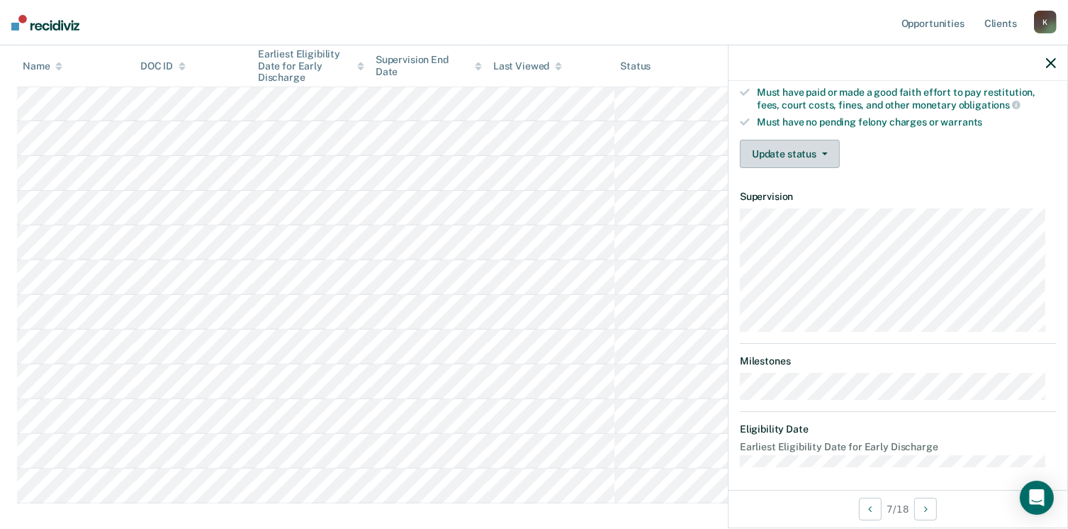
click at [764, 162] on button "Update status" at bounding box center [790, 154] width 100 height 28
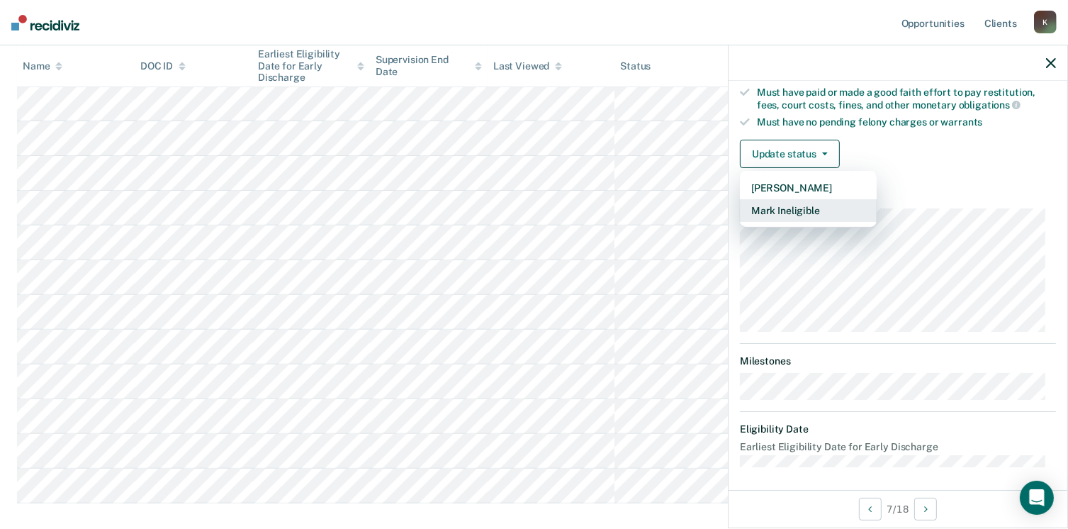
click at [775, 213] on button "Mark Ineligible" at bounding box center [808, 210] width 137 height 23
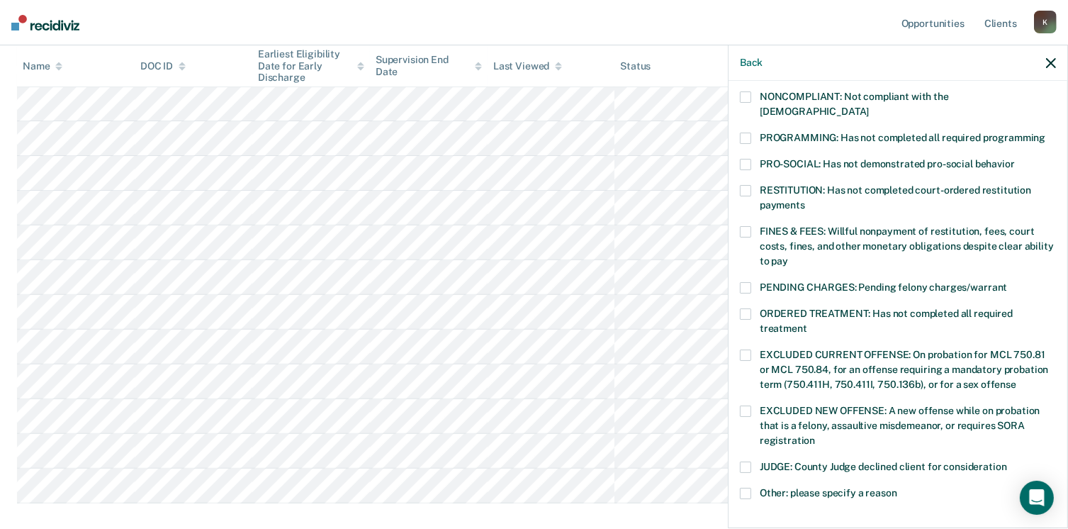
click at [752, 185] on label "RESTITUTION: Has not completed court-ordered restitution payments" at bounding box center [898, 200] width 316 height 30
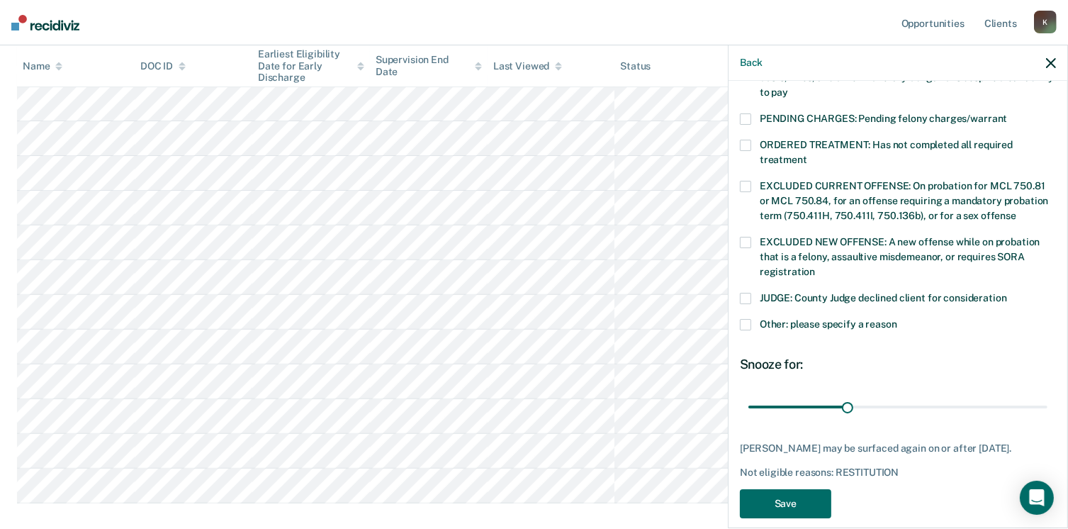
scroll to position [458, 0]
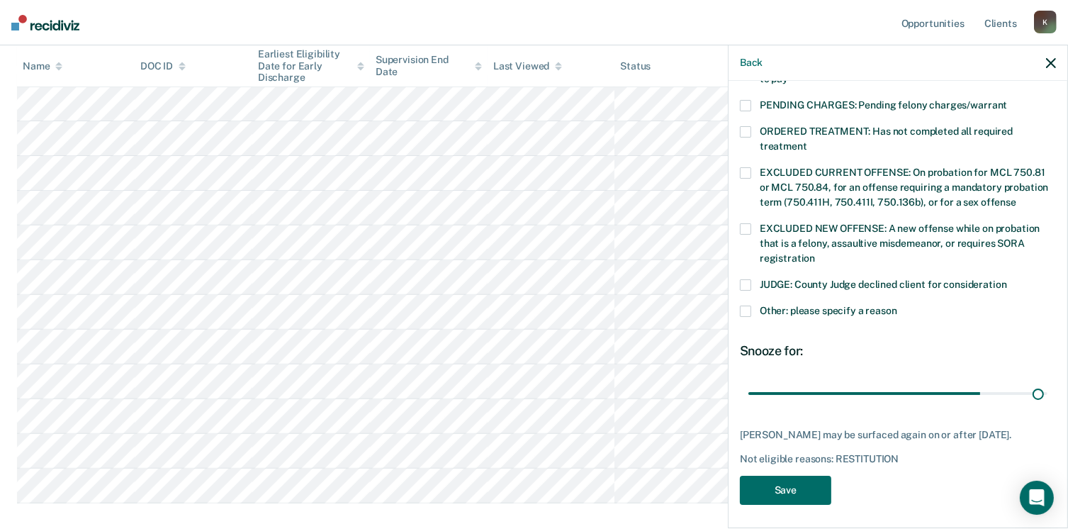
drag, startPoint x: 839, startPoint y: 379, endPoint x: 1028, endPoint y: 332, distance: 195.0
type input "89"
click at [1028, 381] on input "range" at bounding box center [897, 393] width 299 height 25
click at [774, 489] on button "Save" at bounding box center [785, 489] width 91 height 29
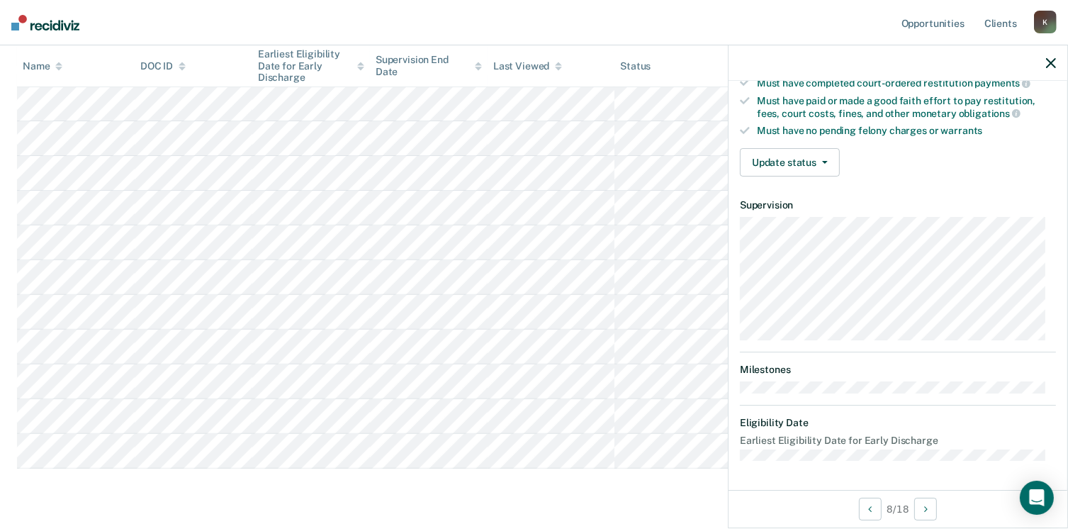
scroll to position [261, 0]
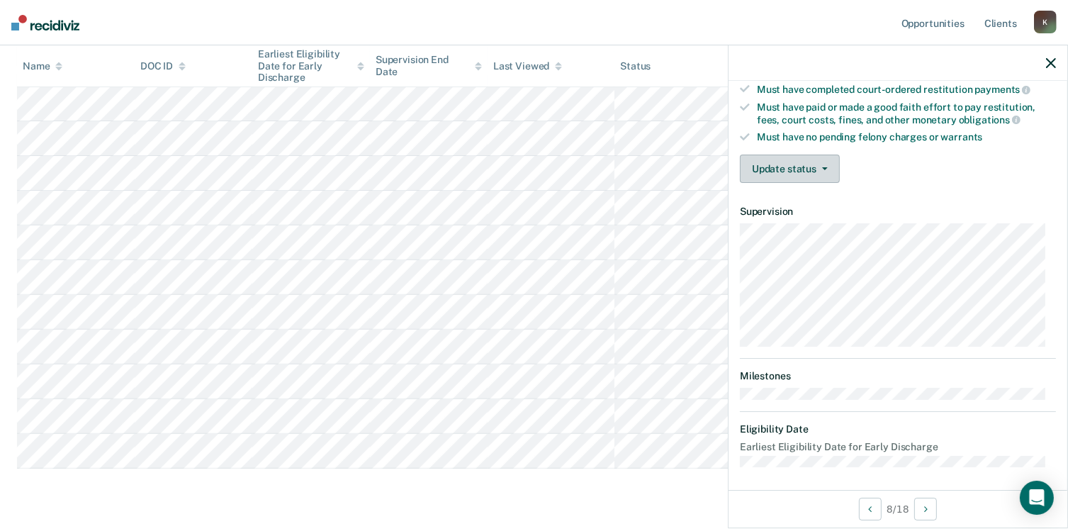
click at [762, 157] on button "Update status" at bounding box center [790, 168] width 100 height 28
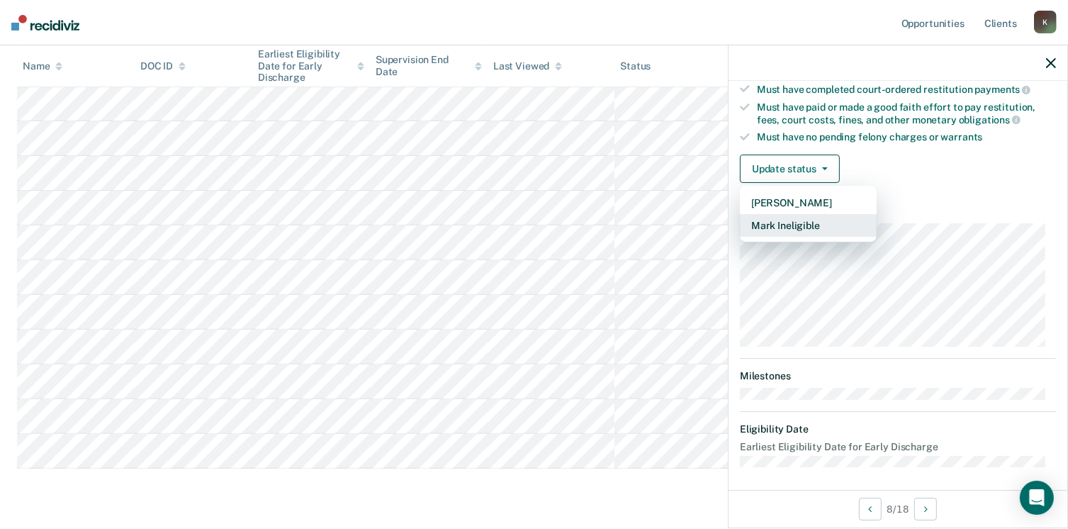
click at [779, 220] on button "Mark Ineligible" at bounding box center [808, 225] width 137 height 23
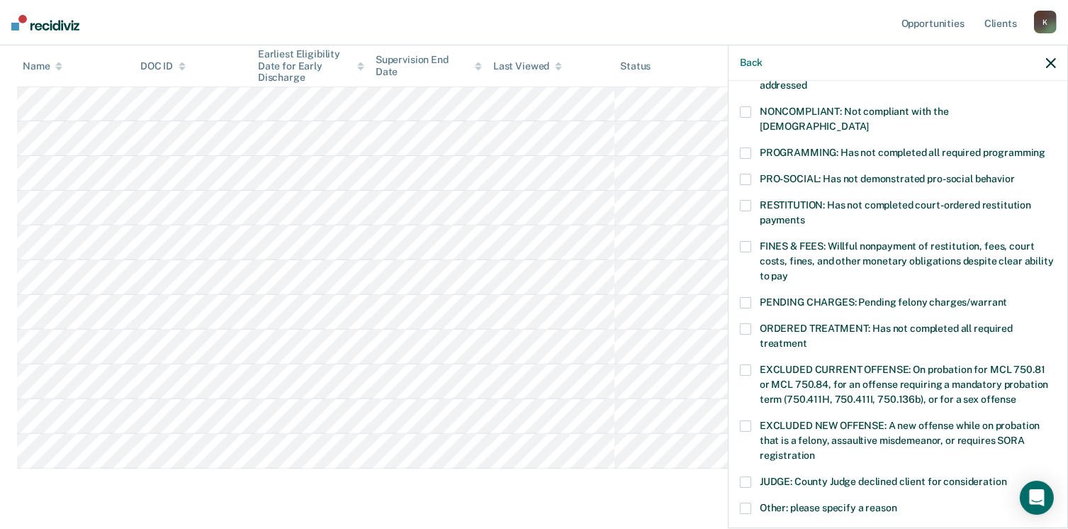
click at [745, 200] on span at bounding box center [745, 205] width 11 height 11
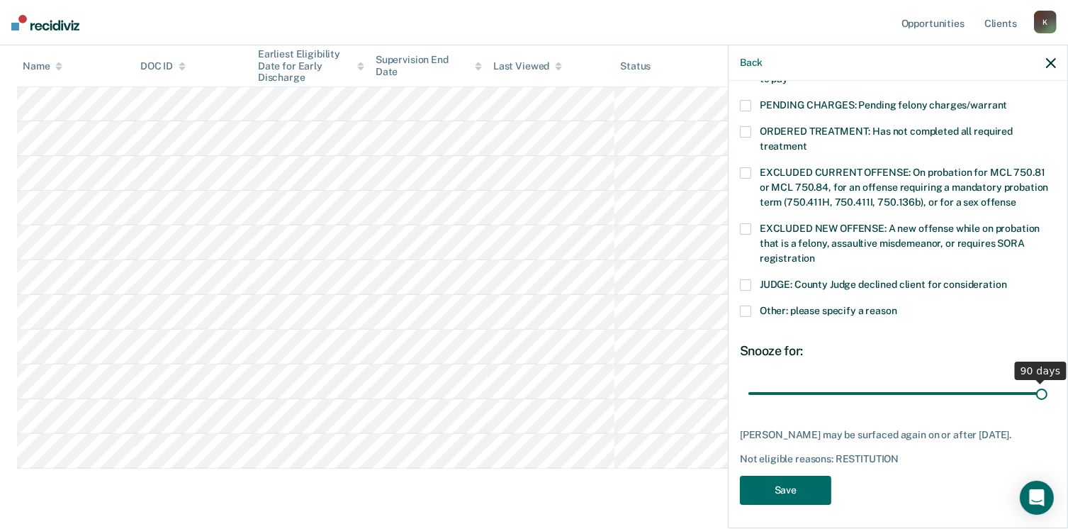
drag, startPoint x: 837, startPoint y: 378, endPoint x: 1083, endPoint y: 379, distance: 245.8
type input "90"
click at [1047, 381] on input "range" at bounding box center [897, 393] width 299 height 25
click at [813, 491] on button "Save" at bounding box center [785, 489] width 91 height 29
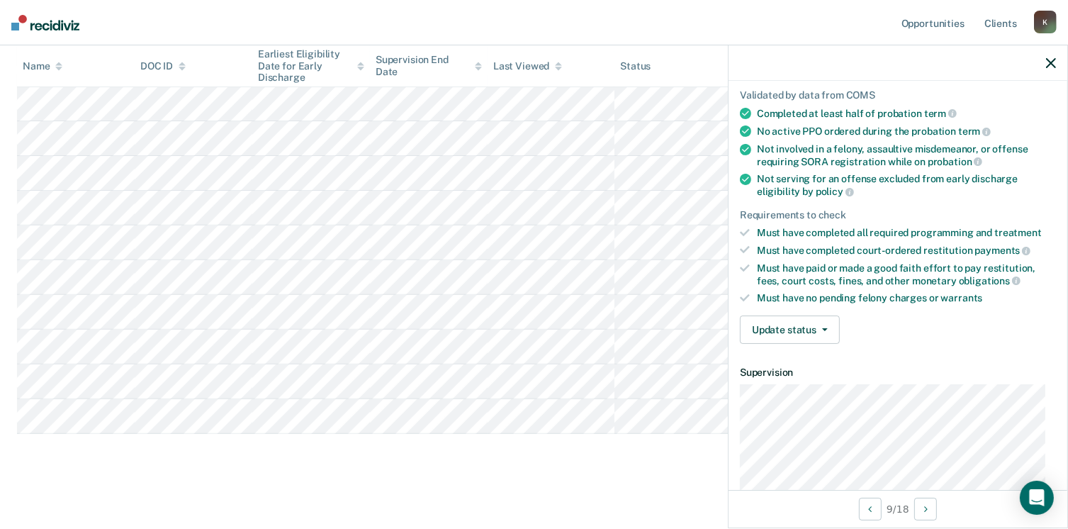
scroll to position [0, 0]
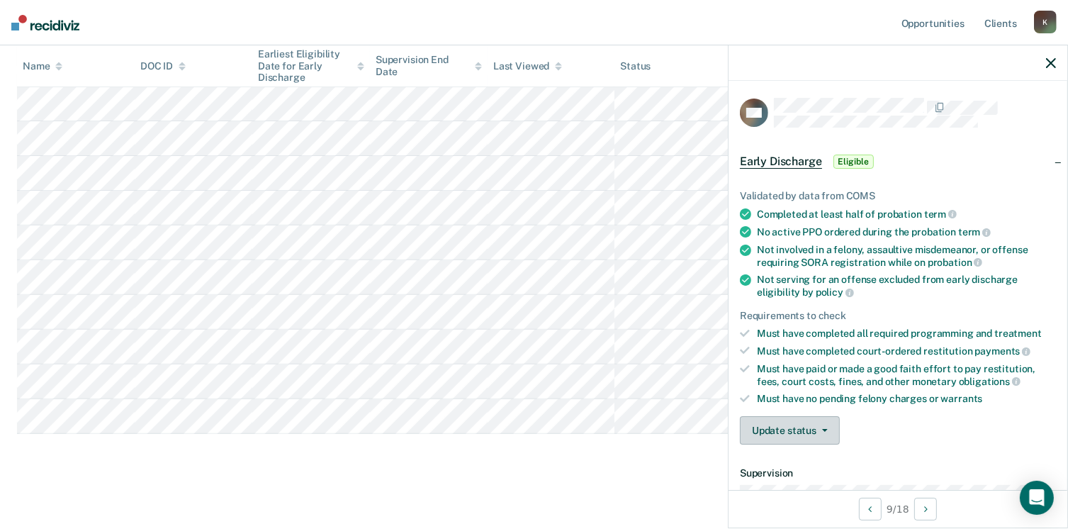
click at [798, 426] on button "Update status" at bounding box center [790, 430] width 100 height 28
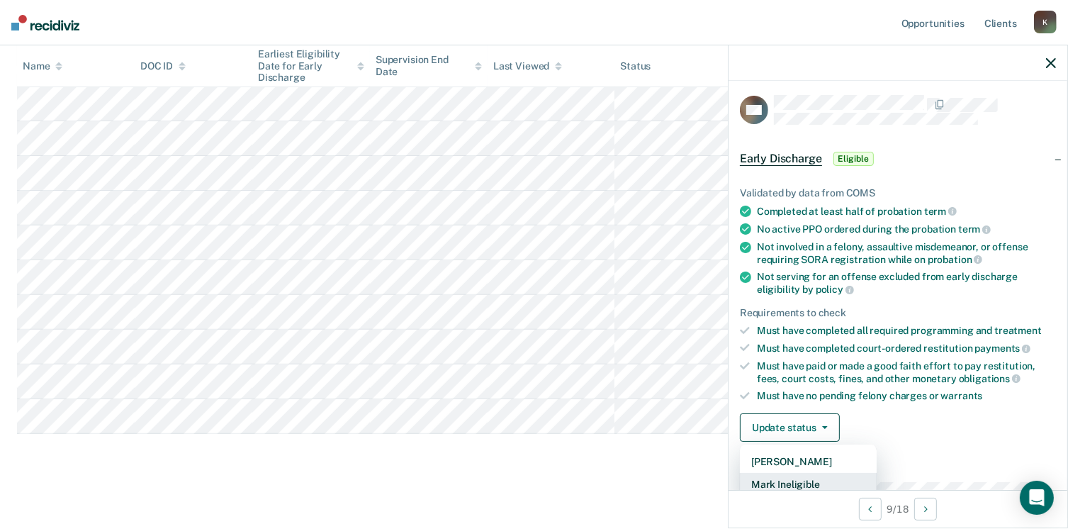
click at [807, 487] on button "Mark Ineligible" at bounding box center [808, 484] width 137 height 23
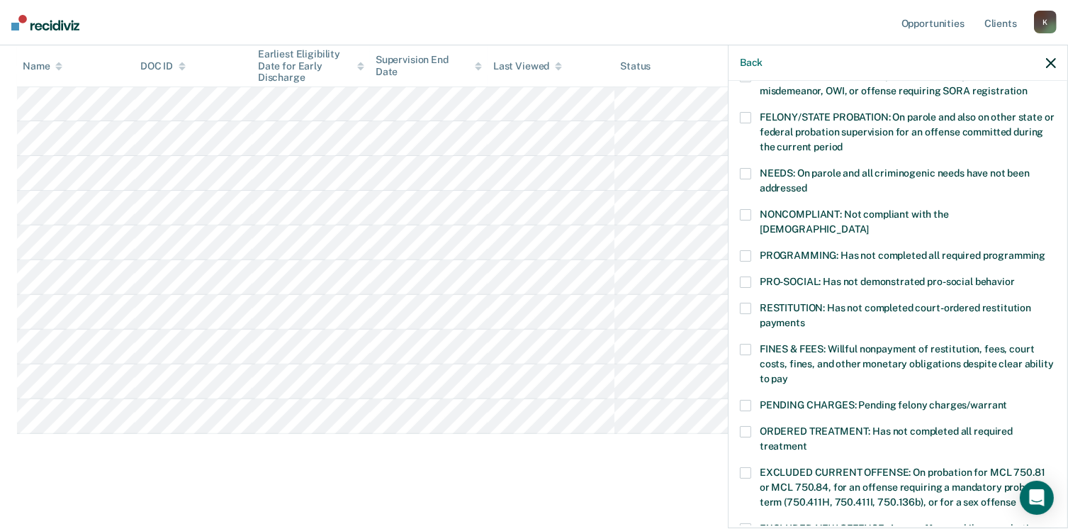
scroll to position [161, 0]
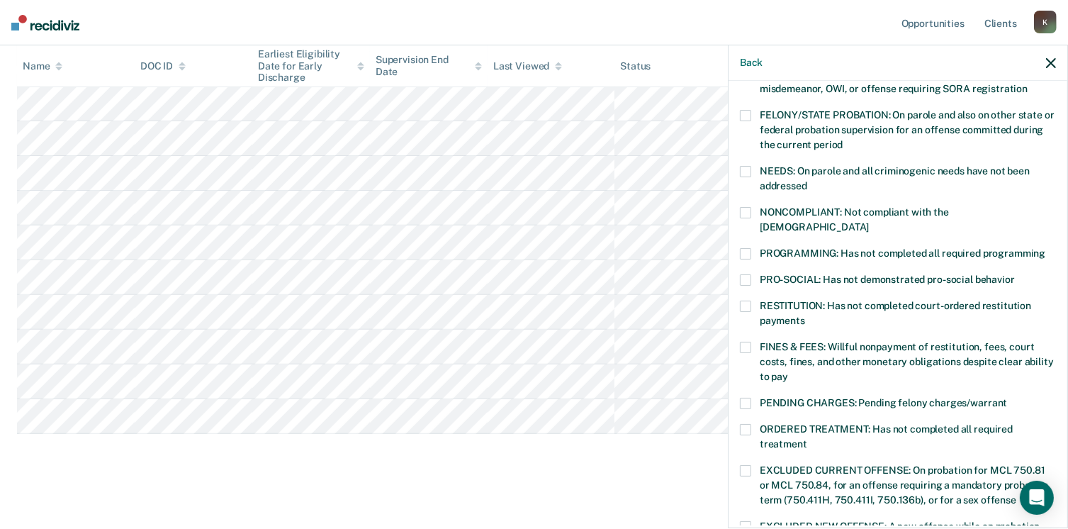
click at [747, 248] on span at bounding box center [745, 253] width 11 height 11
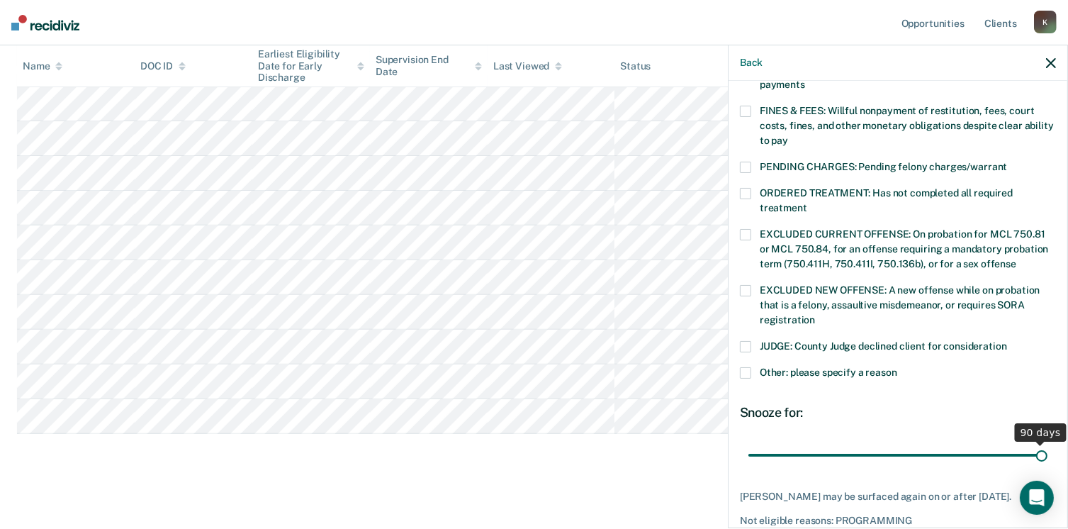
drag, startPoint x: 842, startPoint y: 439, endPoint x: 1083, endPoint y: 440, distance: 240.9
type input "90"
click at [1047, 443] on input "range" at bounding box center [897, 455] width 299 height 25
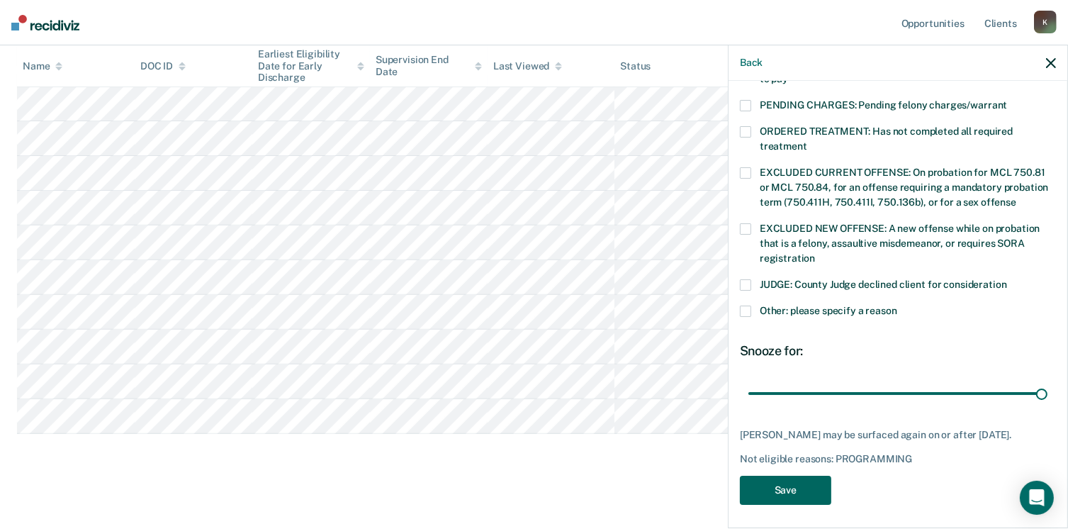
click at [794, 485] on button "Save" at bounding box center [785, 489] width 91 height 29
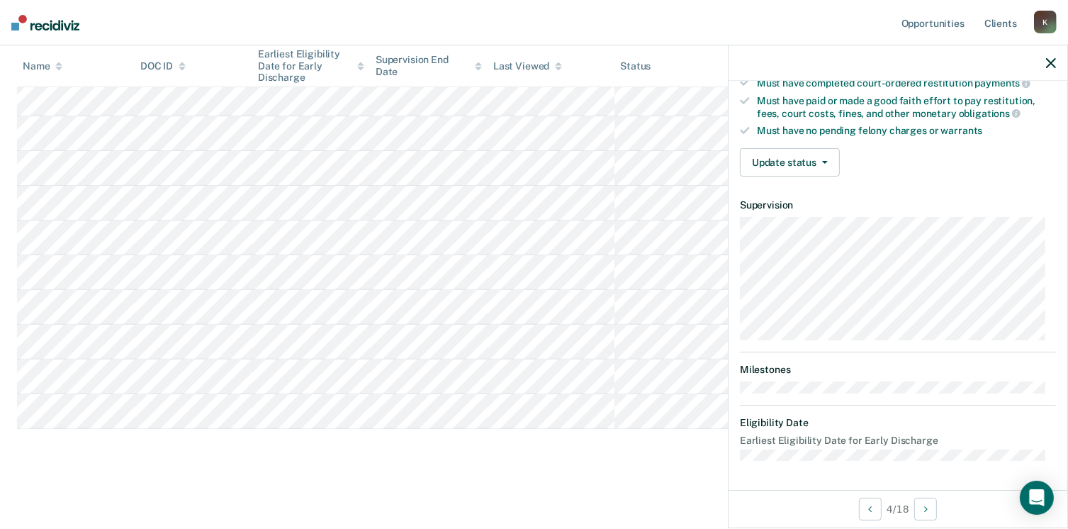
scroll to position [261, 0]
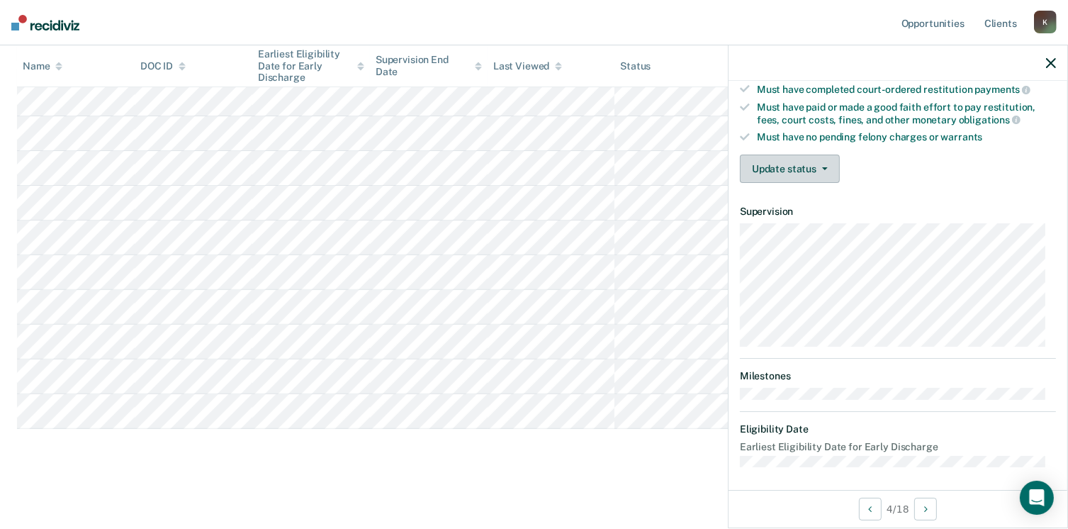
click at [774, 172] on button "Update status" at bounding box center [790, 168] width 100 height 28
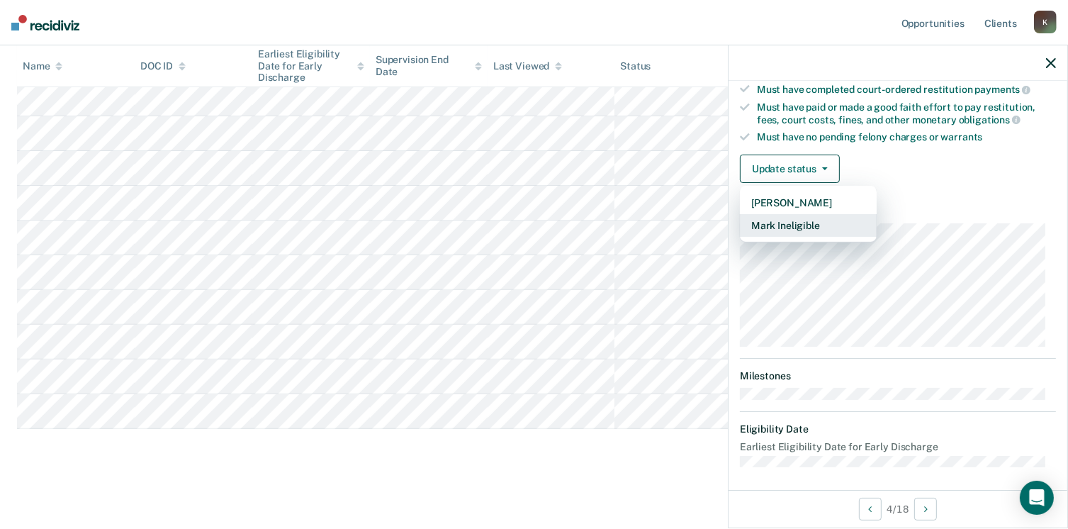
click at [780, 220] on button "Mark Ineligible" at bounding box center [808, 225] width 137 height 23
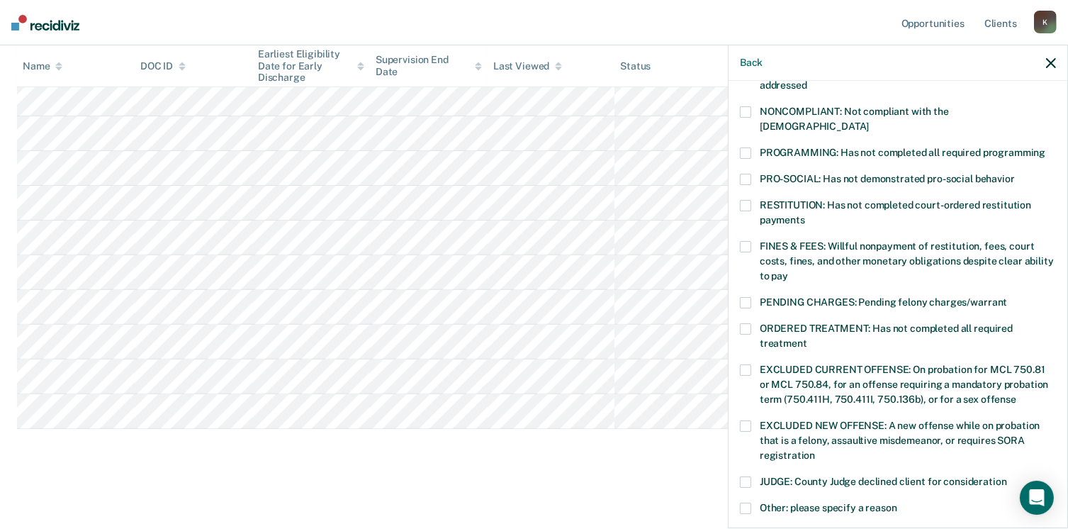
click at [745, 147] on span at bounding box center [745, 152] width 11 height 11
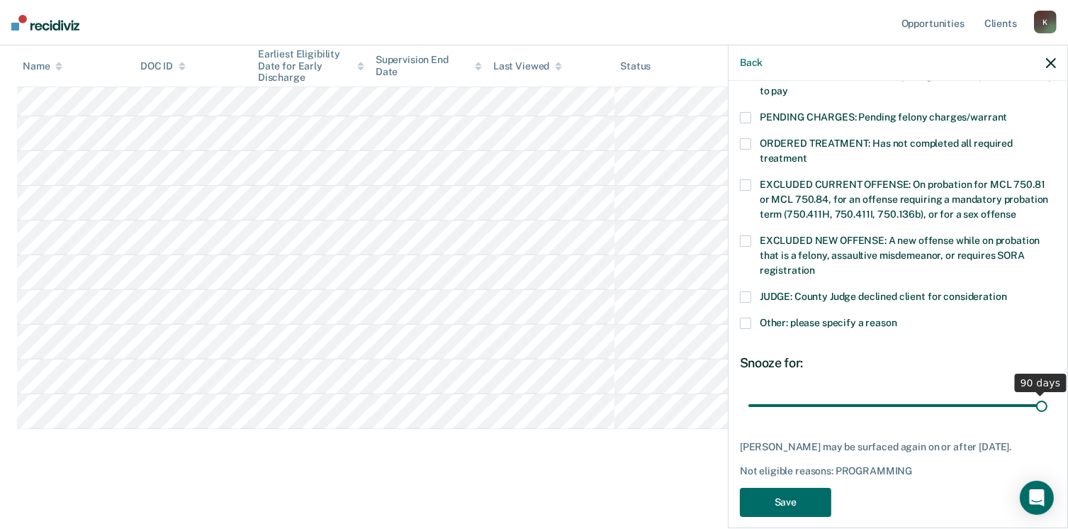
drag, startPoint x: 847, startPoint y: 395, endPoint x: 1083, endPoint y: 383, distance: 235.5
type input "90"
click at [1047, 393] on input "range" at bounding box center [897, 405] width 299 height 25
click at [798, 487] on button "Save" at bounding box center [785, 501] width 91 height 29
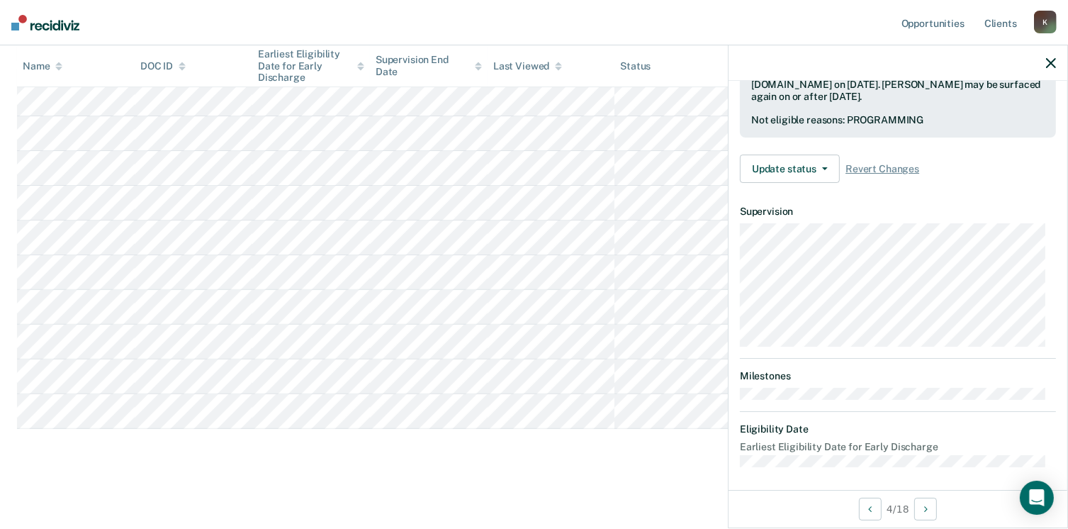
scroll to position [261, 0]
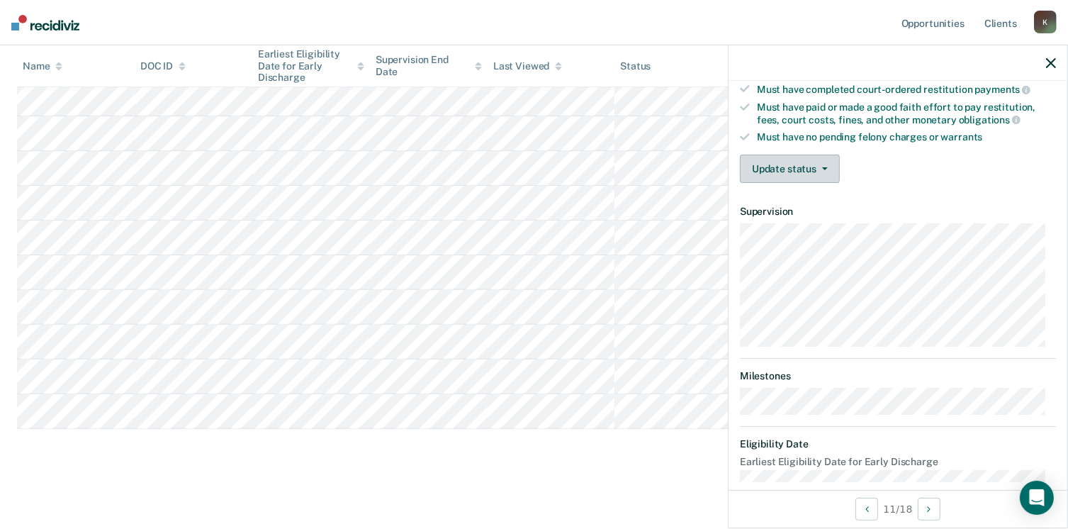
click at [790, 169] on button "Update status" at bounding box center [790, 168] width 100 height 28
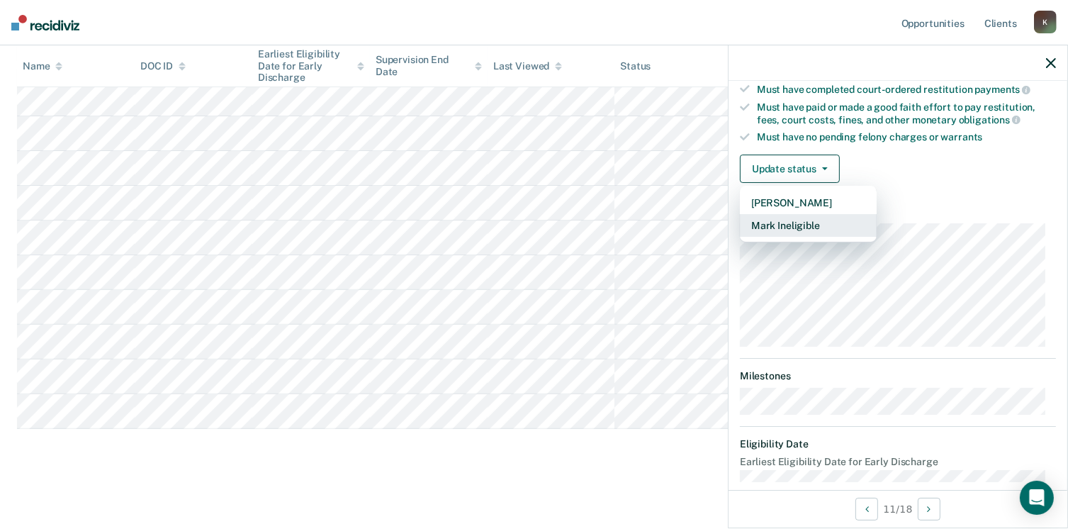
click at [791, 222] on button "Mark Ineligible" at bounding box center [808, 225] width 137 height 23
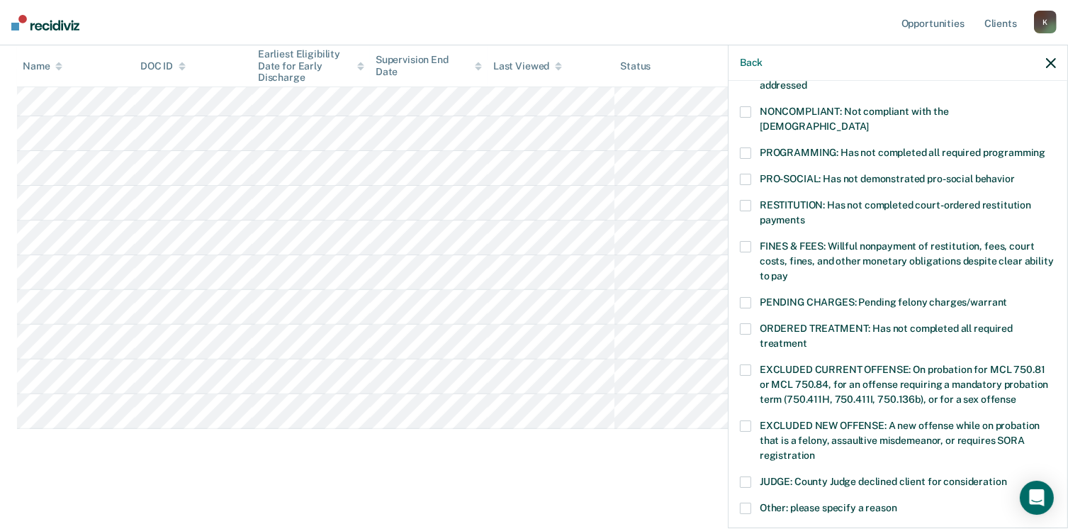
click at [745, 241] on label "FINES & FEES: Willful nonpayment of restitution, fees, court costs, fines, and …" at bounding box center [898, 263] width 316 height 45
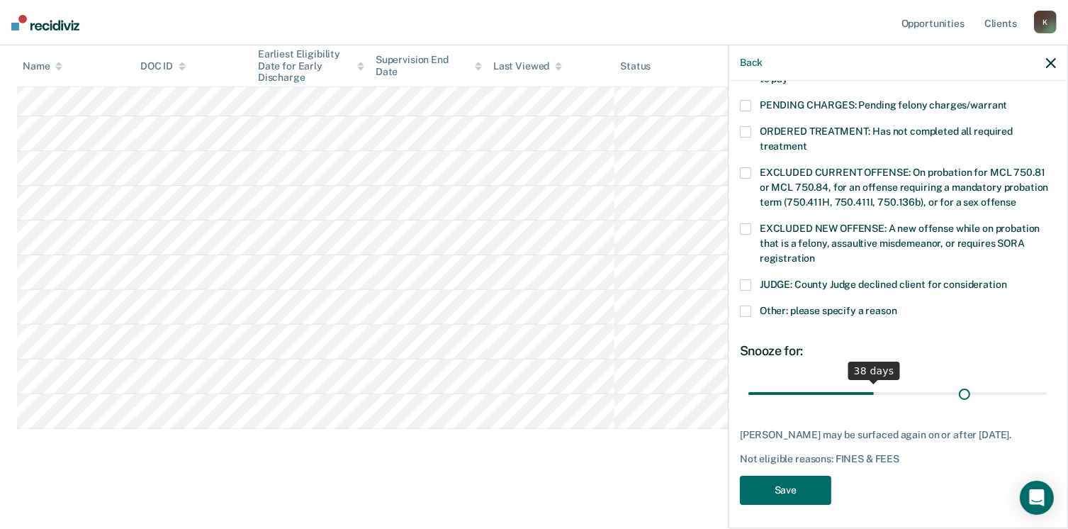
scroll to position [446, 0]
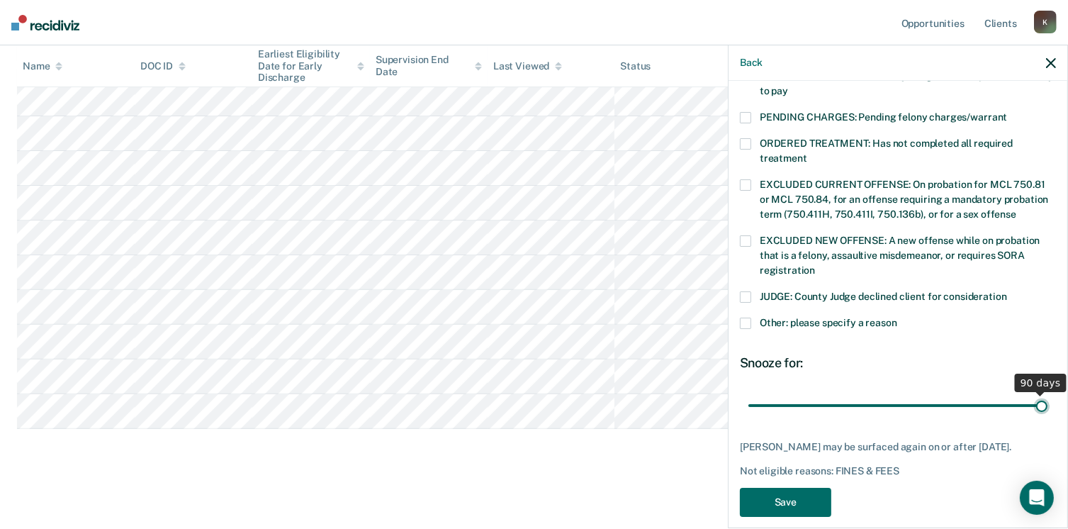
drag, startPoint x: 844, startPoint y: 385, endPoint x: 1082, endPoint y: 377, distance: 238.2
type input "90"
click at [1047, 393] on input "range" at bounding box center [897, 405] width 299 height 25
click at [804, 487] on button "Save" at bounding box center [785, 501] width 91 height 29
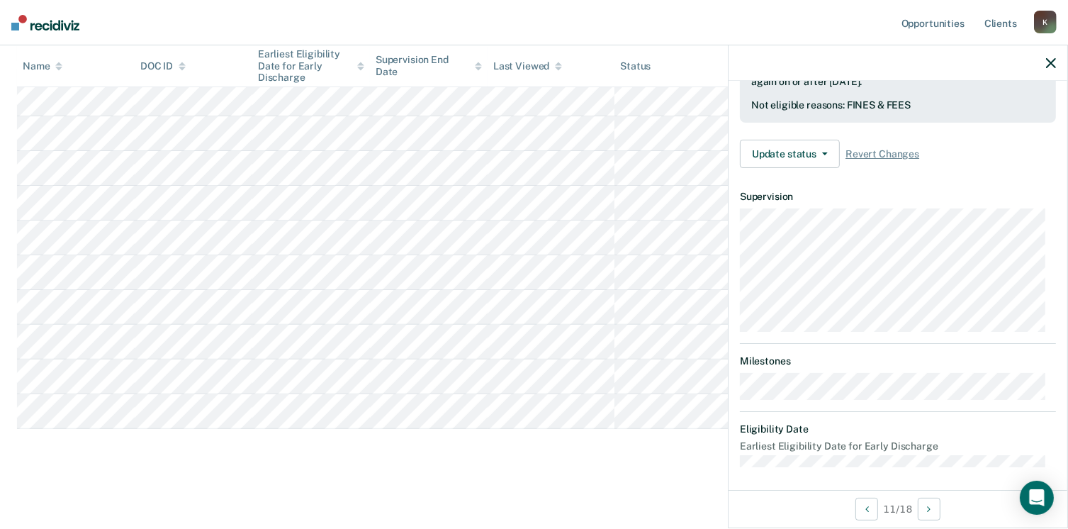
scroll to position [261, 0]
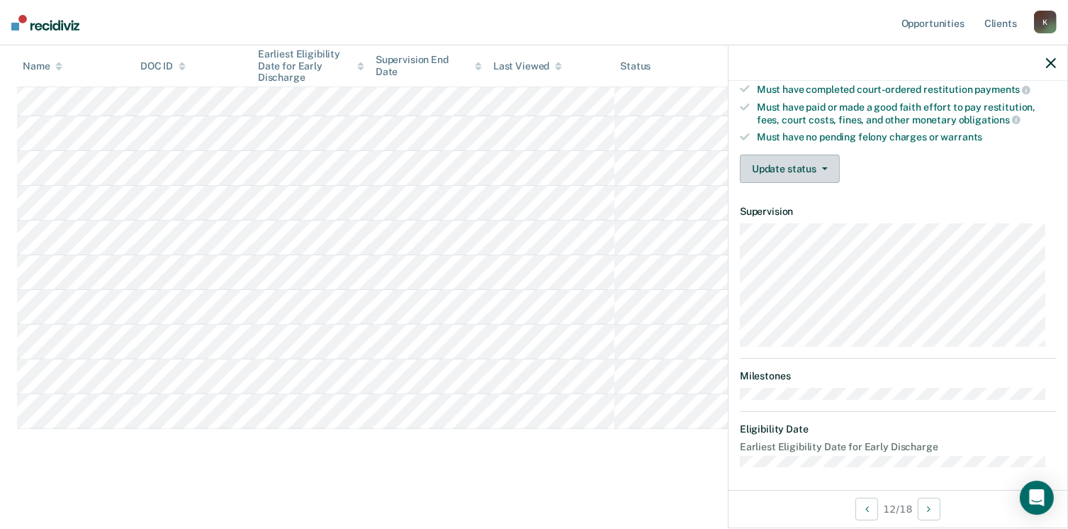
click at [796, 168] on button "Update status" at bounding box center [790, 168] width 100 height 28
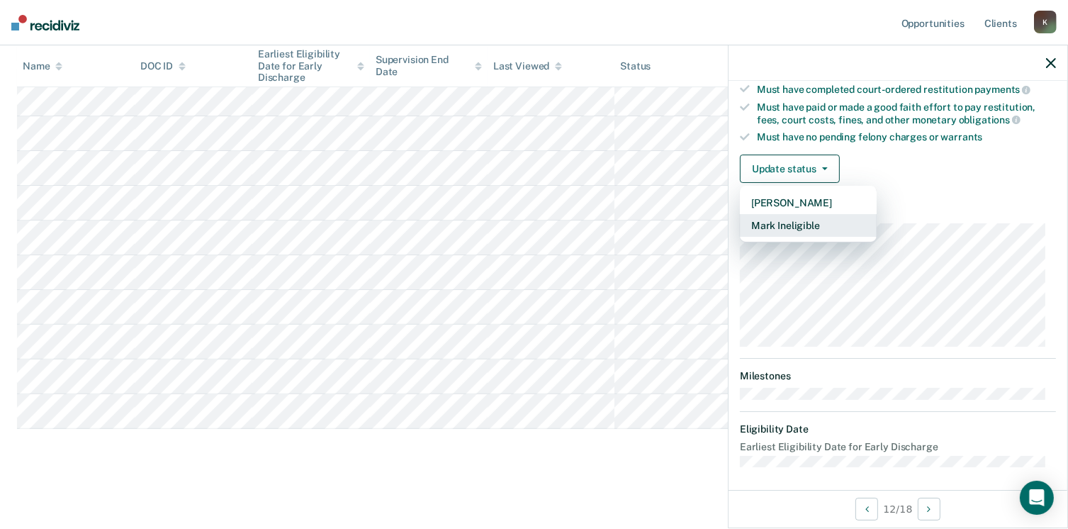
click at [753, 219] on button "Mark Ineligible" at bounding box center [808, 225] width 137 height 23
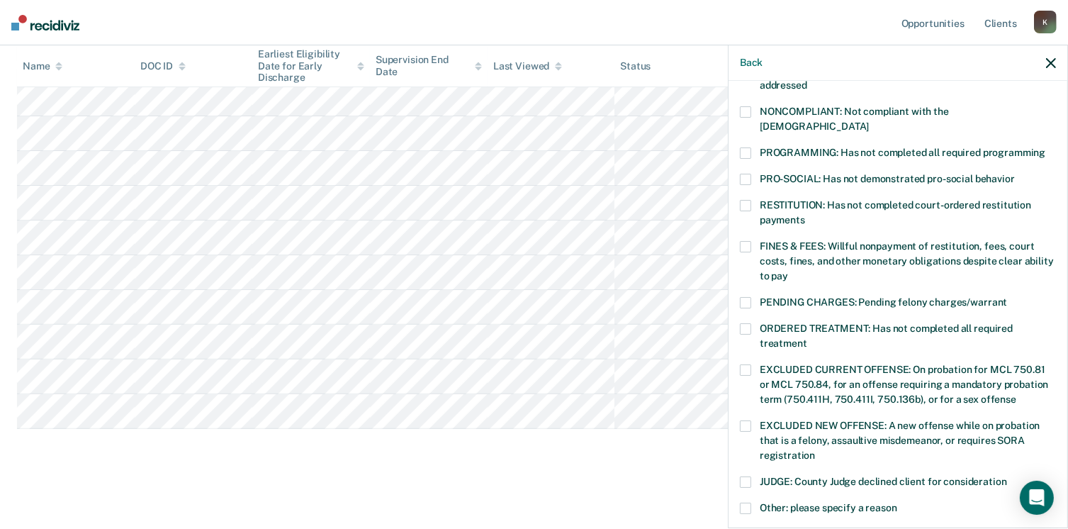
click at [745, 147] on span at bounding box center [745, 152] width 11 height 11
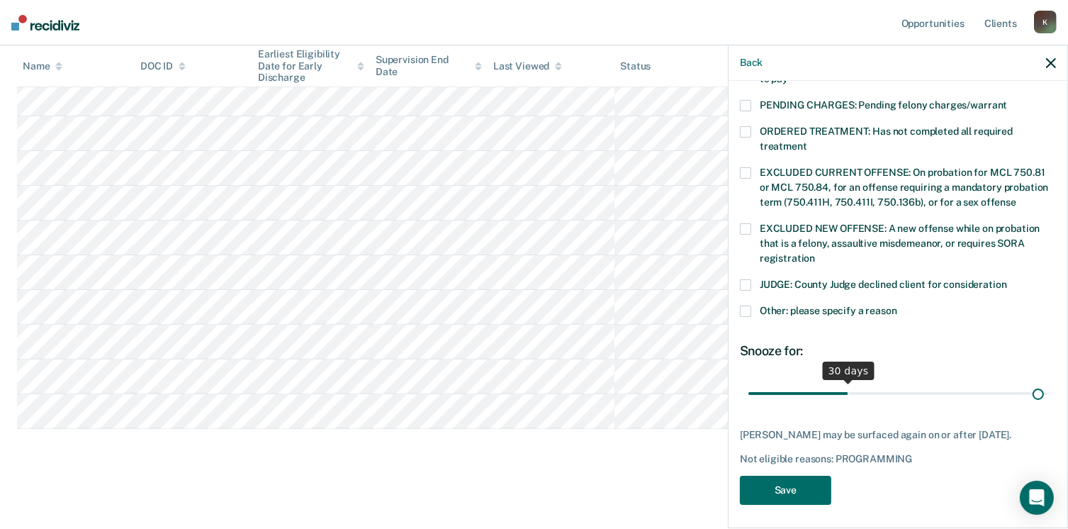
scroll to position [458, 0]
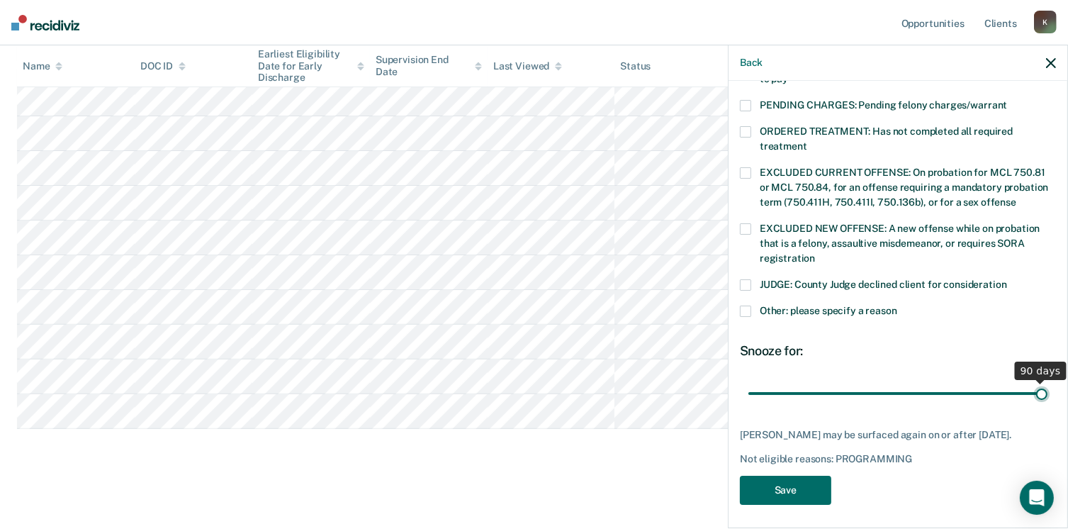
drag, startPoint x: 842, startPoint y: 378, endPoint x: 1083, endPoint y: 397, distance: 241.0
type input "90"
click at [1047, 397] on input "range" at bounding box center [897, 393] width 299 height 25
click at [792, 484] on button "Save" at bounding box center [785, 489] width 91 height 29
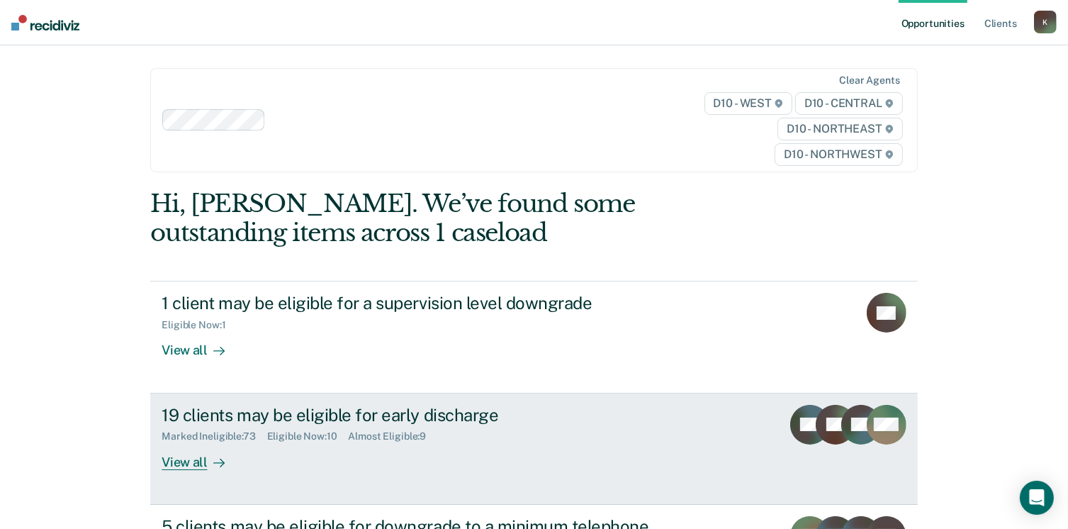
click at [196, 425] on div "Marked Ineligible : 73 Eligible Now : 10 Almost Eligible : 9" at bounding box center [410, 433] width 497 height 18
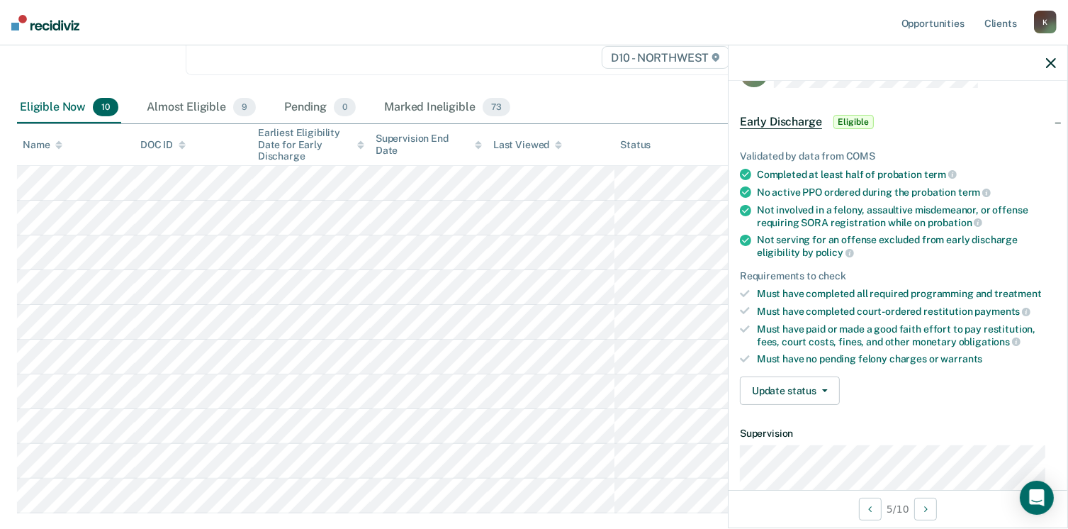
scroll to position [67, 0]
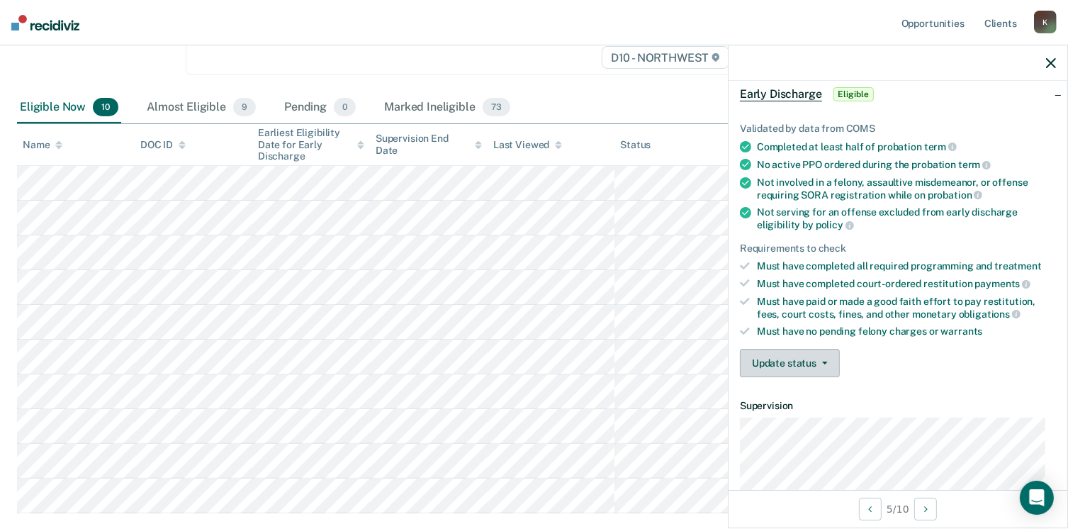
click at [803, 362] on button "Update status" at bounding box center [790, 363] width 100 height 28
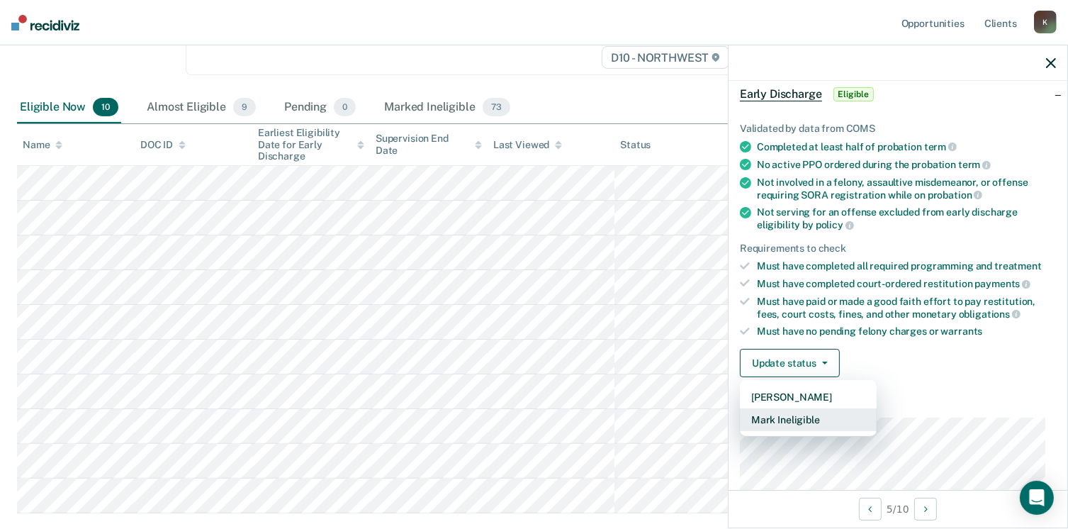
click at [808, 419] on button "Mark Ineligible" at bounding box center [808, 419] width 137 height 23
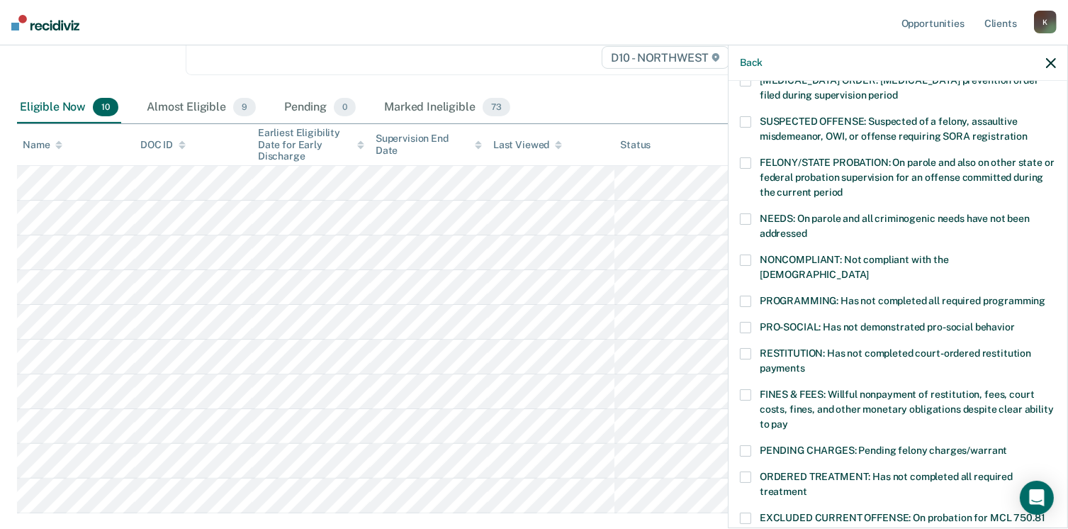
click at [746, 348] on span at bounding box center [745, 353] width 11 height 11
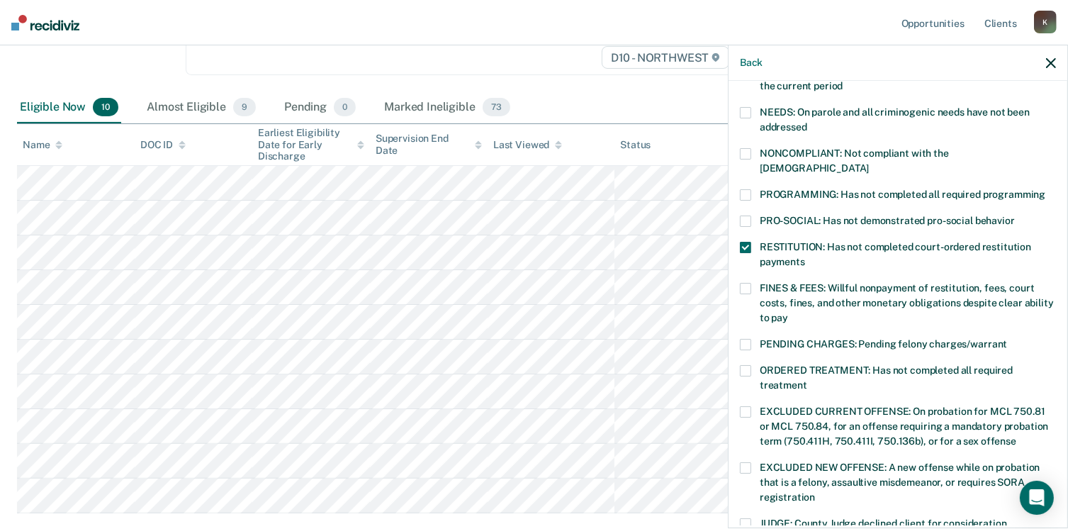
scroll to position [237, 0]
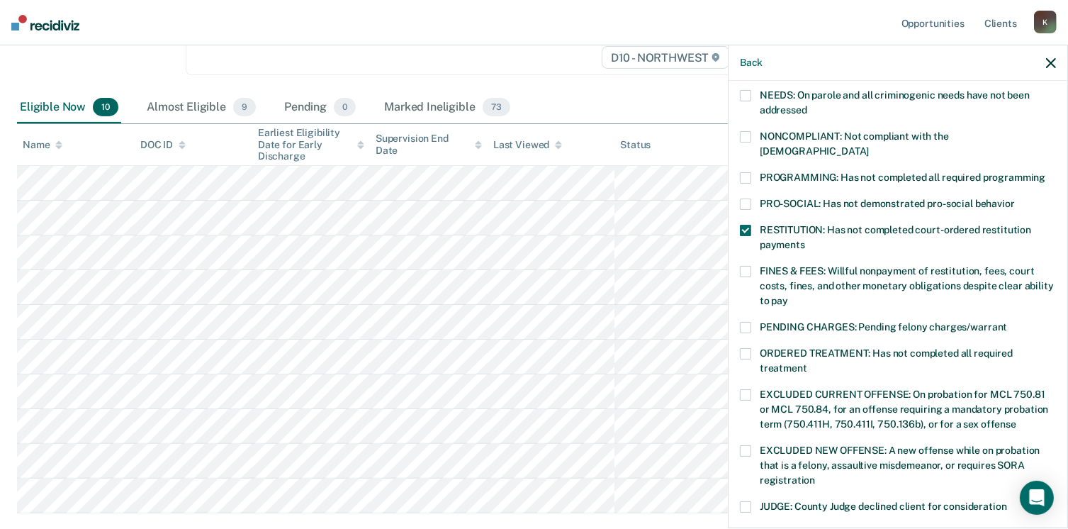
click at [853, 388] on span "EXCLUDED CURRENT OFFENSE: On probation for MCL 750.81 or MCL 750.84, for an off…" at bounding box center [903, 408] width 288 height 41
click at [750, 389] on span at bounding box center [745, 394] width 11 height 11
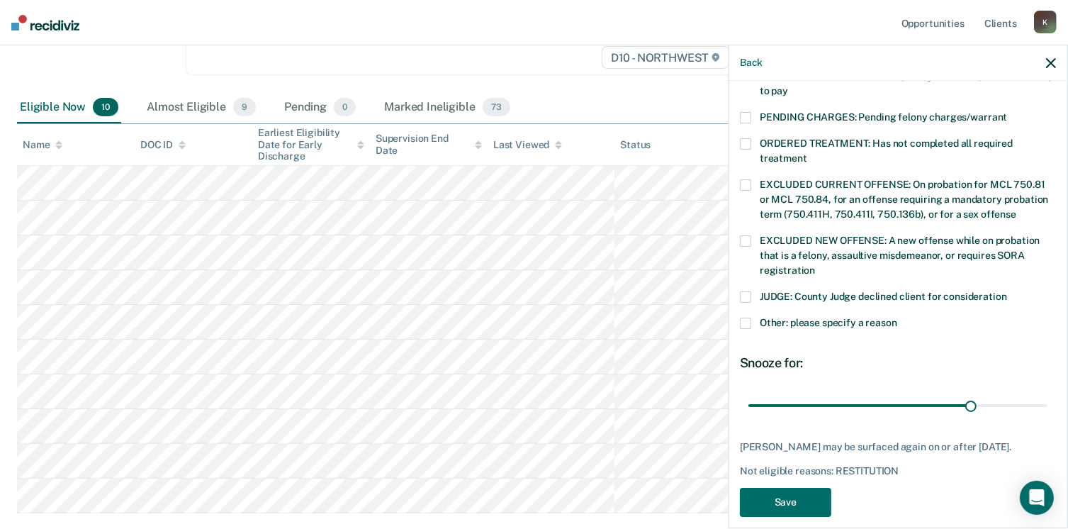
type input "90"
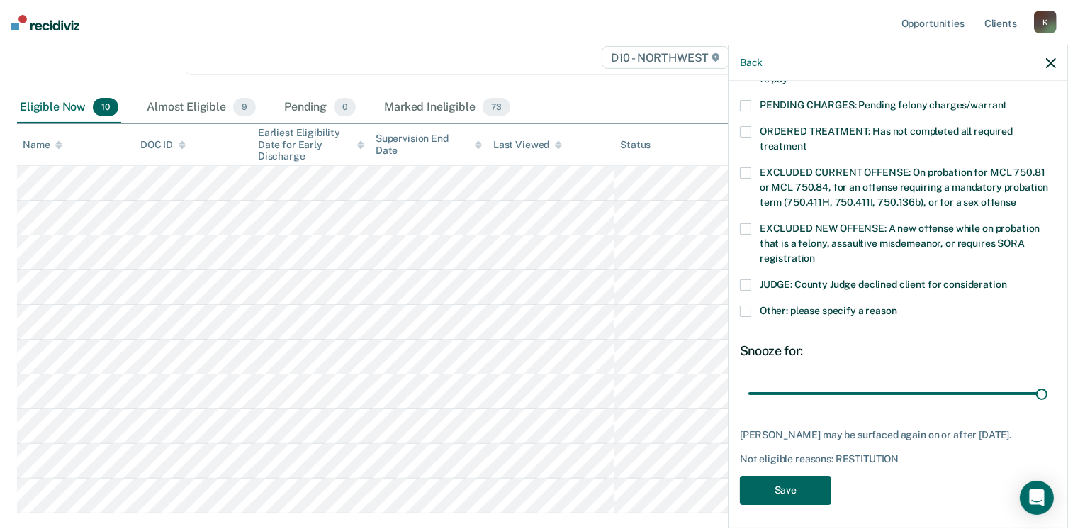
click at [816, 492] on button "Save" at bounding box center [785, 489] width 91 height 29
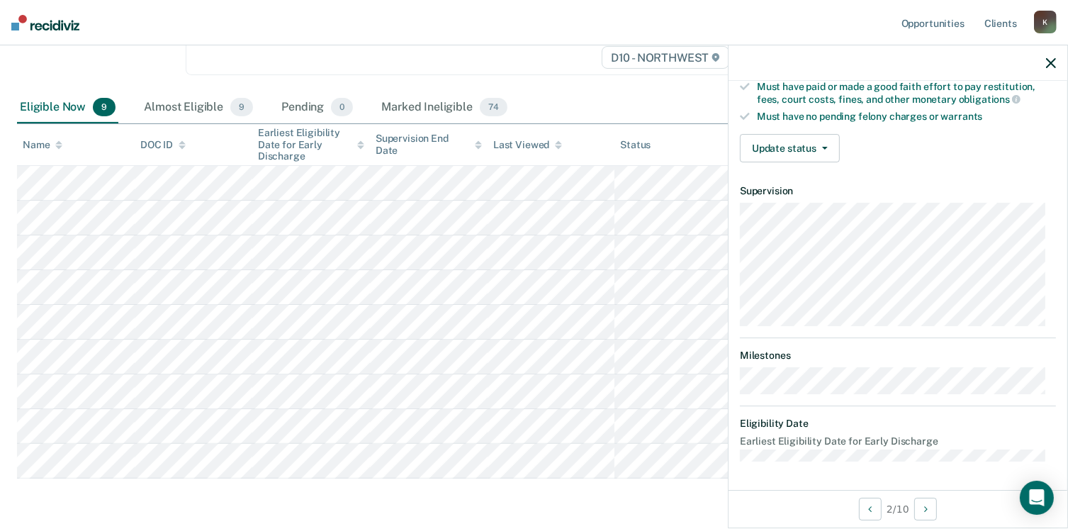
scroll to position [261, 0]
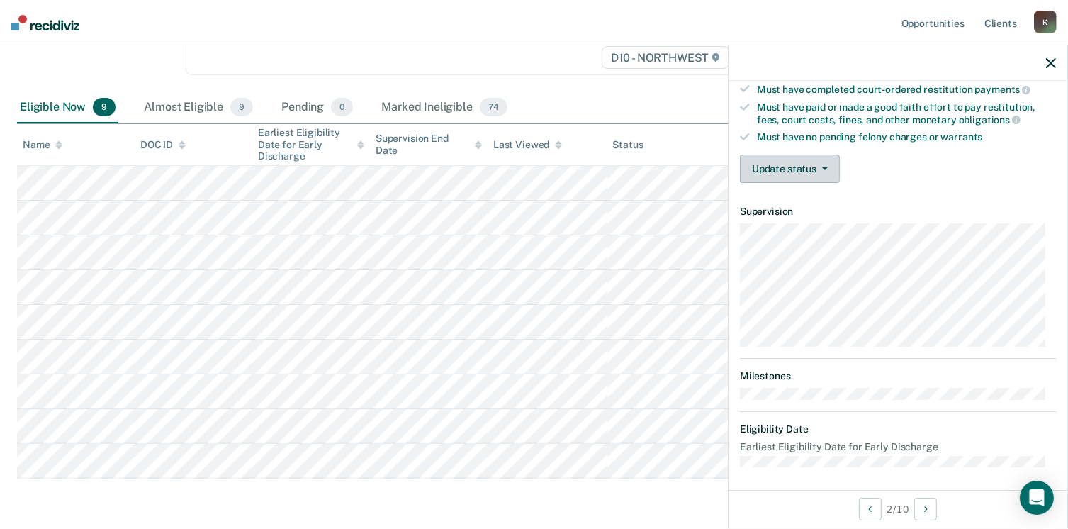
click at [806, 167] on button "Update status" at bounding box center [790, 168] width 100 height 28
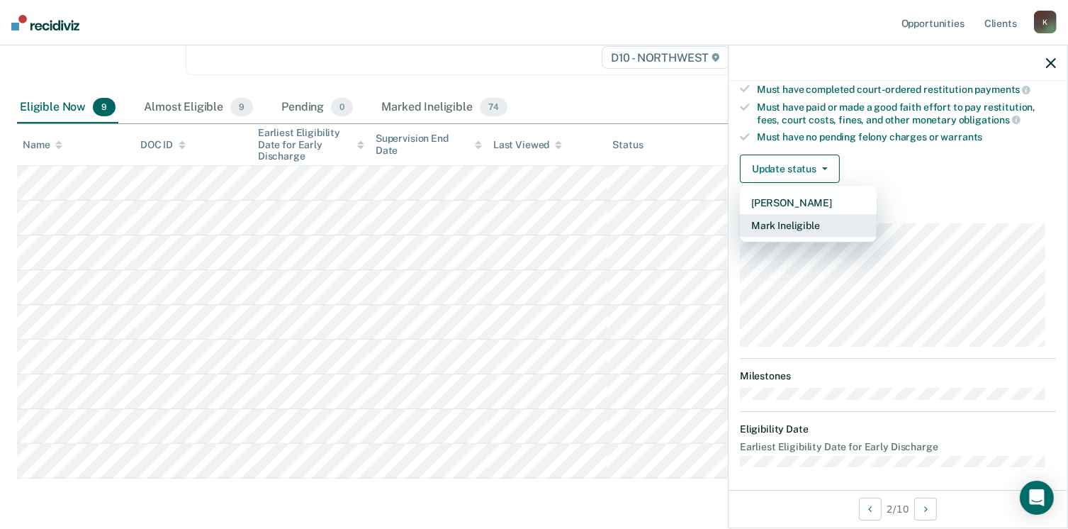
click at [808, 221] on button "Mark Ineligible" at bounding box center [808, 225] width 137 height 23
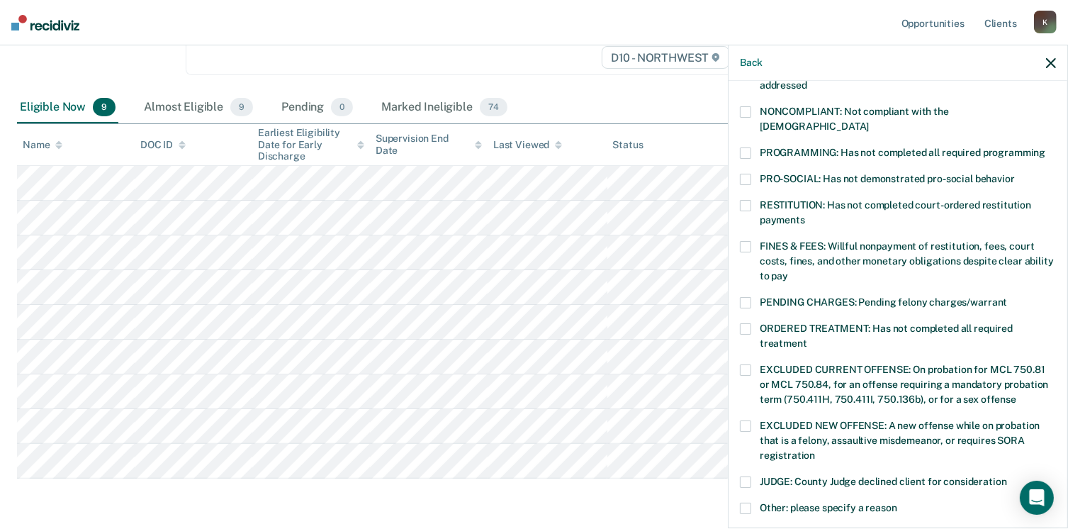
click at [747, 200] on label "RESTITUTION: Has not completed court-ordered restitution payments" at bounding box center [898, 215] width 316 height 30
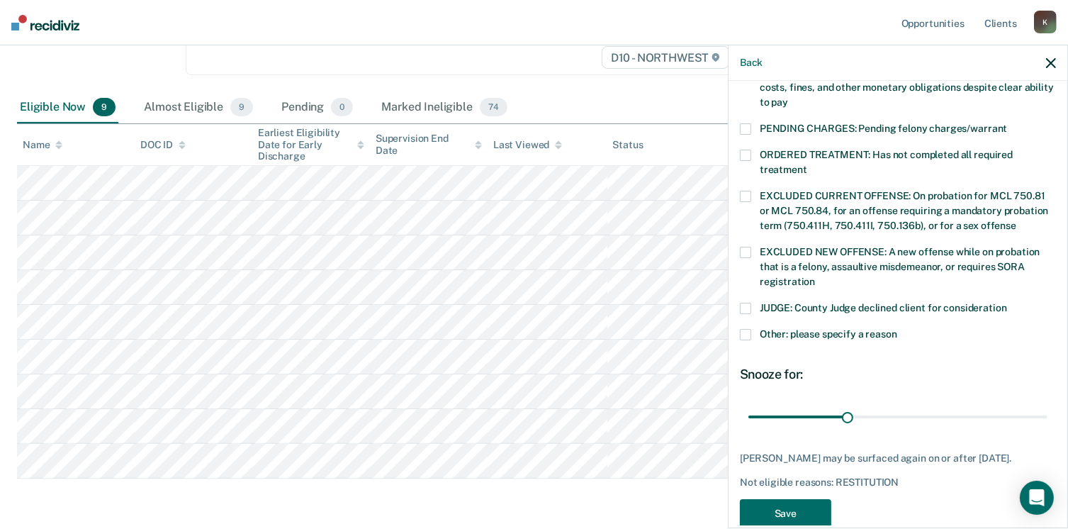
scroll to position [438, 0]
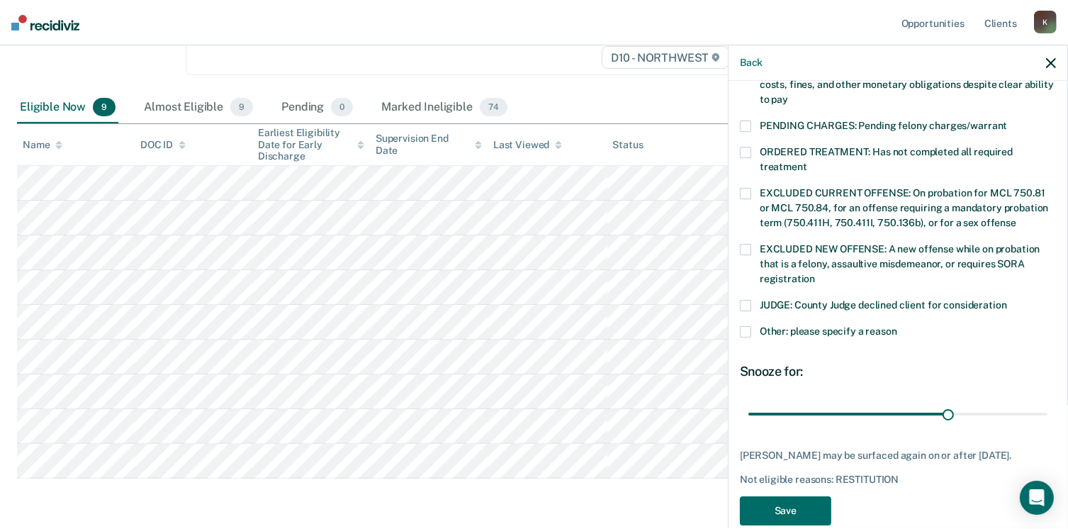
type input "90"
click at [784, 516] on button "Save" at bounding box center [785, 510] width 91 height 29
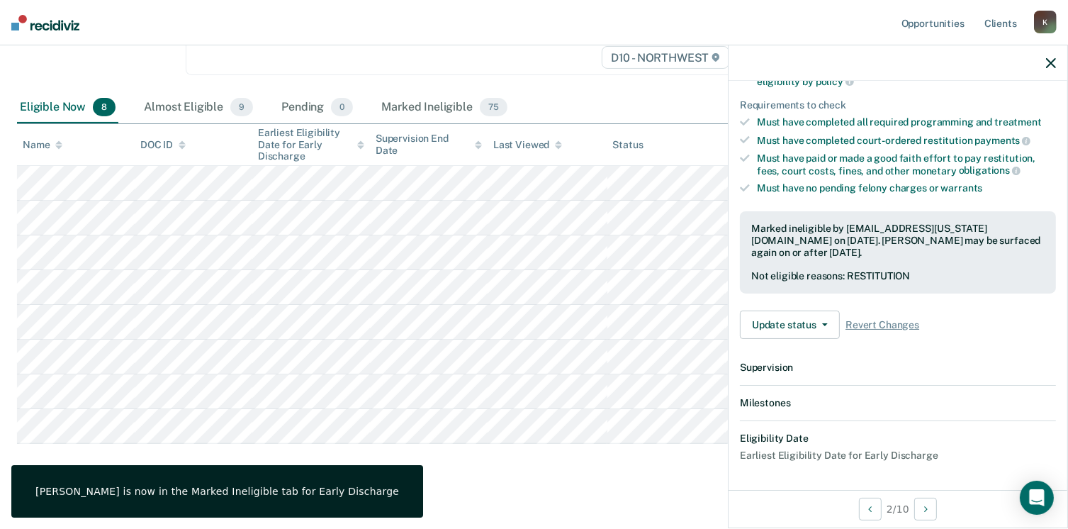
scroll to position [366, 0]
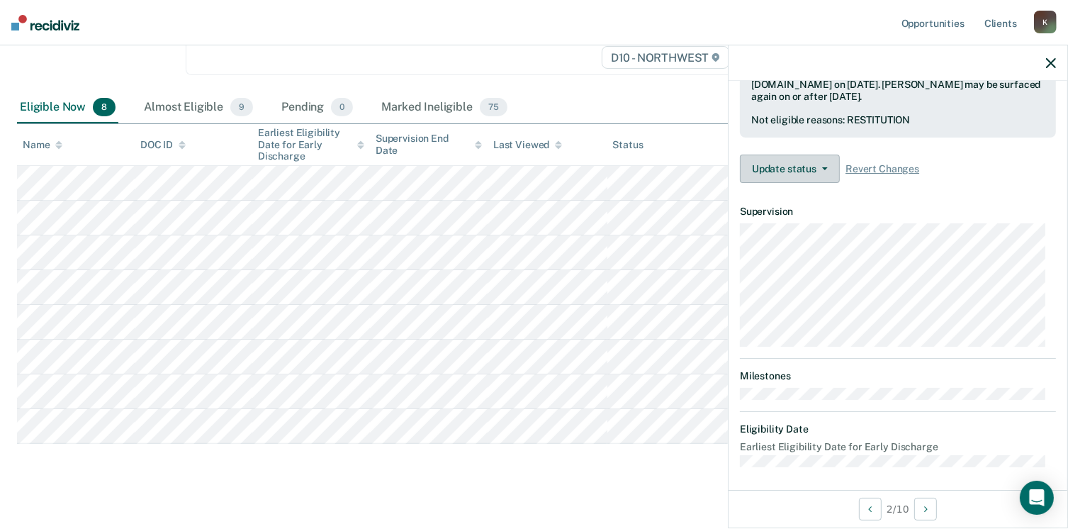
click at [799, 171] on button "Update status" at bounding box center [790, 168] width 100 height 28
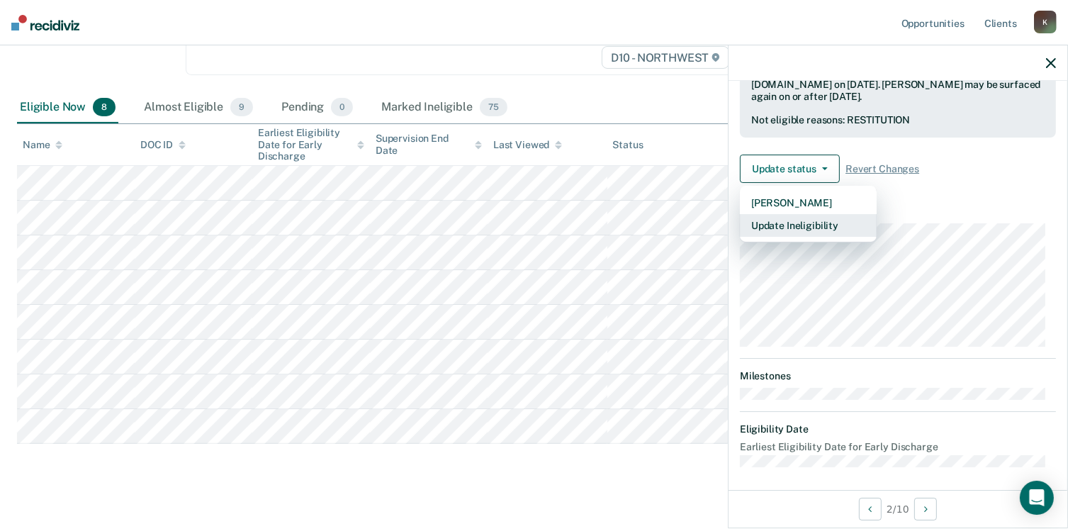
click at [813, 225] on button "Update Ineligibility" at bounding box center [808, 225] width 137 height 23
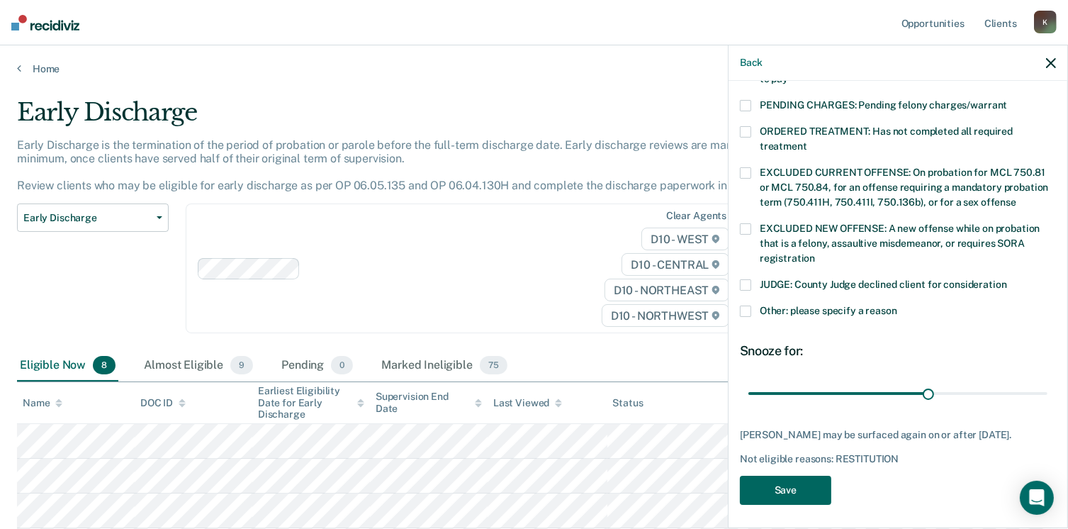
scroll to position [458, 0]
click at [808, 488] on button "Save" at bounding box center [785, 490] width 91 height 29
type input "90"
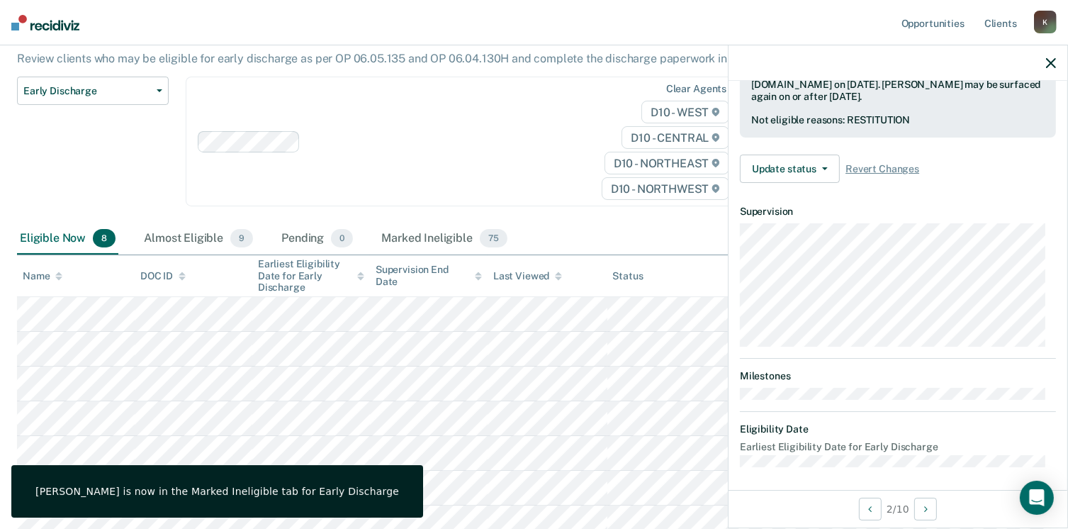
scroll to position [261, 0]
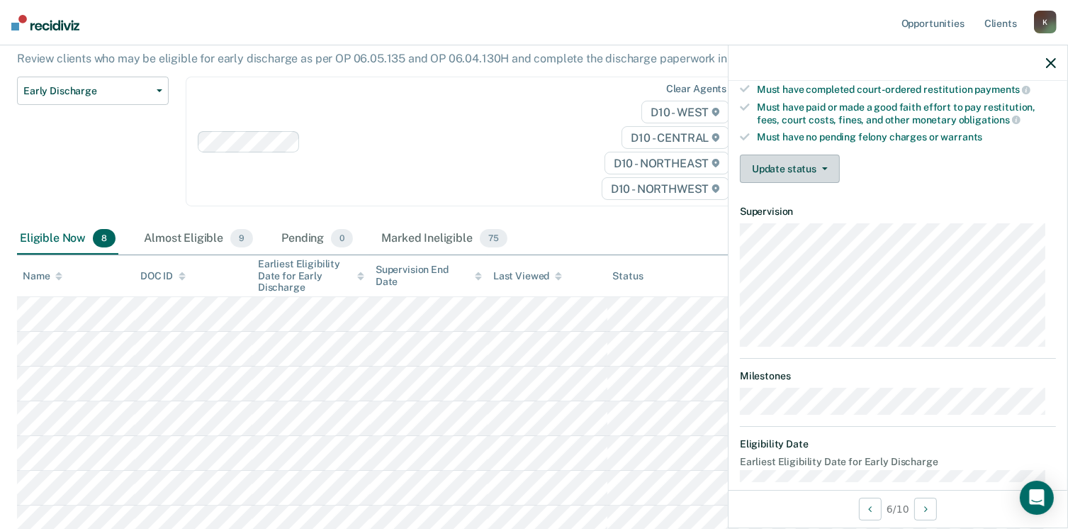
click at [802, 165] on button "Update status" at bounding box center [790, 168] width 100 height 28
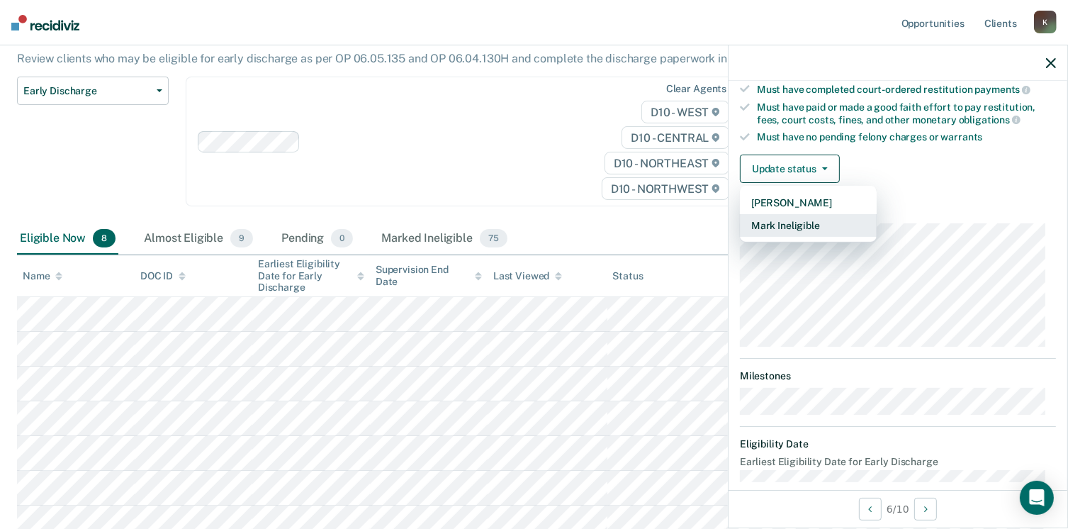
click at [823, 222] on button "Mark Ineligible" at bounding box center [808, 225] width 137 height 23
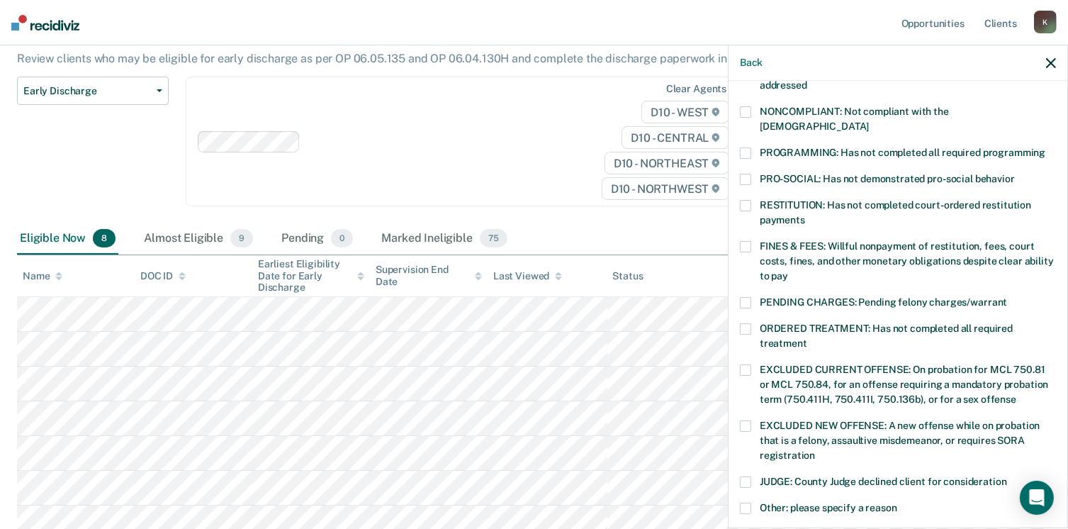
click at [732, 196] on div "DB Which of the following requirements has Destiny Bush not met? CHILD ABUSE OR…" at bounding box center [897, 303] width 339 height 444
click at [745, 200] on span at bounding box center [745, 205] width 11 height 11
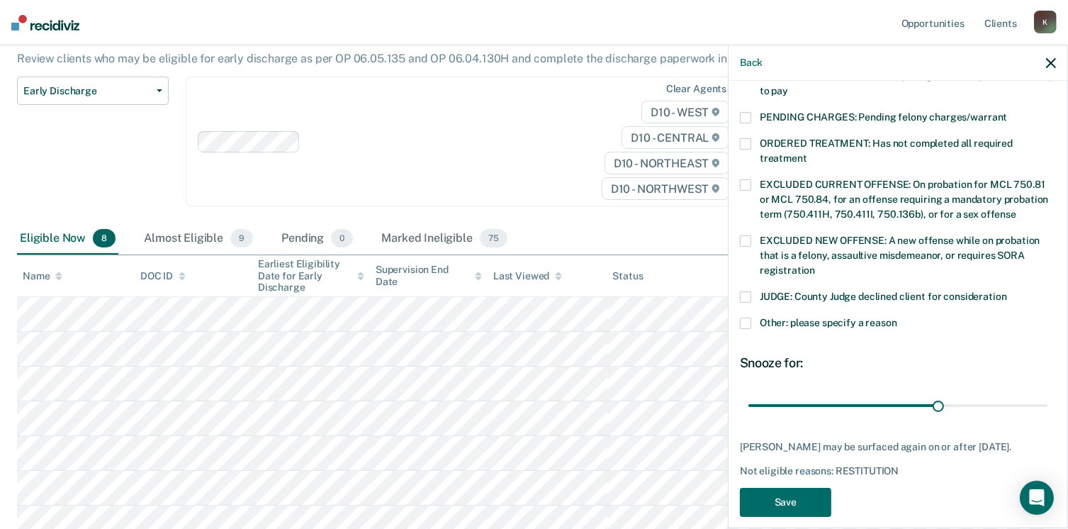
type input "90"
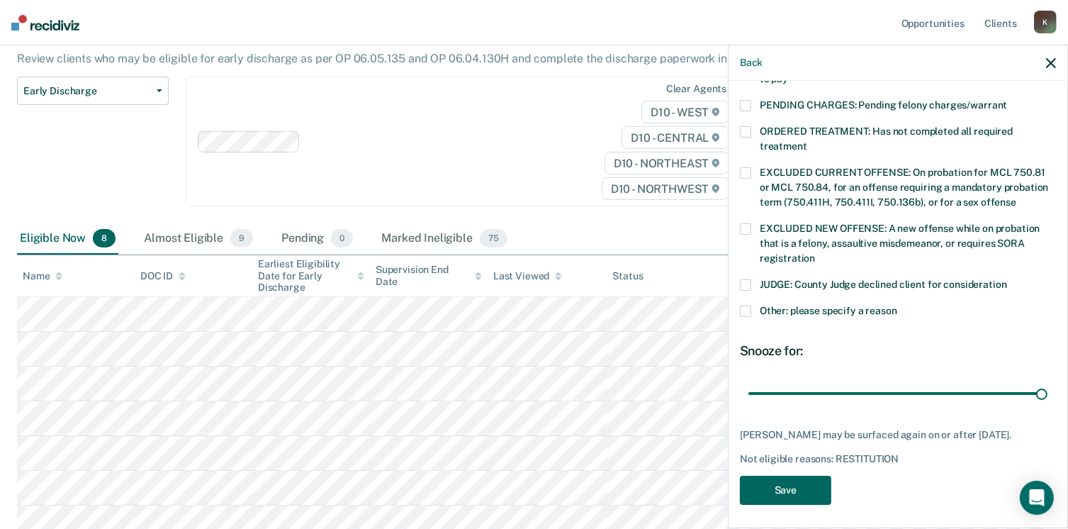
click at [808, 490] on button "Save" at bounding box center [785, 489] width 91 height 29
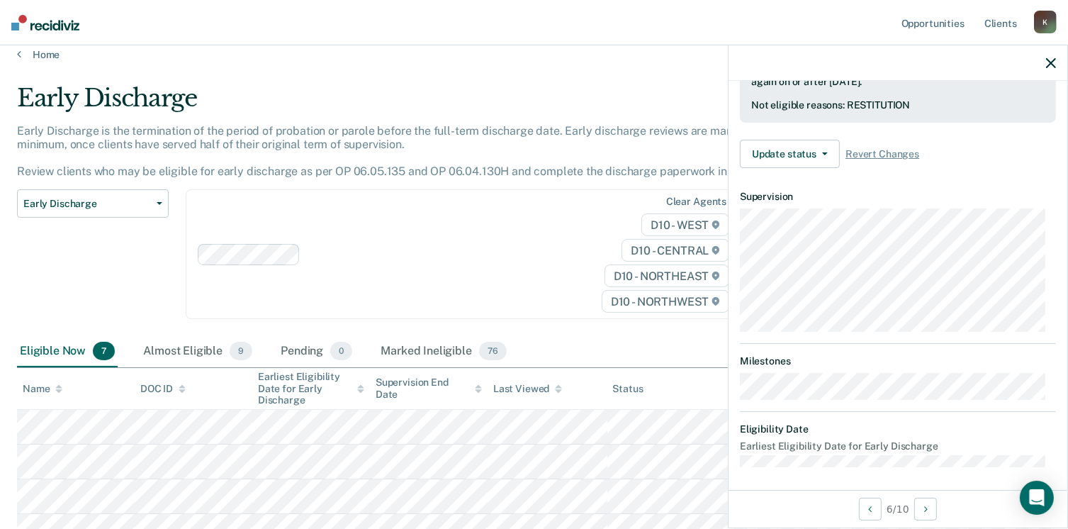
scroll to position [0, 0]
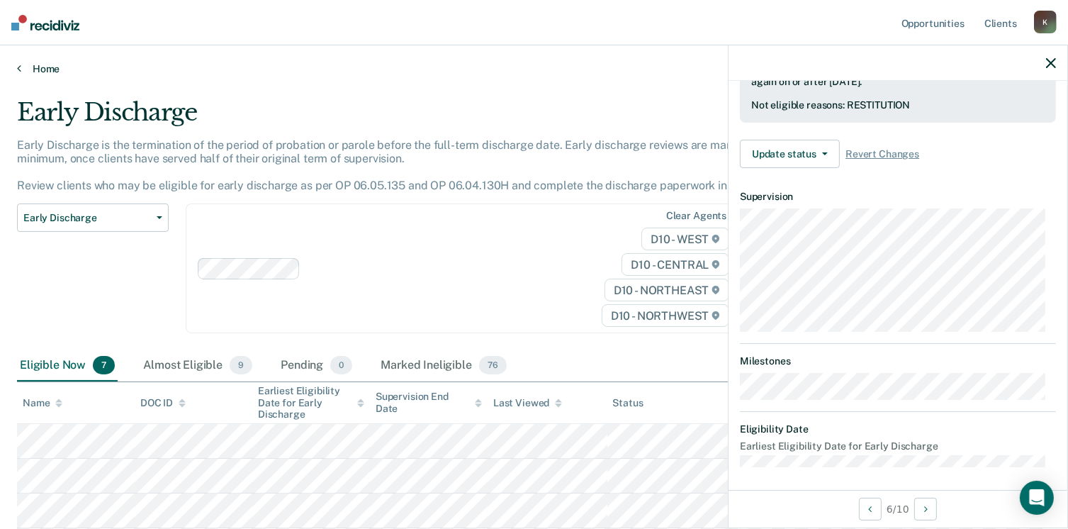
click at [35, 70] on link "Home" at bounding box center [534, 68] width 1034 height 13
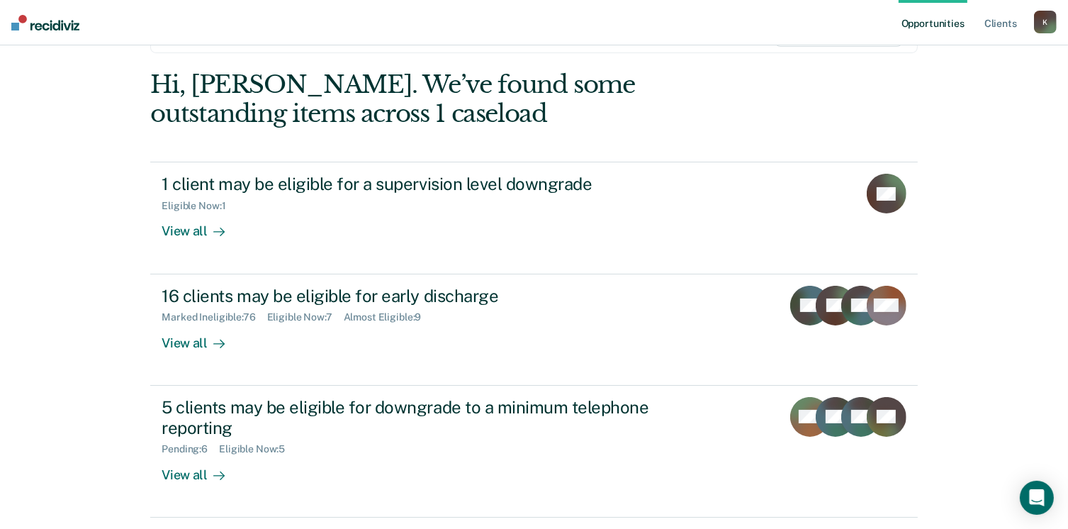
scroll to position [119, 0]
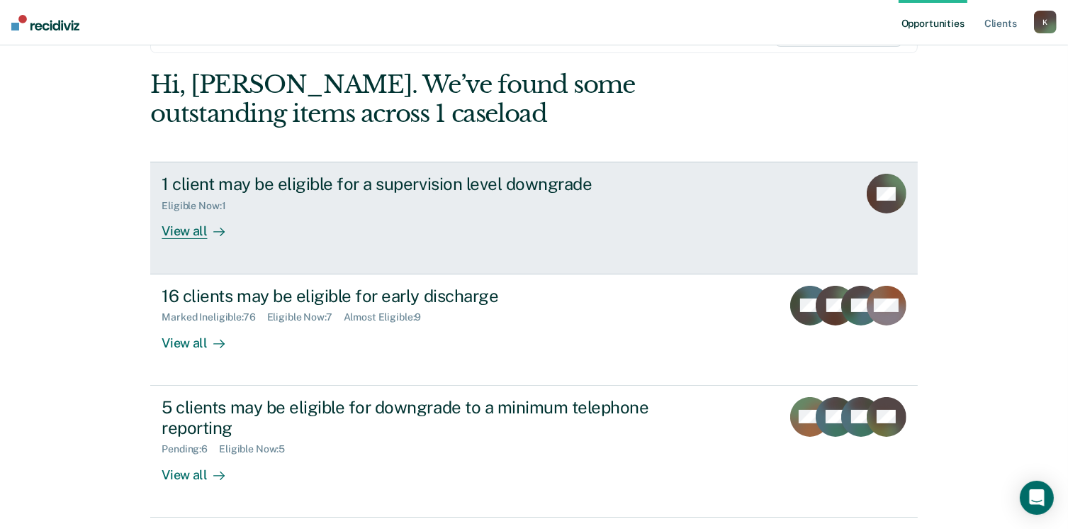
click at [189, 255] on link "1 client may be eligible for a supervision level downgrade Eligible Now : 1 Vie…" at bounding box center [533, 218] width 767 height 112
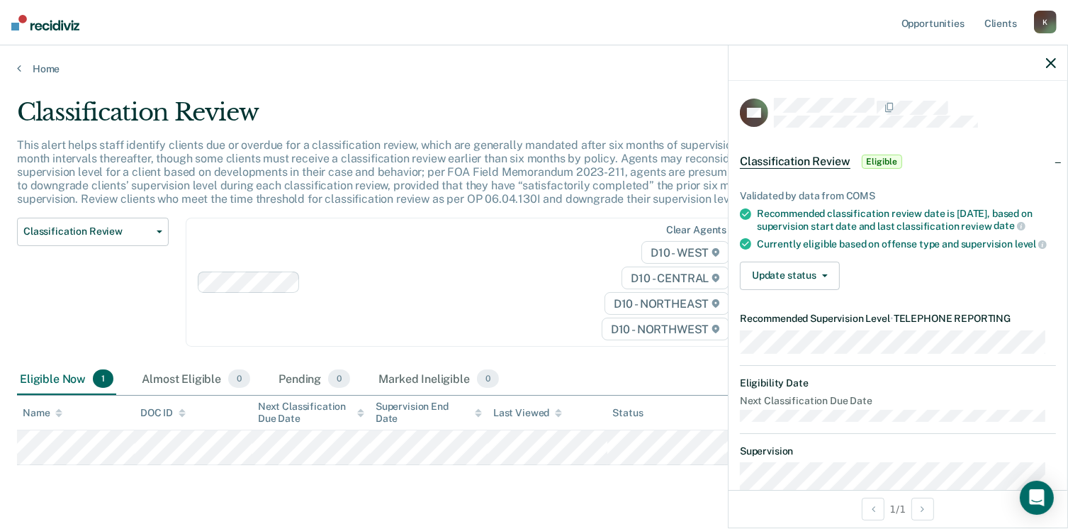
click at [548, 483] on div "Classification Review This alert helps staff identify clients due or overdue fo…" at bounding box center [534, 302] width 1034 height 408
click at [82, 295] on div "Classification Review Classification Review Early Discharge Minimum Telephone R…" at bounding box center [93, 290] width 152 height 147
click at [113, 233] on span "Classification Review" at bounding box center [87, 231] width 128 height 12
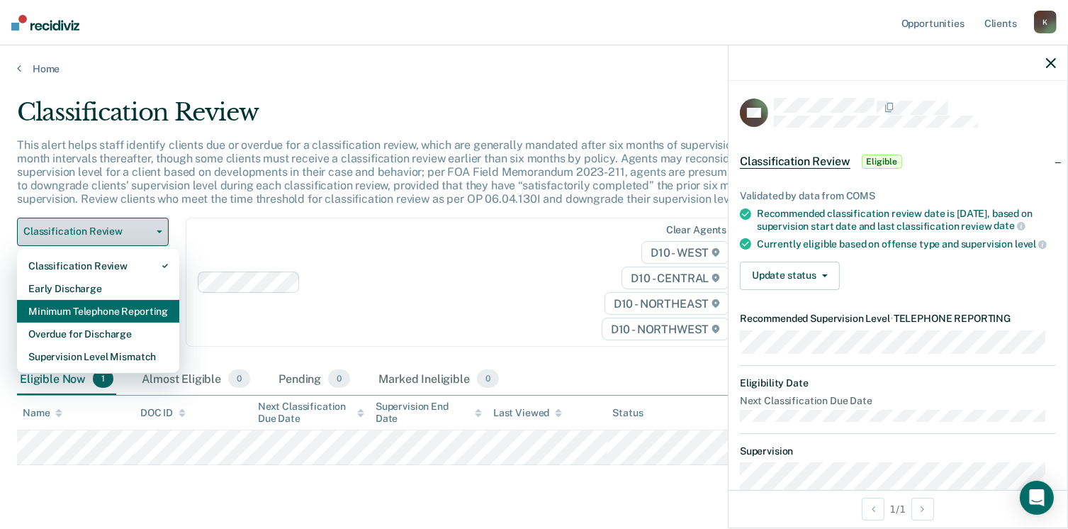
click at [43, 311] on div "Minimum Telephone Reporting" at bounding box center [98, 311] width 140 height 23
